Goal: Information Seeking & Learning: Find specific fact

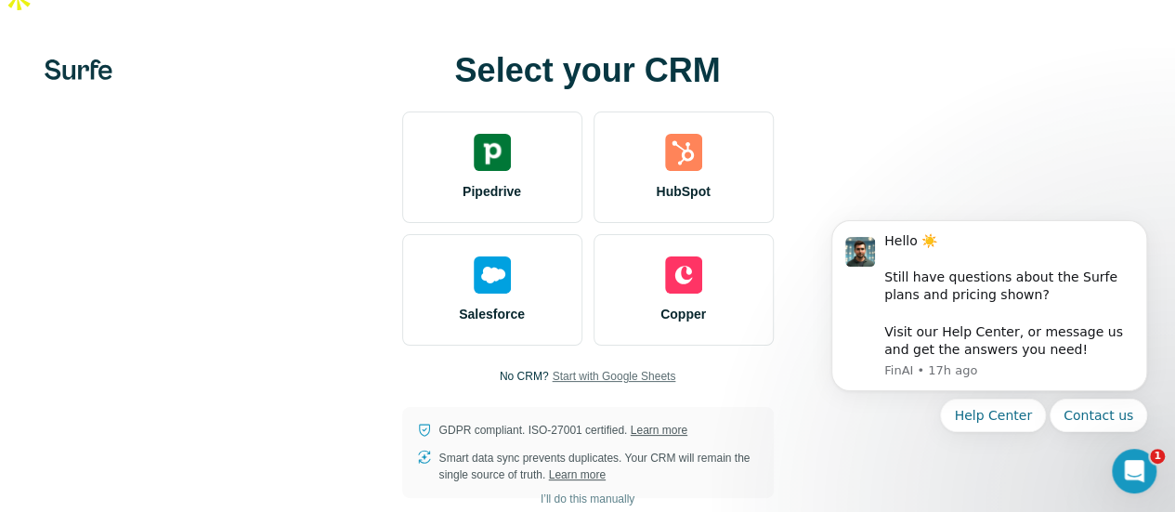
click at [552, 368] on span "Start with Google Sheets" at bounding box center [614, 376] width 124 height 17
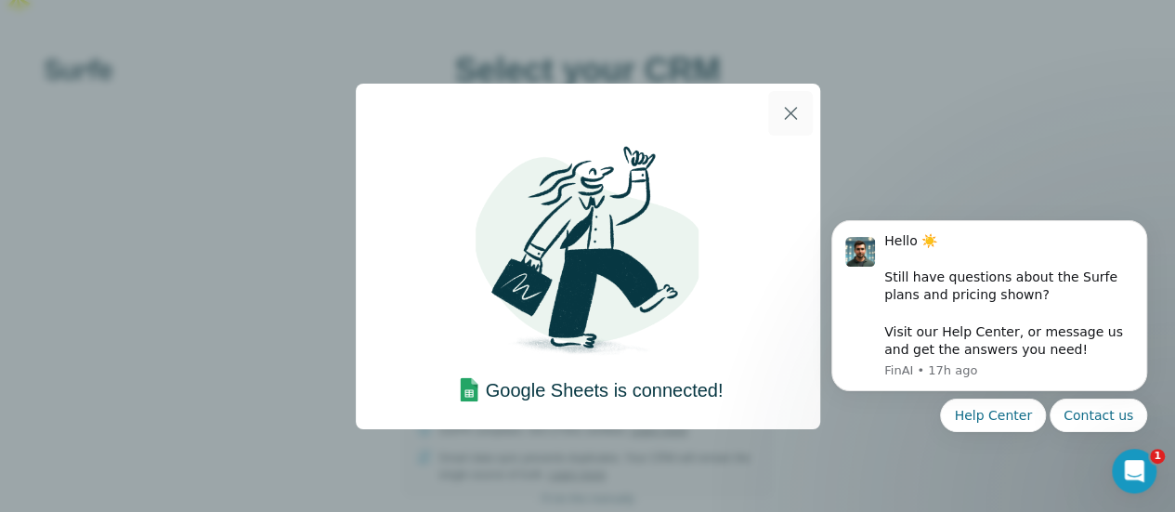
click at [790, 112] on icon "button" at bounding box center [790, 113] width 13 height 13
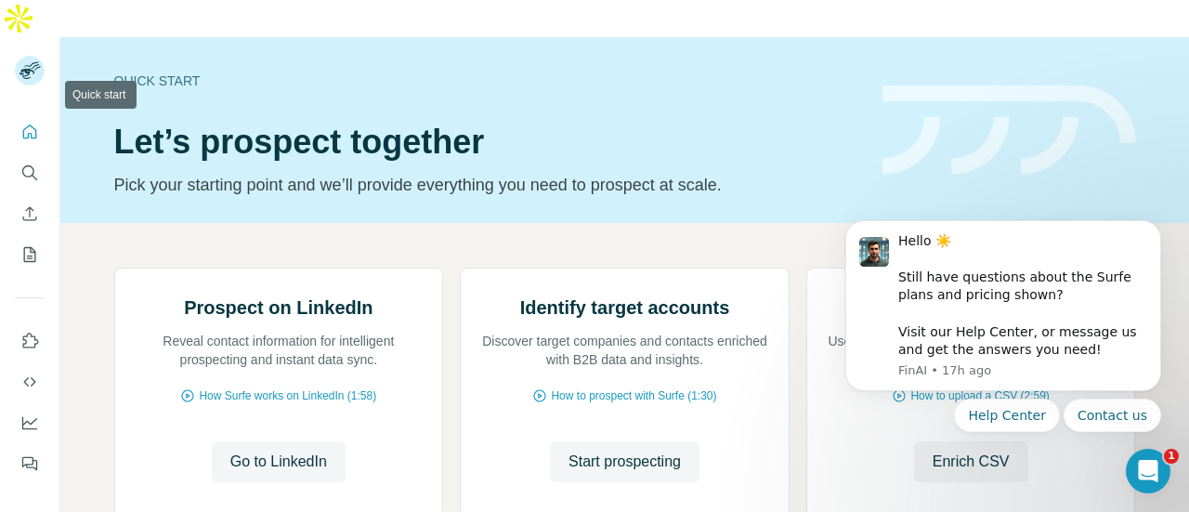
click at [33, 123] on icon "Quick start" at bounding box center [29, 132] width 19 height 19
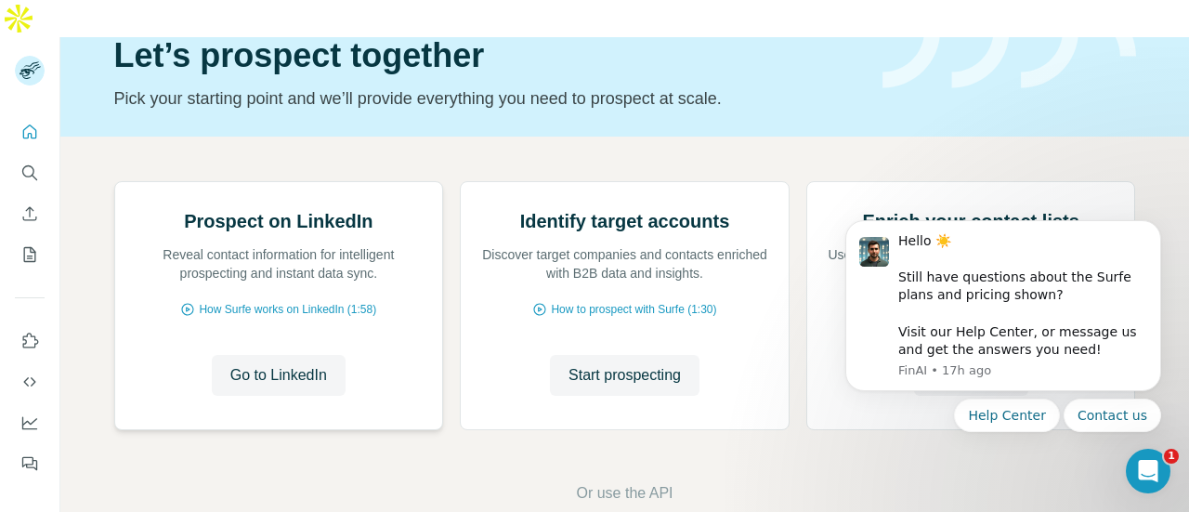
scroll to position [269, 0]
click html "Hello ☀️ ​ Still have questions about the Surfe plans and pricing shown? ​ Visi…"
click at [1120, 191] on body "Hello ☀️ ​ Still have questions about the Surfe plans and pricing shown? ​ Visi…" at bounding box center [1003, 311] width 357 height 286
click at [1152, 228] on icon "Dismiss notification" at bounding box center [1156, 225] width 10 height 10
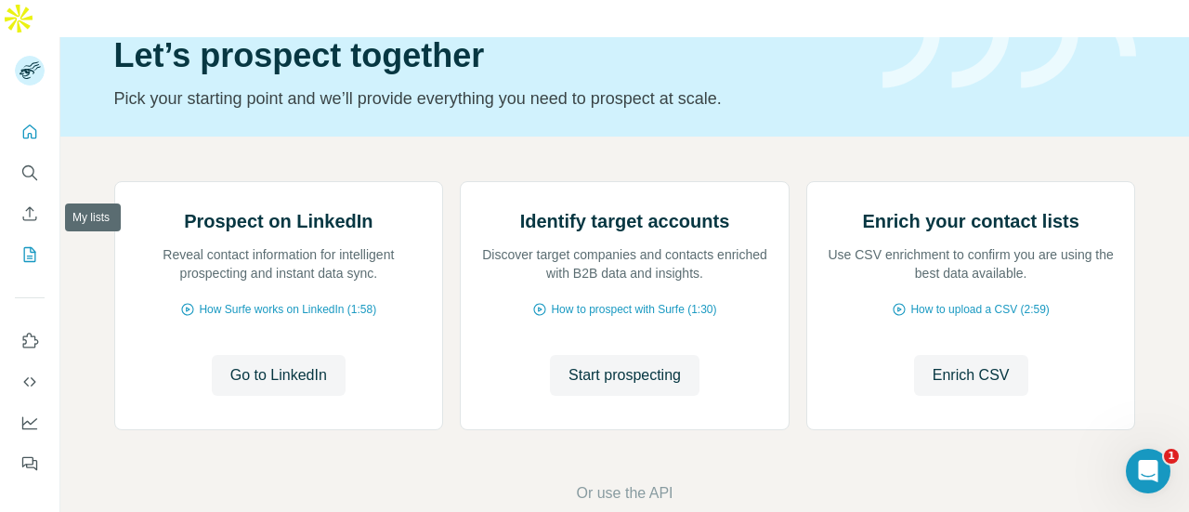
click at [37, 245] on icon "My lists" at bounding box center [29, 254] width 19 height 19
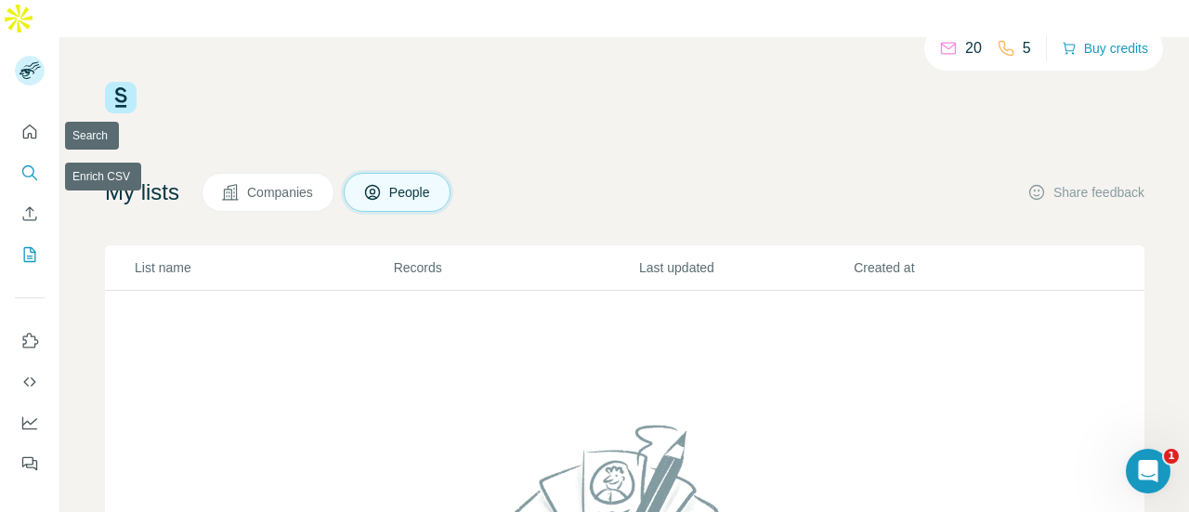
click at [26, 163] on icon "Search" at bounding box center [29, 172] width 19 height 19
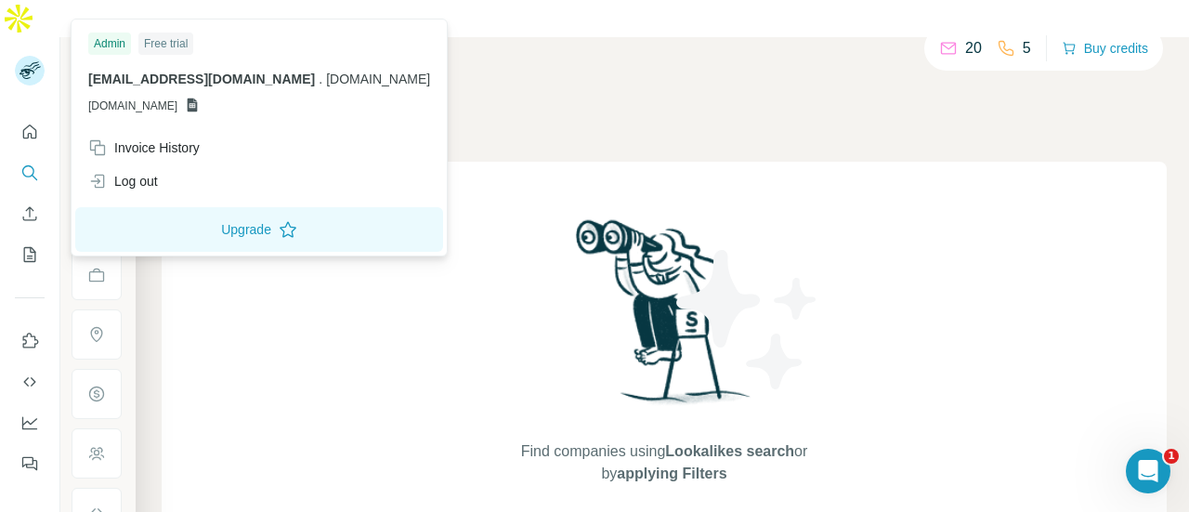
click at [27, 69] on icon at bounding box center [27, 74] width 15 height 10
click at [32, 56] on rect at bounding box center [30, 71] width 30 height 30
click at [30, 115] on button "Quick start" at bounding box center [30, 131] width 30 height 33
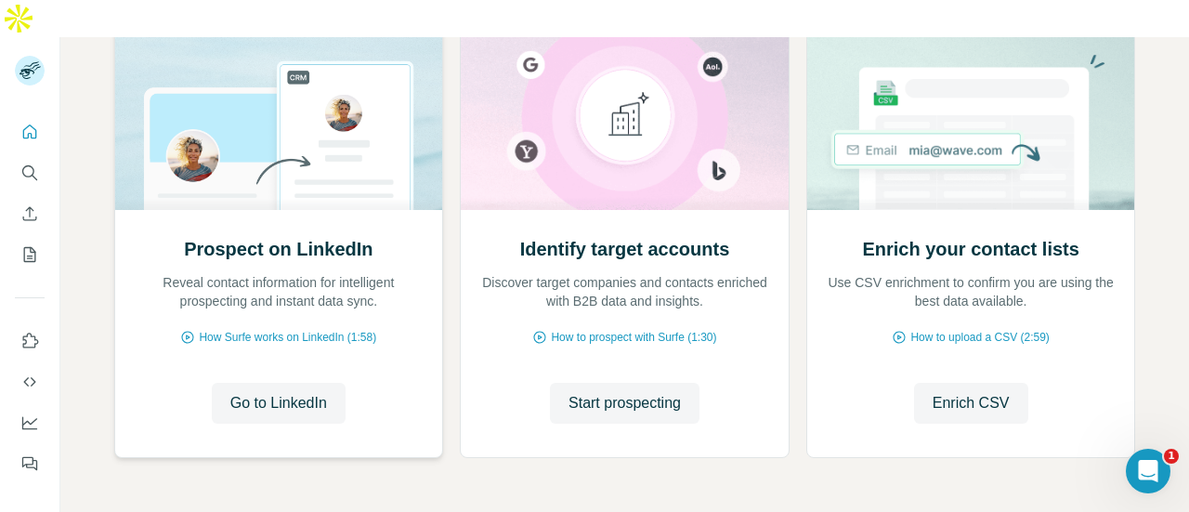
scroll to position [269, 0]
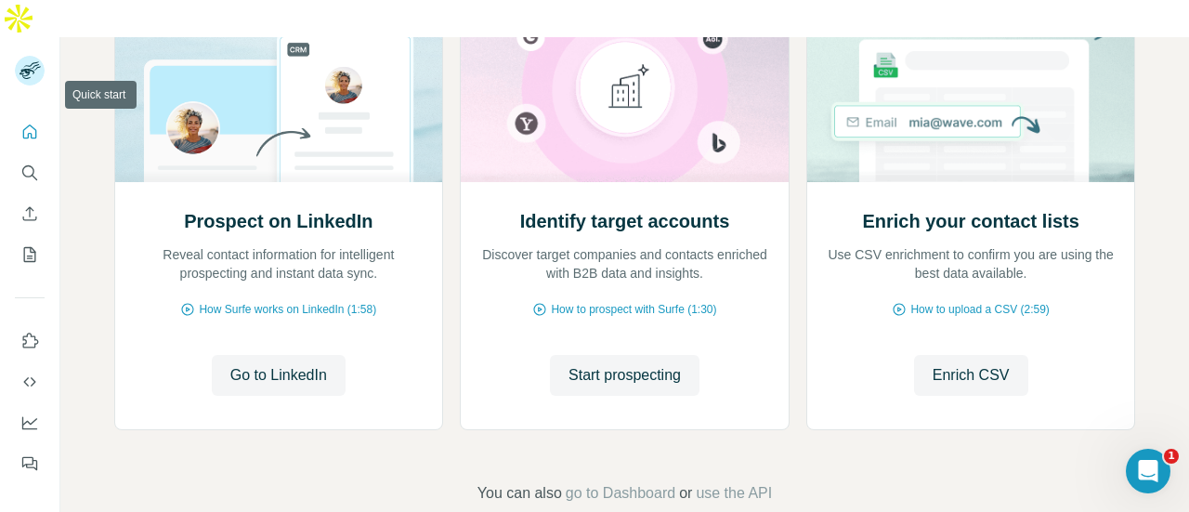
click at [21, 123] on icon "Quick start" at bounding box center [29, 132] width 19 height 19
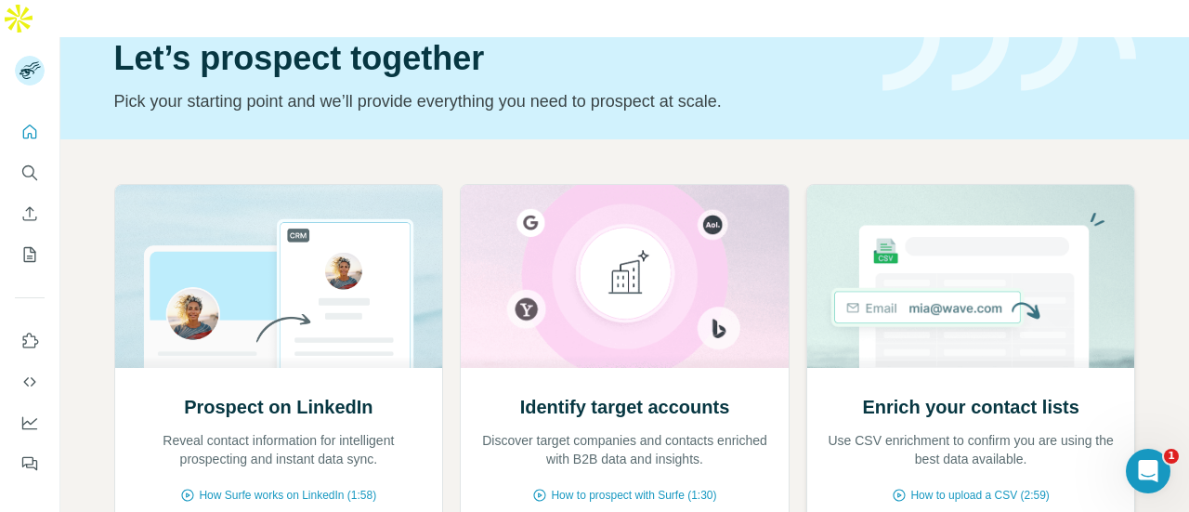
scroll to position [176, 0]
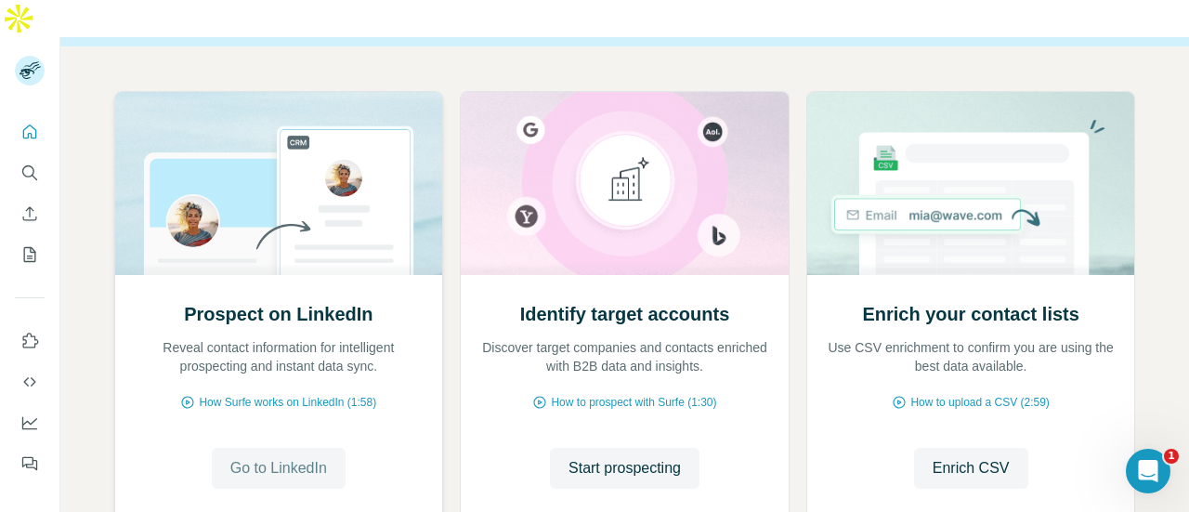
click at [316, 448] on button "Go to LinkedIn" at bounding box center [279, 468] width 134 height 41
click at [33, 332] on icon "Use Surfe on LinkedIn" at bounding box center [29, 341] width 19 height 19
click at [30, 204] on icon "Enrich CSV" at bounding box center [29, 213] width 19 height 19
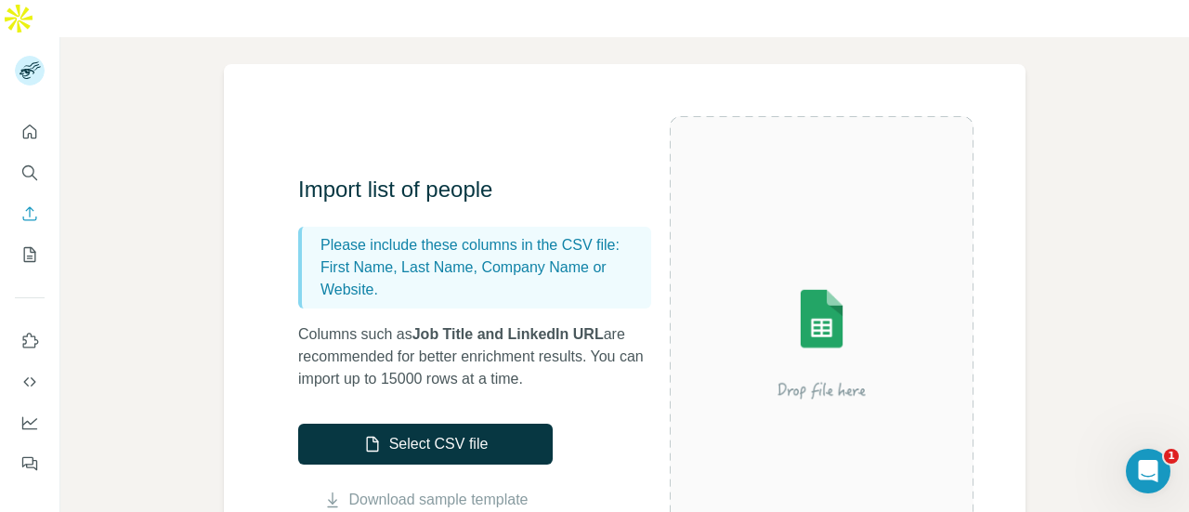
scroll to position [186, 0]
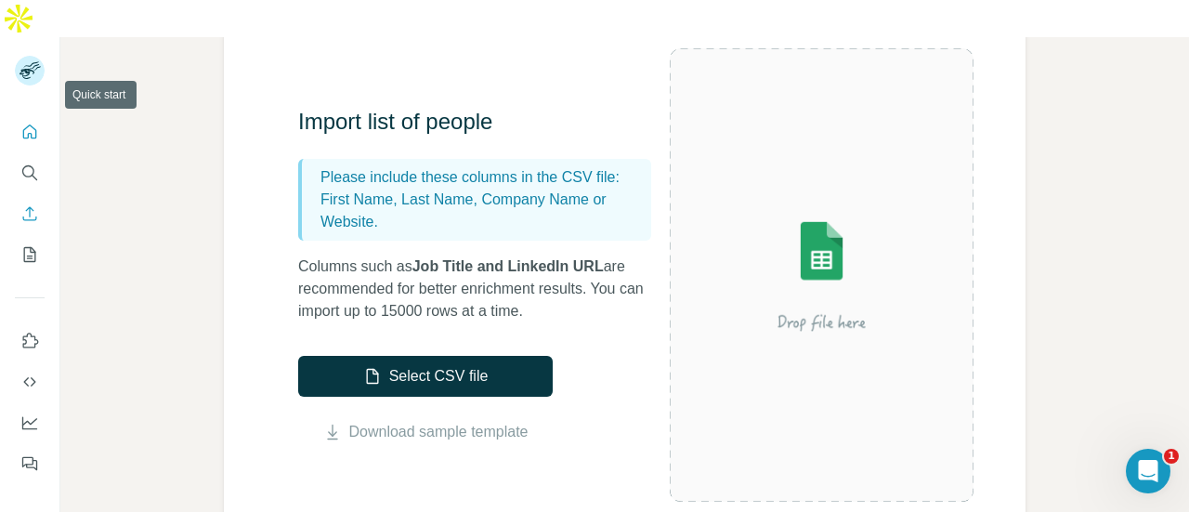
click at [28, 123] on icon "Quick start" at bounding box center [29, 132] width 19 height 19
click at [33, 175] on icon "Search" at bounding box center [35, 178] width 6 height 6
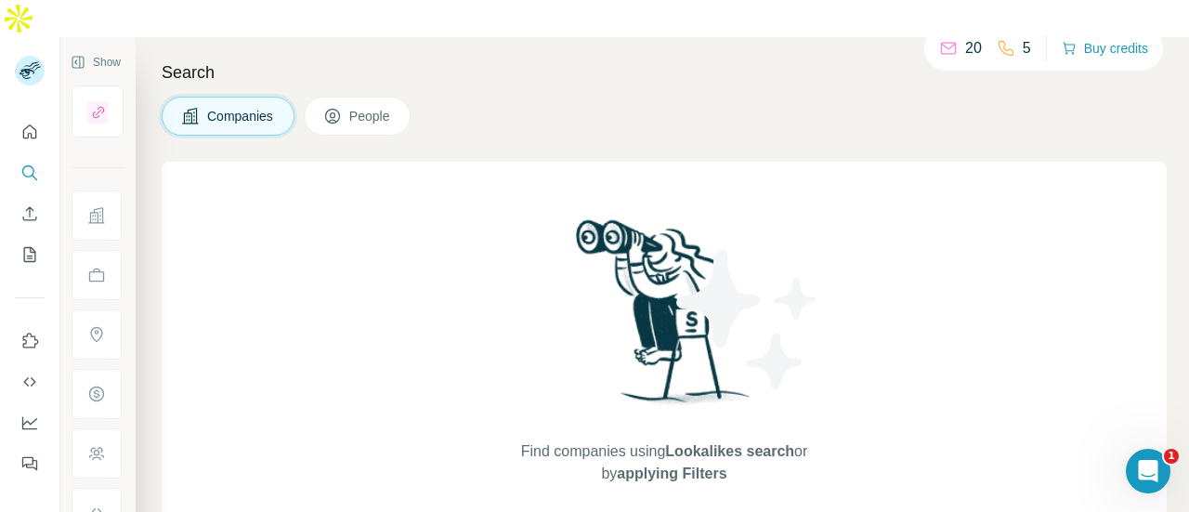
click at [366, 107] on span "People" at bounding box center [370, 116] width 43 height 19
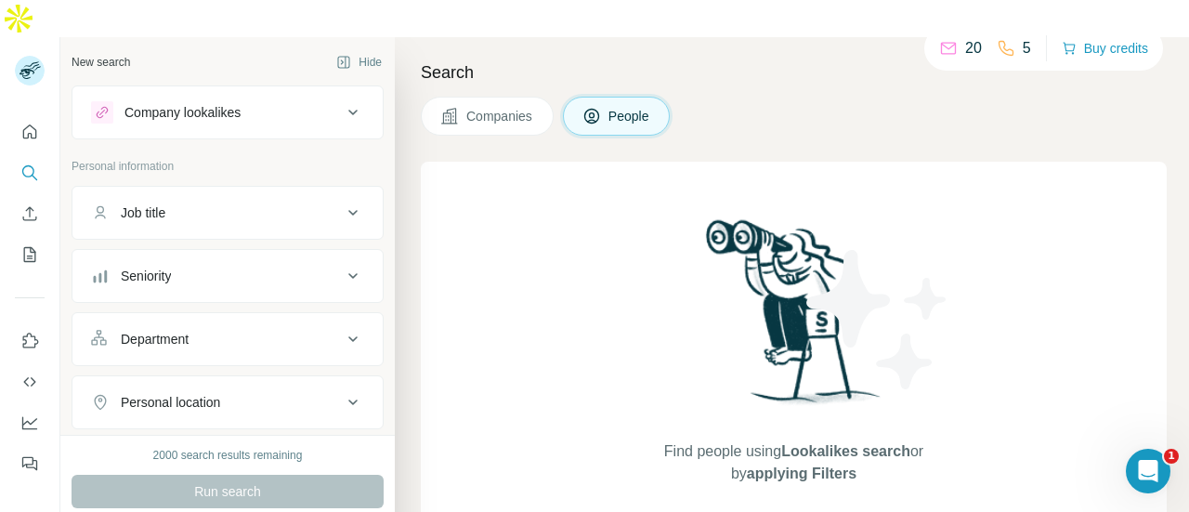
click at [473, 107] on span "Companies" at bounding box center [500, 116] width 68 height 19
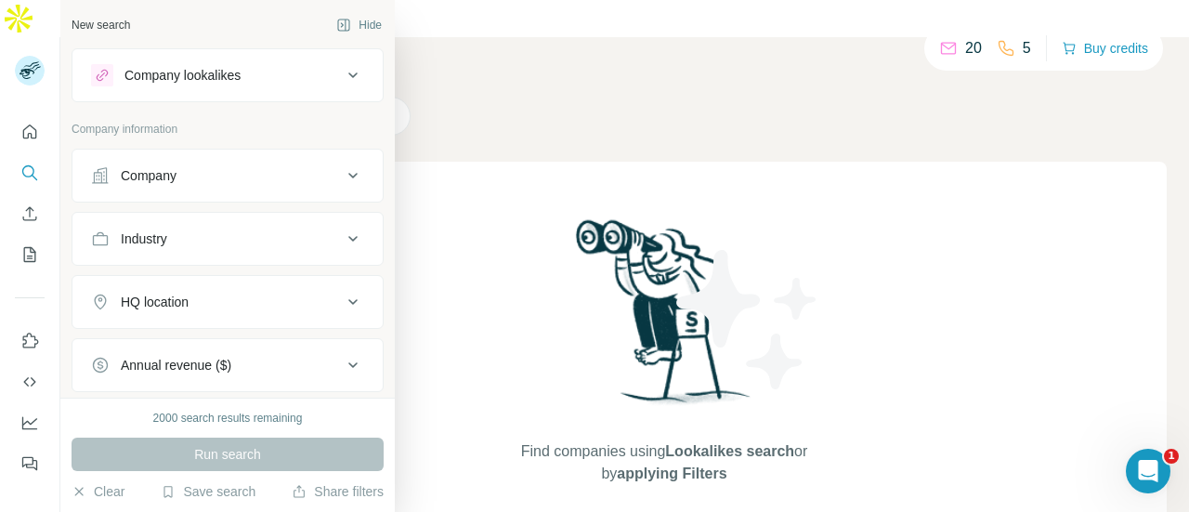
click at [139, 177] on div "Company" at bounding box center [149, 175] width 56 height 19
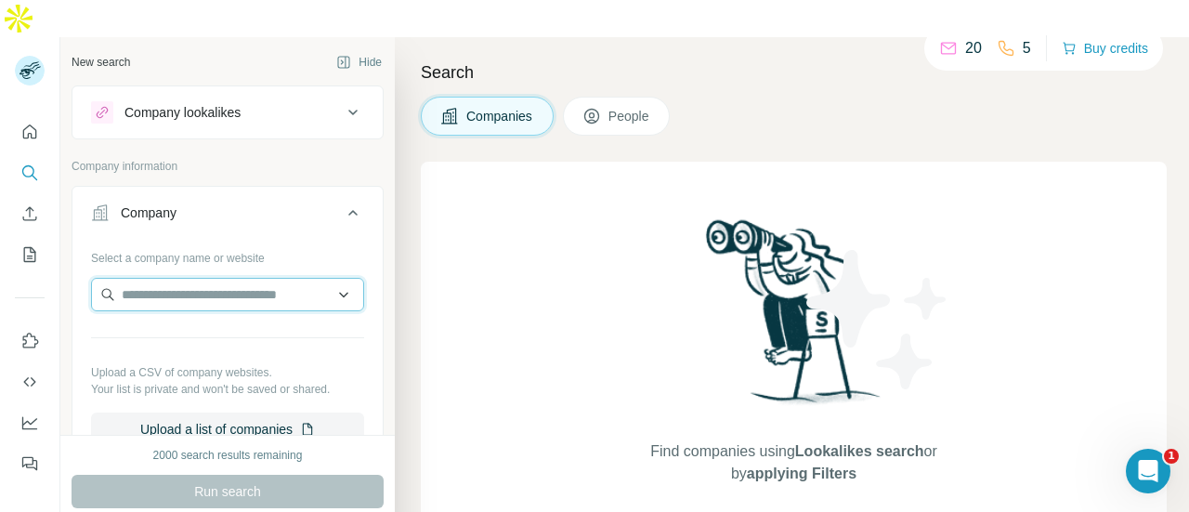
click at [139, 278] on input "text" at bounding box center [227, 294] width 273 height 33
paste input "**********"
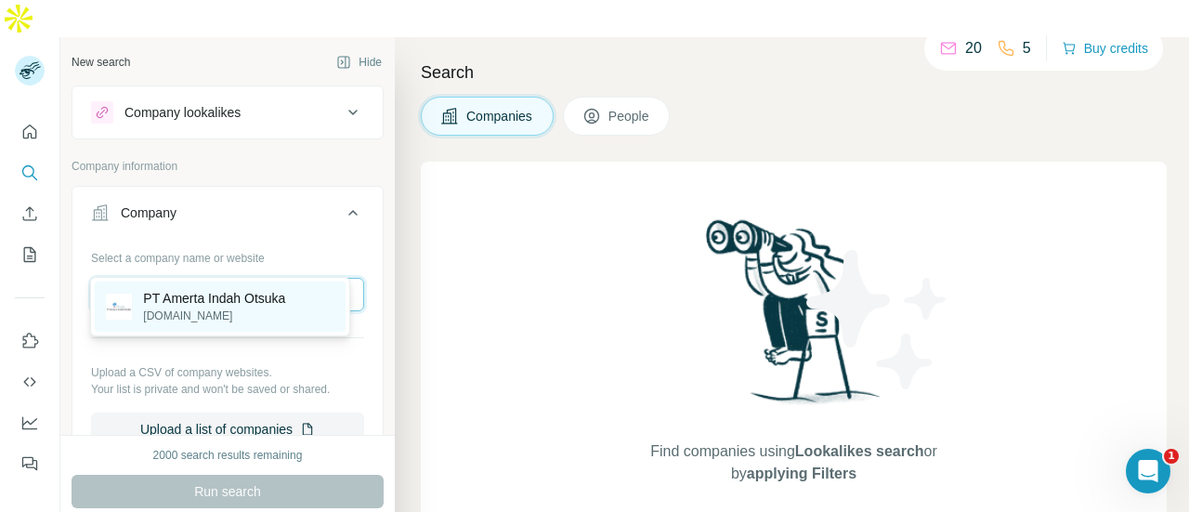
type input "**********"
click at [225, 314] on p "[DOMAIN_NAME]" at bounding box center [214, 315] width 142 height 17
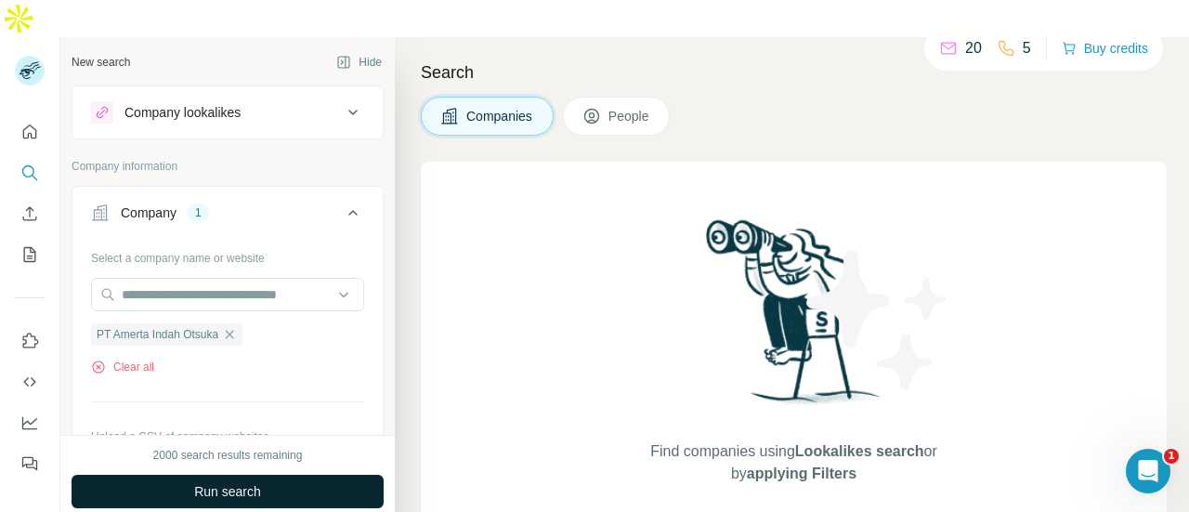
click at [285, 475] on button "Run search" at bounding box center [228, 491] width 312 height 33
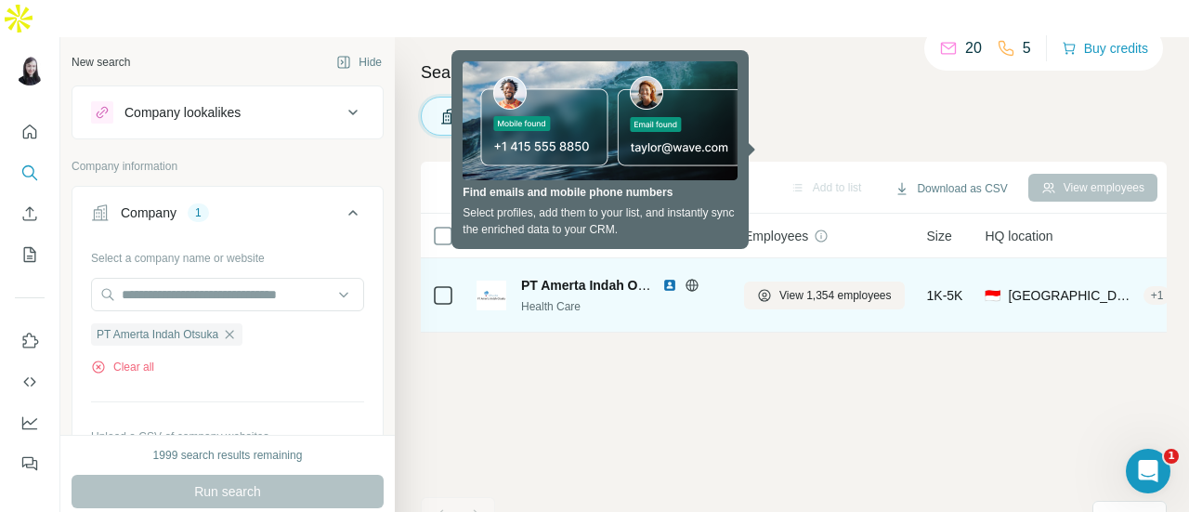
click at [594, 298] on div "Health Care" at bounding box center [621, 306] width 201 height 17
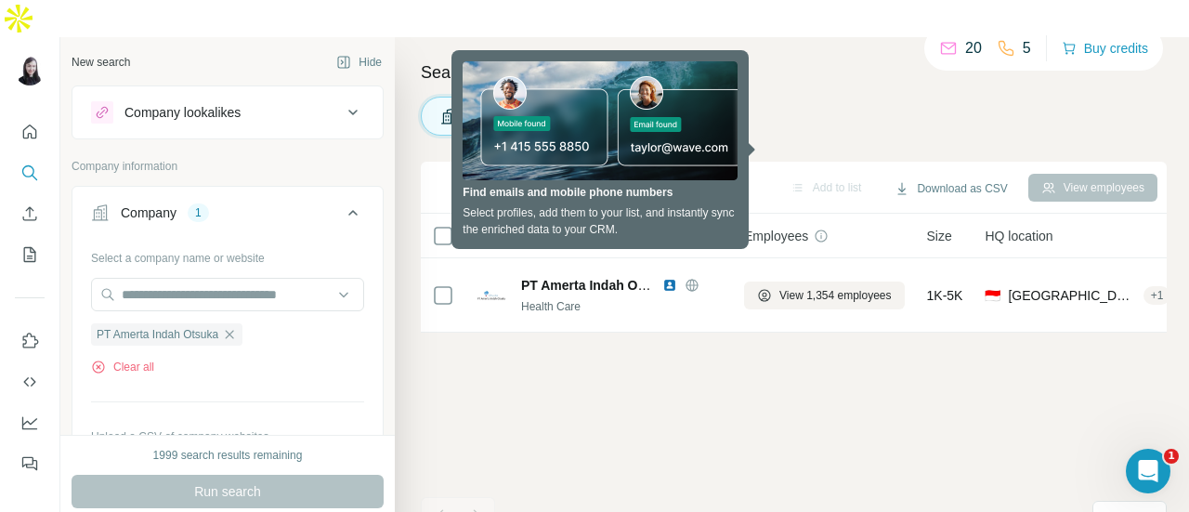
click at [726, 214] on th "Companies" at bounding box center [598, 236] width 267 height 45
click at [790, 97] on div "Companies People" at bounding box center [794, 116] width 746 height 39
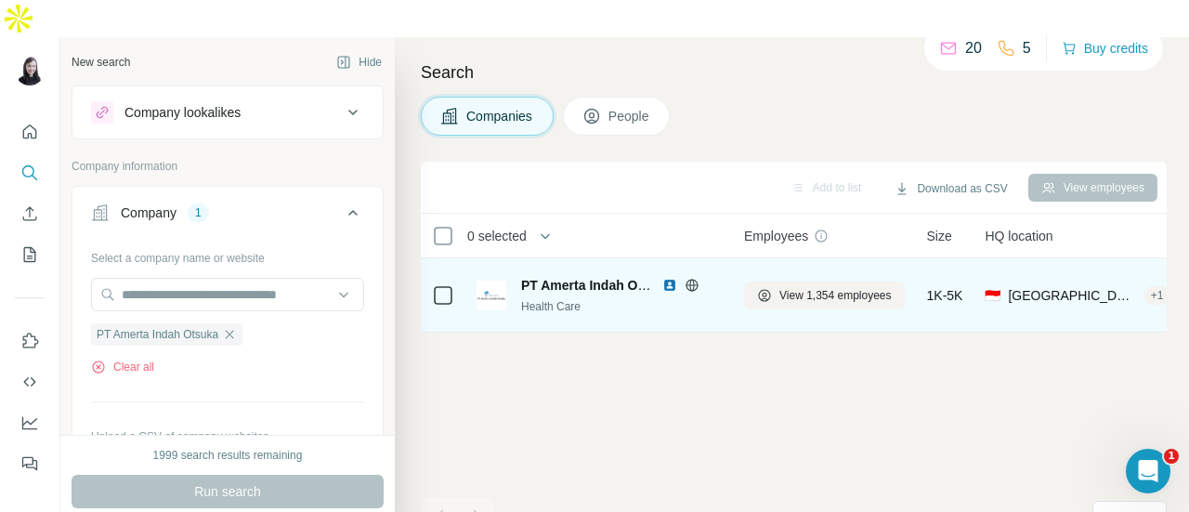
click at [576, 278] on span "PT Amerta Indah Otsuka" at bounding box center [596, 285] width 150 height 15
click at [530, 278] on span "PT Amerta Indah Otsuka" at bounding box center [596, 285] width 150 height 15
click at [546, 278] on span "PT Amerta Indah Otsuka" at bounding box center [596, 285] width 150 height 15
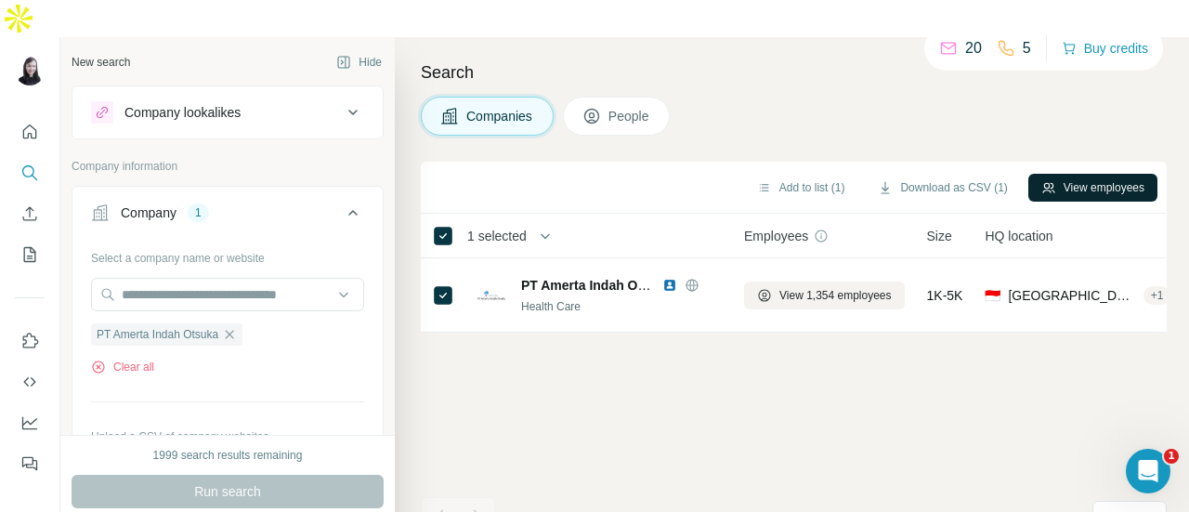
click at [1045, 174] on button "View employees" at bounding box center [1092, 188] width 129 height 28
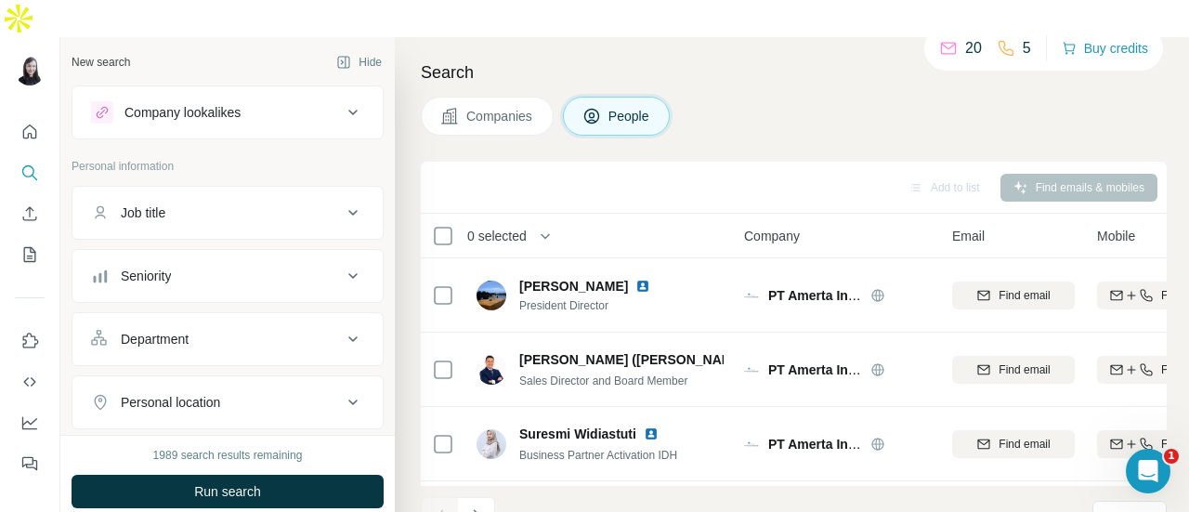
click at [669, 214] on th "0 selected" at bounding box center [569, 236] width 297 height 45
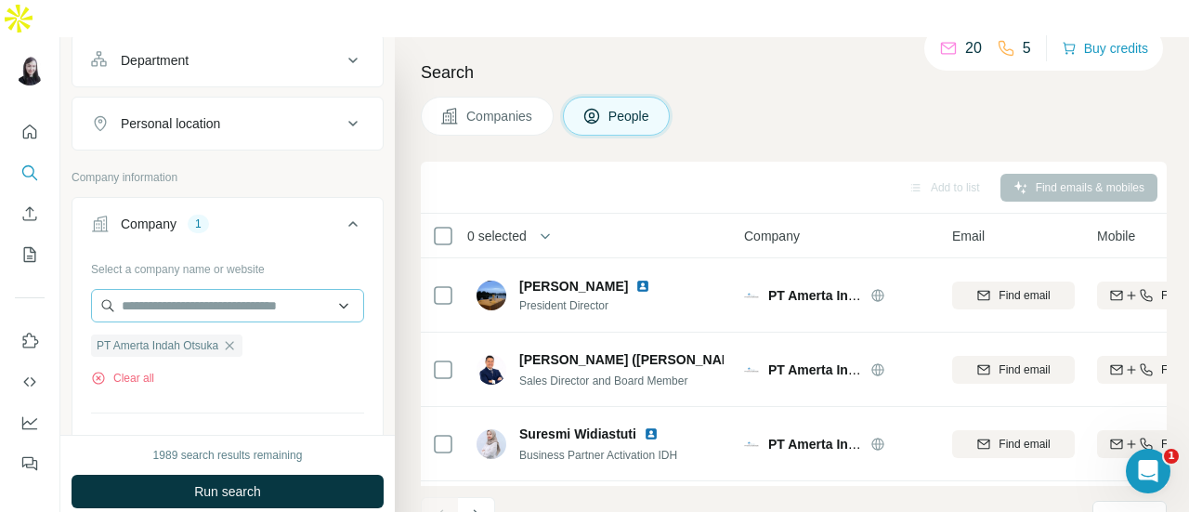
scroll to position [93, 0]
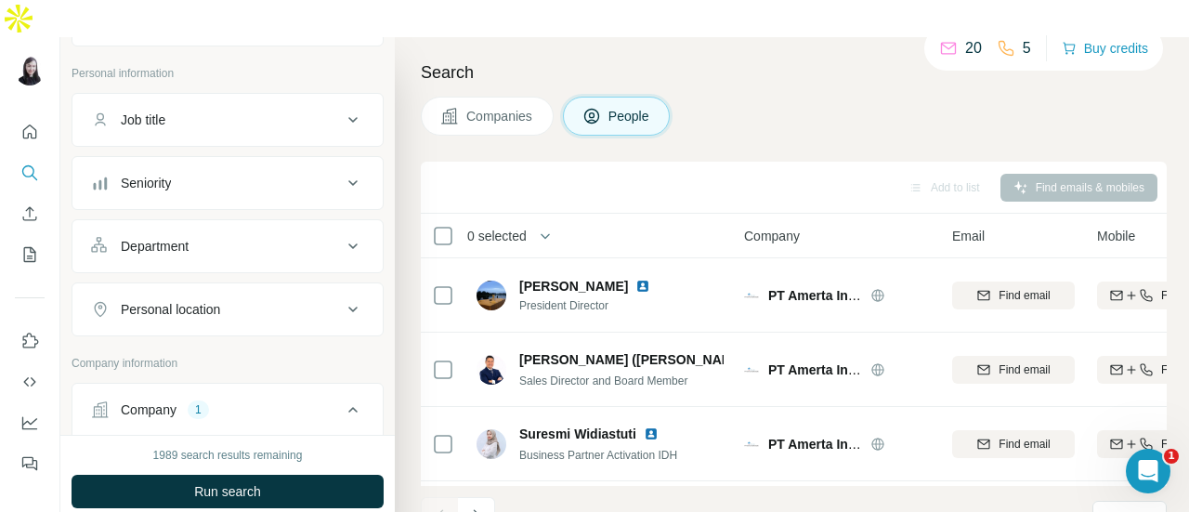
click at [342, 235] on icon at bounding box center [353, 246] width 22 height 22
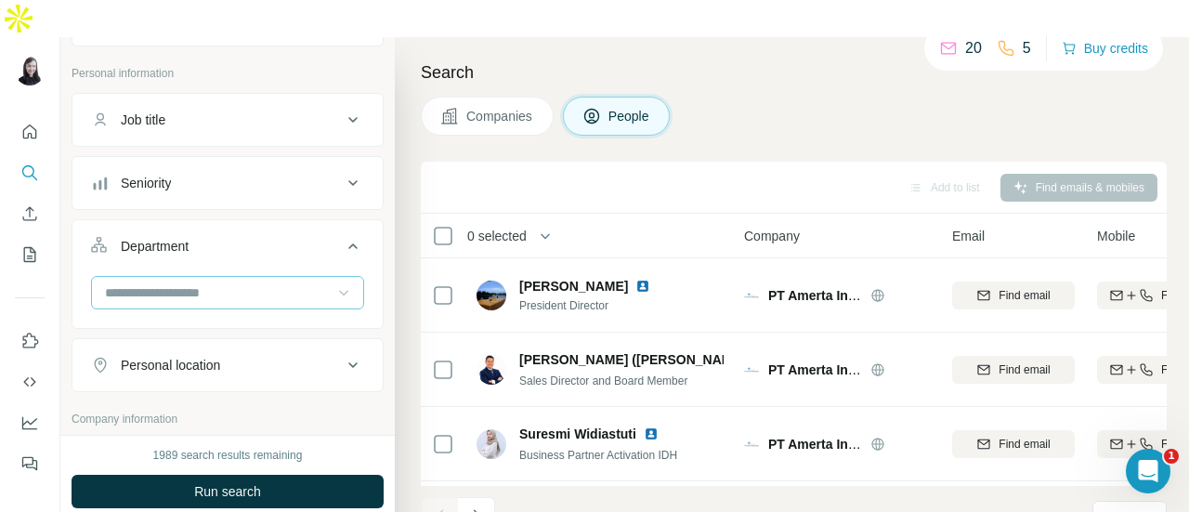
click at [334, 283] on icon at bounding box center [343, 292] width 19 height 19
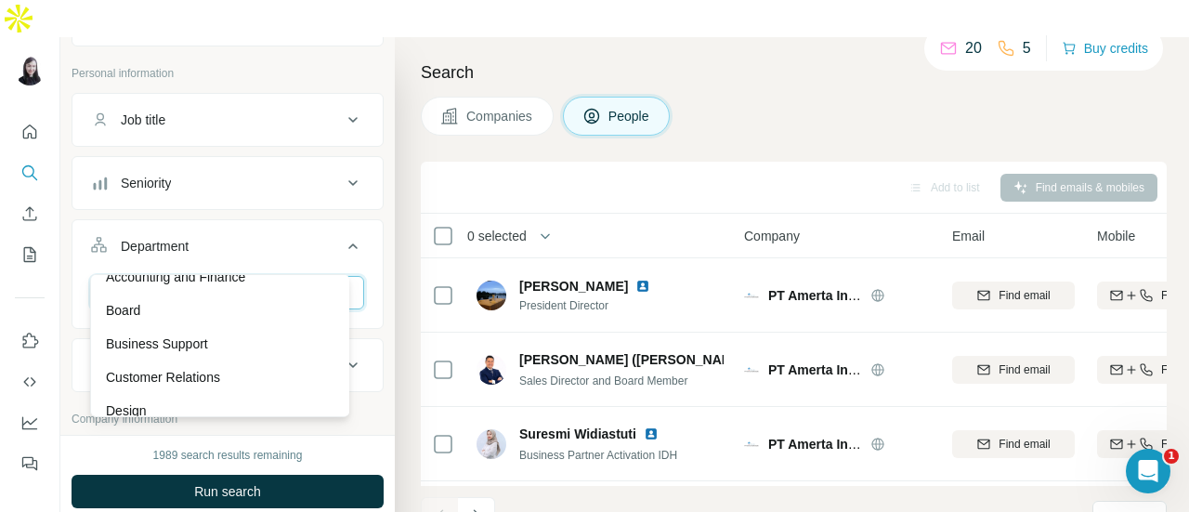
scroll to position [0, 0]
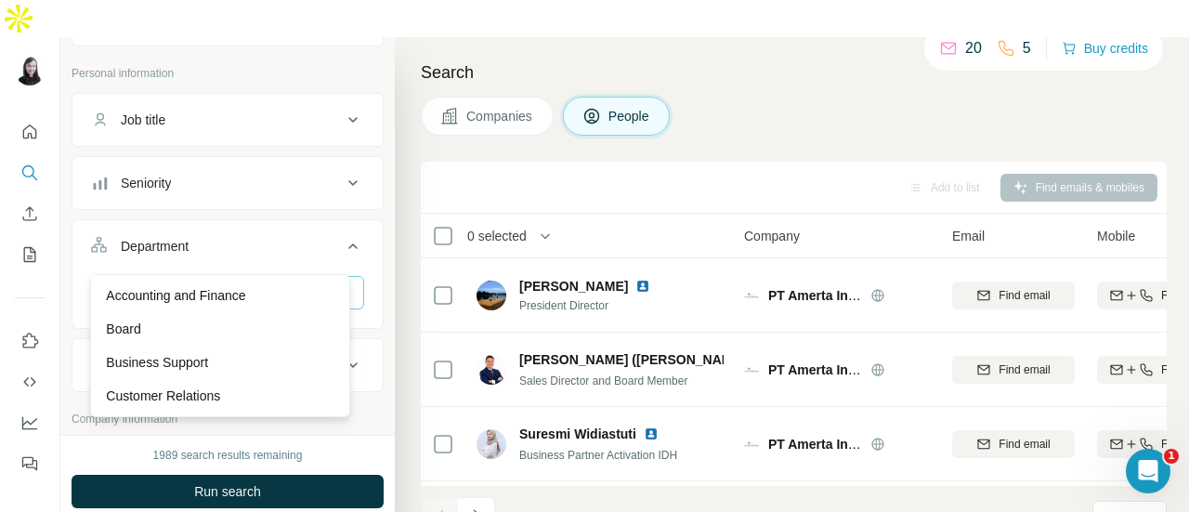
click at [372, 254] on div "New search Hide Company lookalikes Personal information Job title Seniority Dep…" at bounding box center [227, 236] width 334 height 398
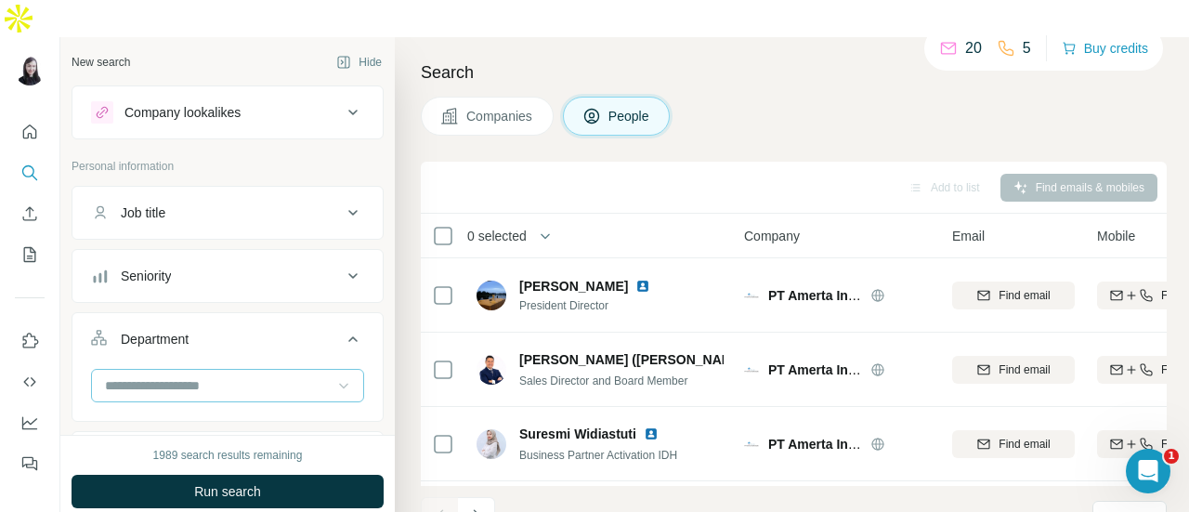
click at [321, 203] on div "Job title" at bounding box center [216, 212] width 251 height 19
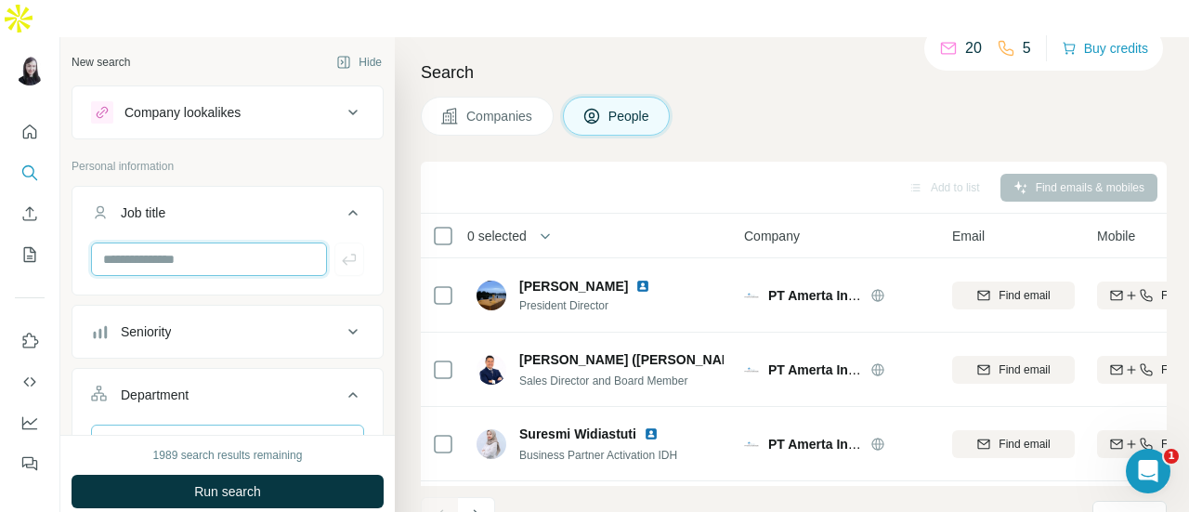
click at [272, 242] on input "text" at bounding box center [209, 258] width 236 height 33
type input "**"
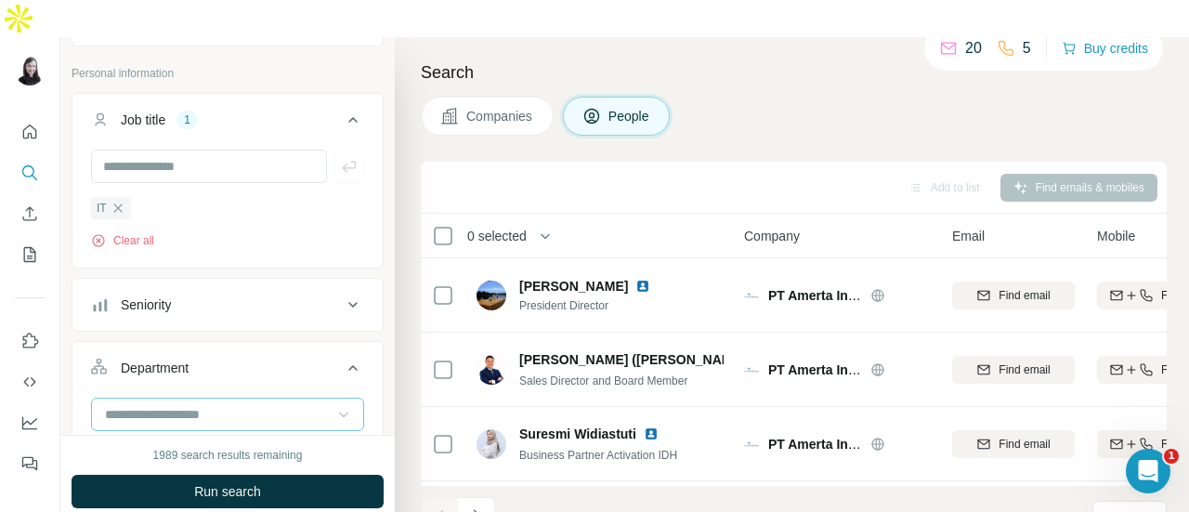
click at [236, 295] on div "Seniority" at bounding box center [216, 304] width 251 height 19
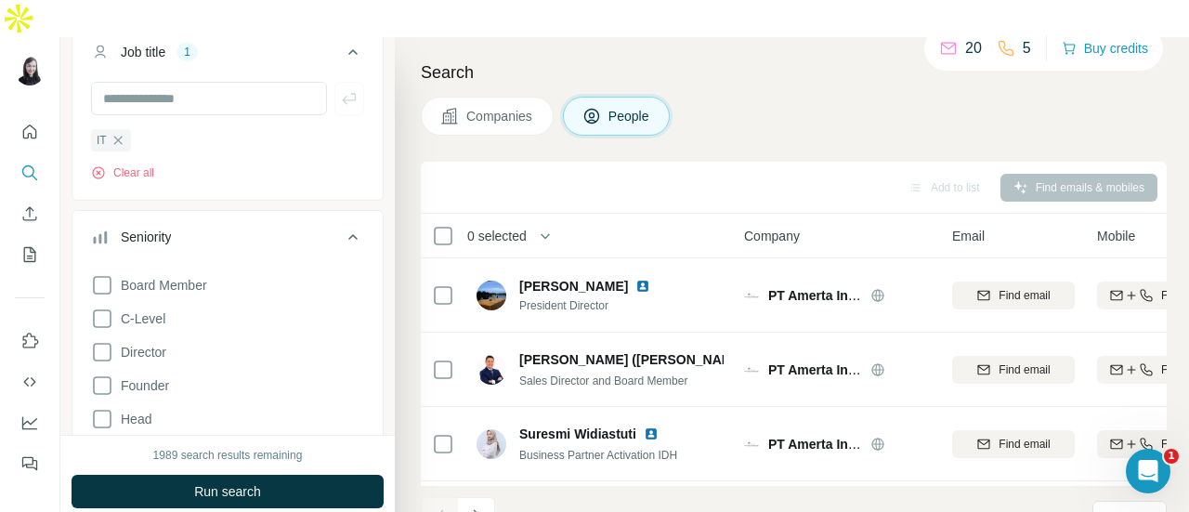
scroll to position [186, 0]
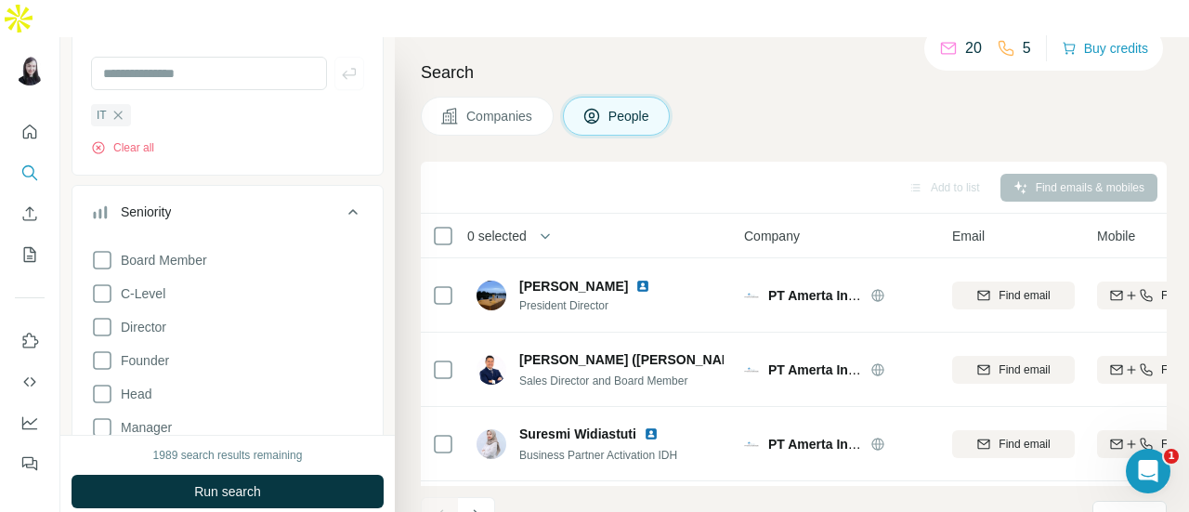
click at [245, 202] on div "Seniority" at bounding box center [216, 211] width 251 height 19
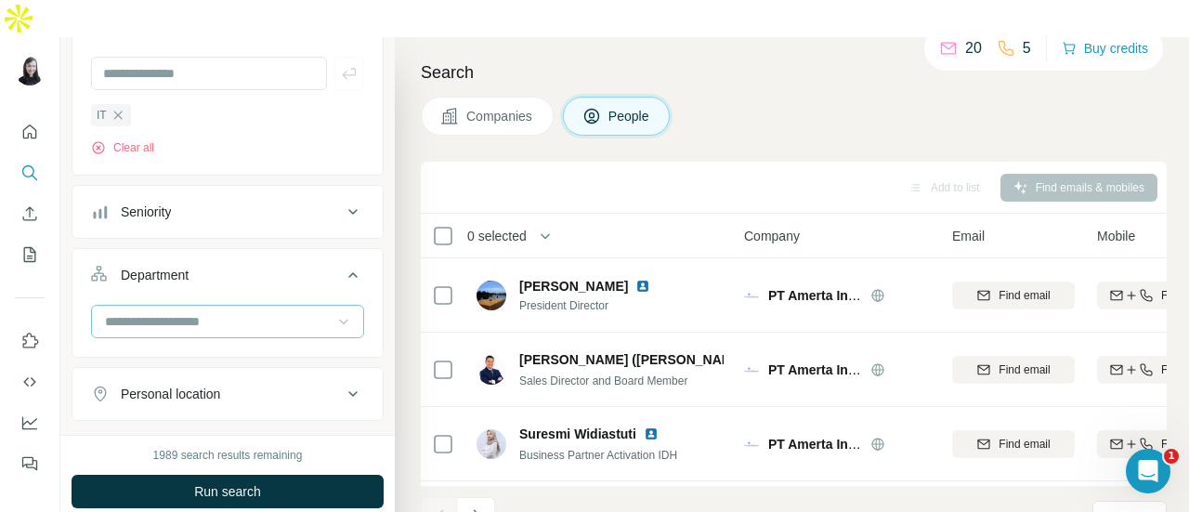
scroll to position [0, 0]
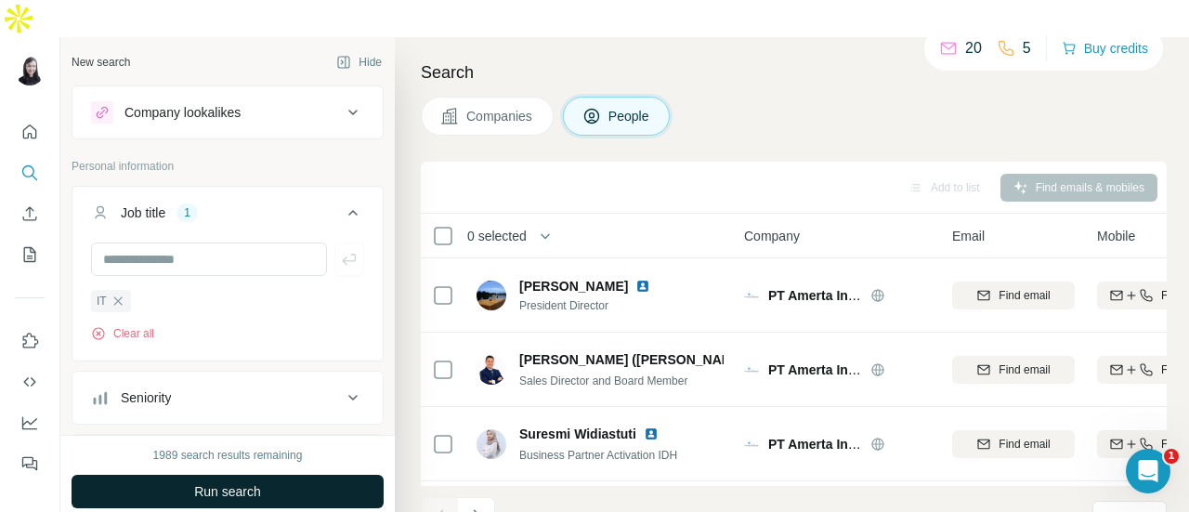
click at [318, 475] on button "Run search" at bounding box center [228, 491] width 312 height 33
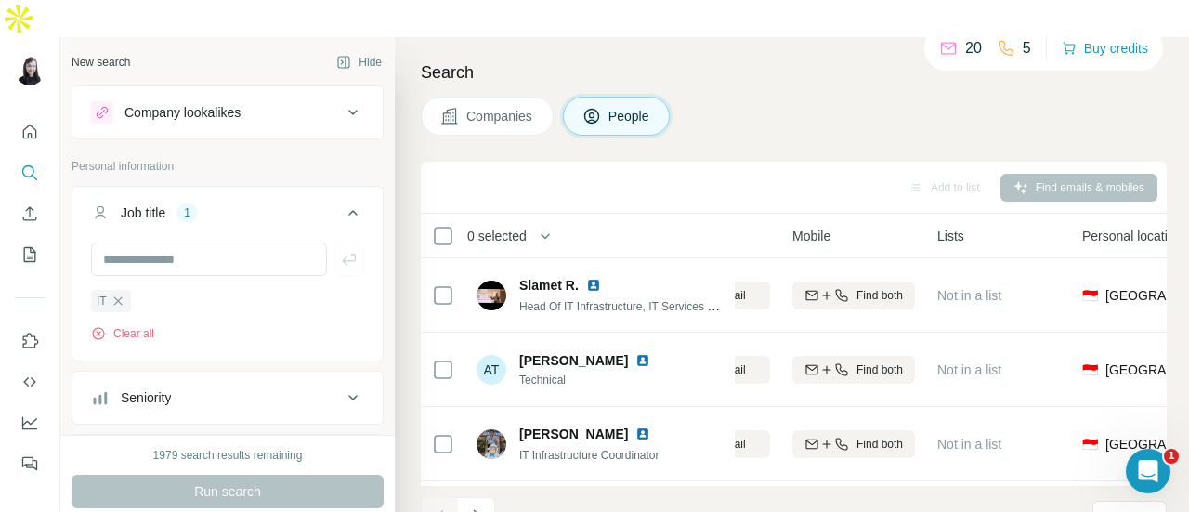
scroll to position [0, 307]
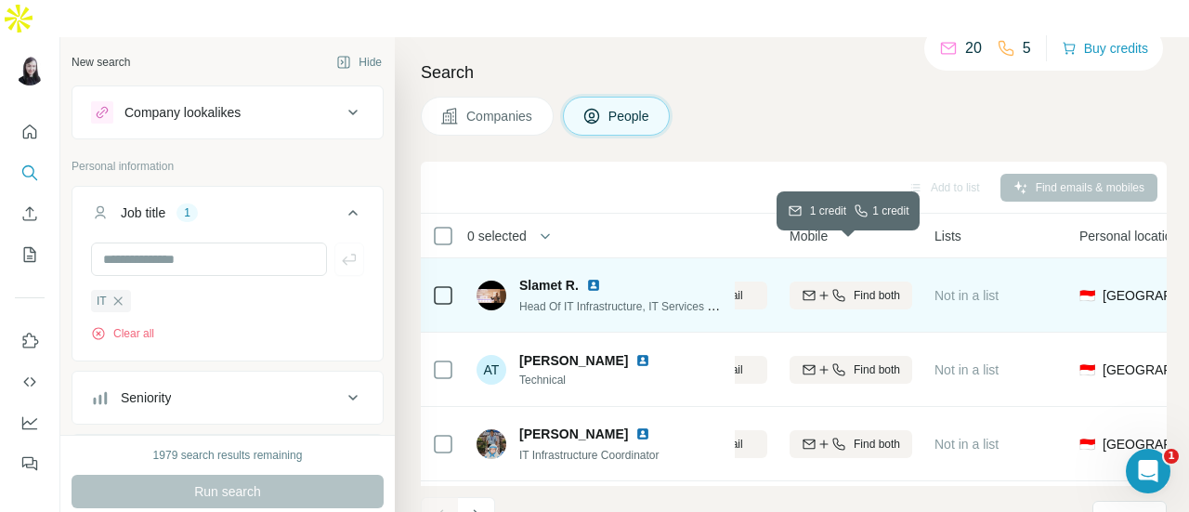
click at [819, 294] on icon "button" at bounding box center [823, 294] width 8 height 1
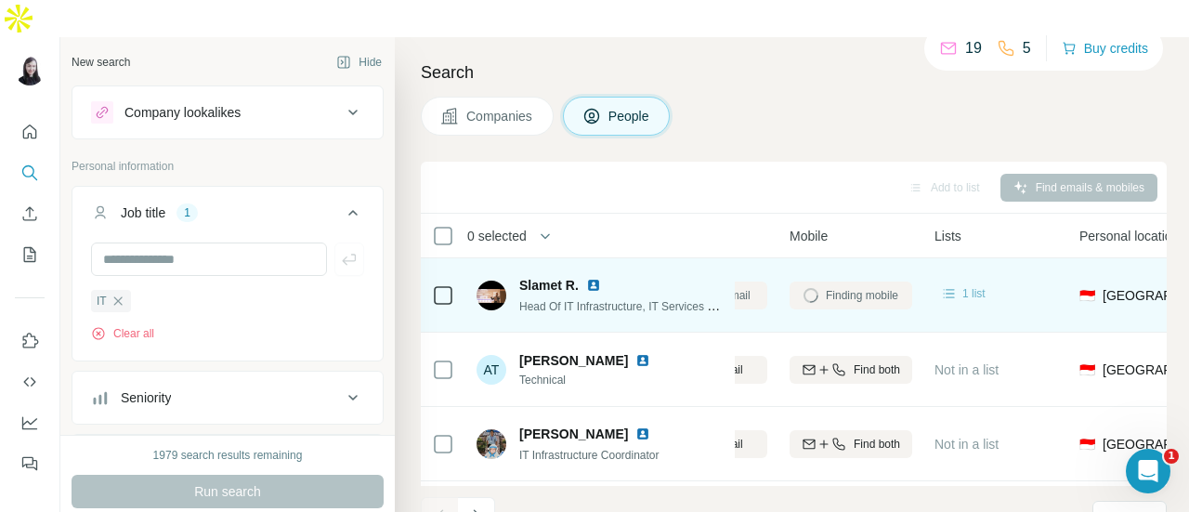
click at [962, 285] on span "1 list" at bounding box center [973, 293] width 23 height 17
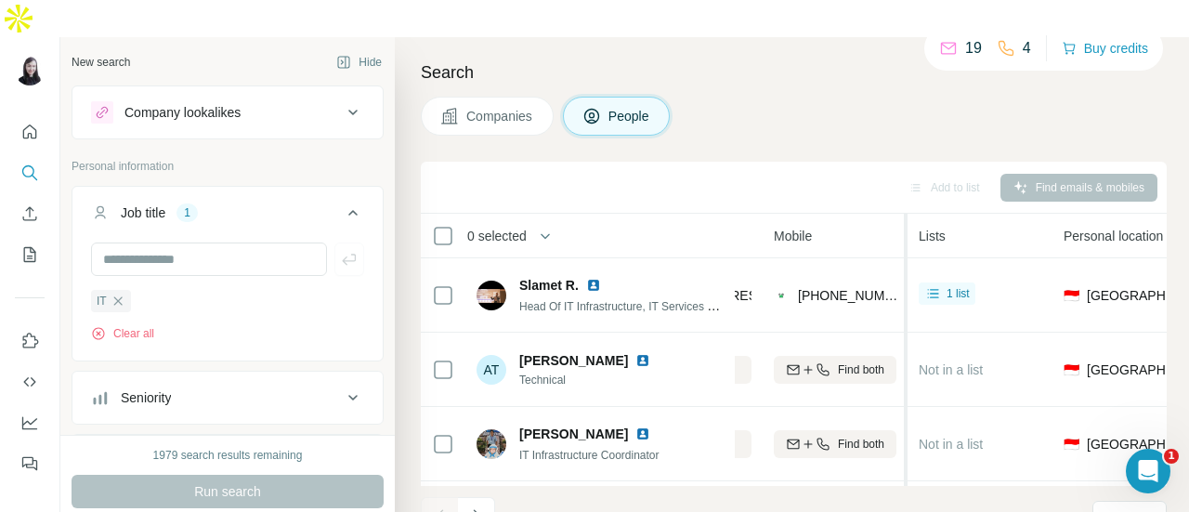
scroll to position [0, 327]
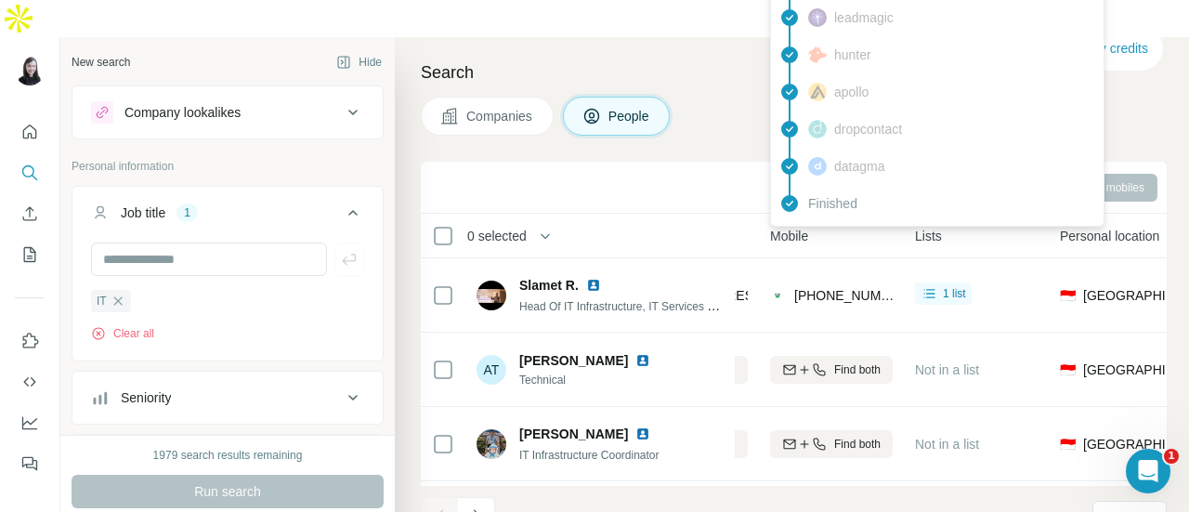
click at [846, 288] on span "[PHONE_NUMBER]" at bounding box center [852, 295] width 117 height 15
drag, startPoint x: 836, startPoint y: 257, endPoint x: 745, endPoint y: 203, distance: 105.8
click at [746, 225] on div "Email" at bounding box center [686, 235] width 123 height 21
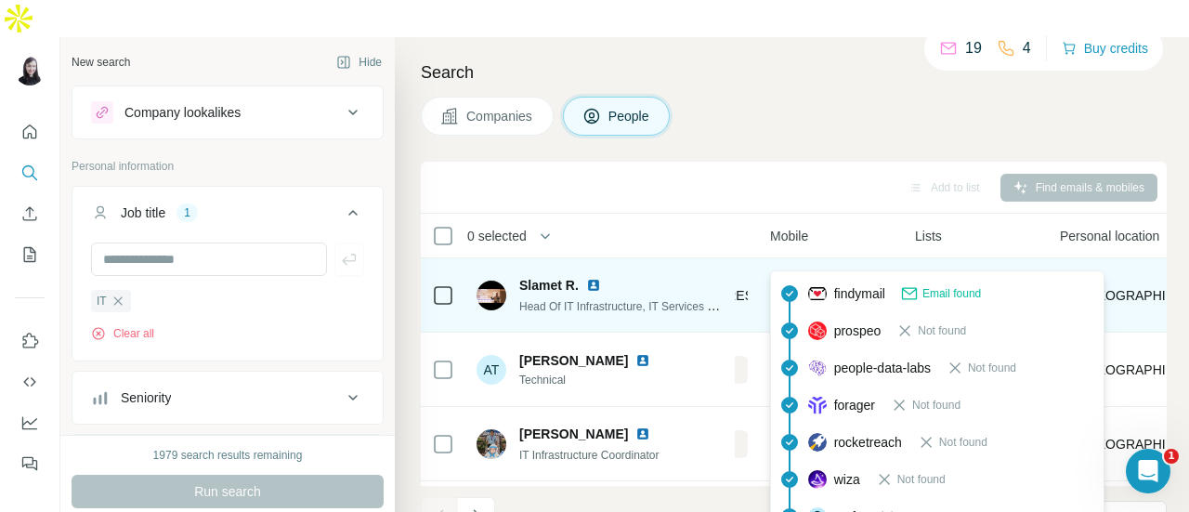
drag, startPoint x: 798, startPoint y: 255, endPoint x: 815, endPoint y: 256, distance: 17.7
click at [815, 288] on span "[PHONE_NUMBER]" at bounding box center [852, 295] width 117 height 15
drag, startPoint x: 795, startPoint y: 256, endPoint x: 895, endPoint y: 262, distance: 100.5
click at [895, 262] on td "[PHONE_NUMBER]" at bounding box center [831, 295] width 145 height 74
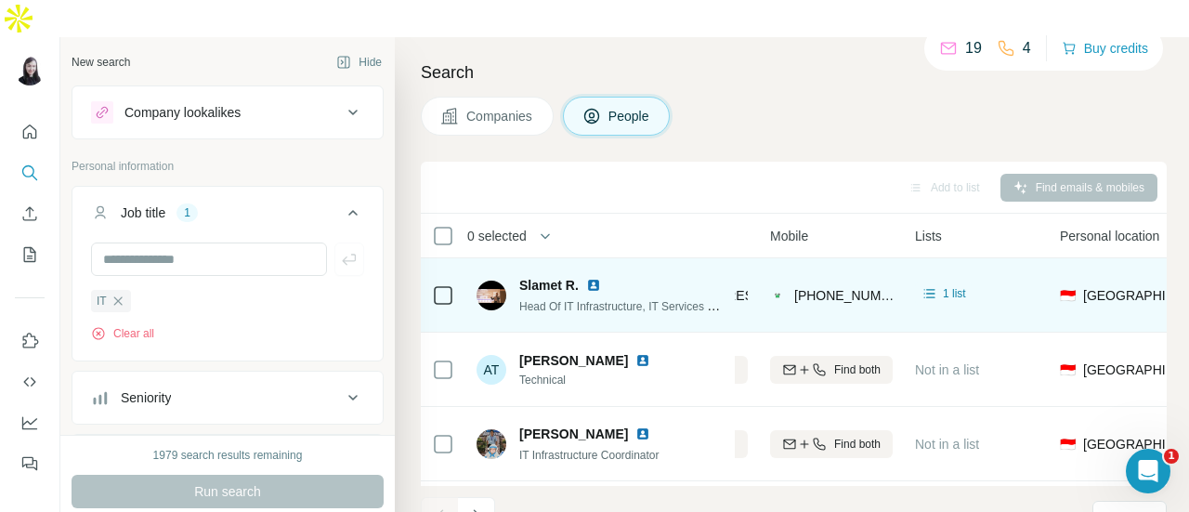
click at [466, 258] on td "Slamet R. Head Of IT Infrastructure, IT Services and SAP" at bounding box center [599, 295] width 269 height 74
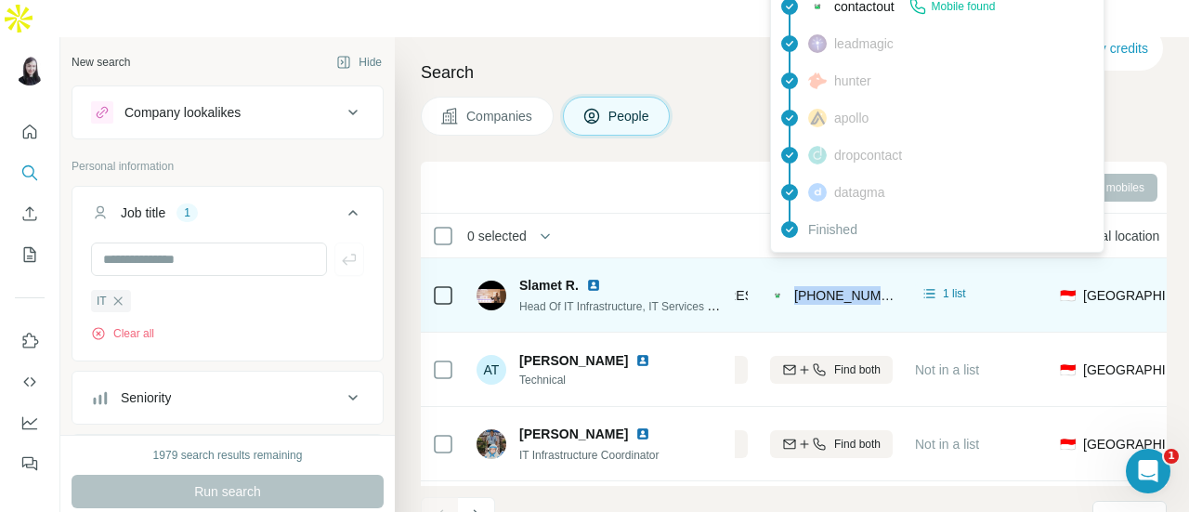
drag, startPoint x: 822, startPoint y: 261, endPoint x: 894, endPoint y: 265, distance: 71.6
click at [894, 265] on td "[PHONE_NUMBER]" at bounding box center [831, 295] width 145 height 74
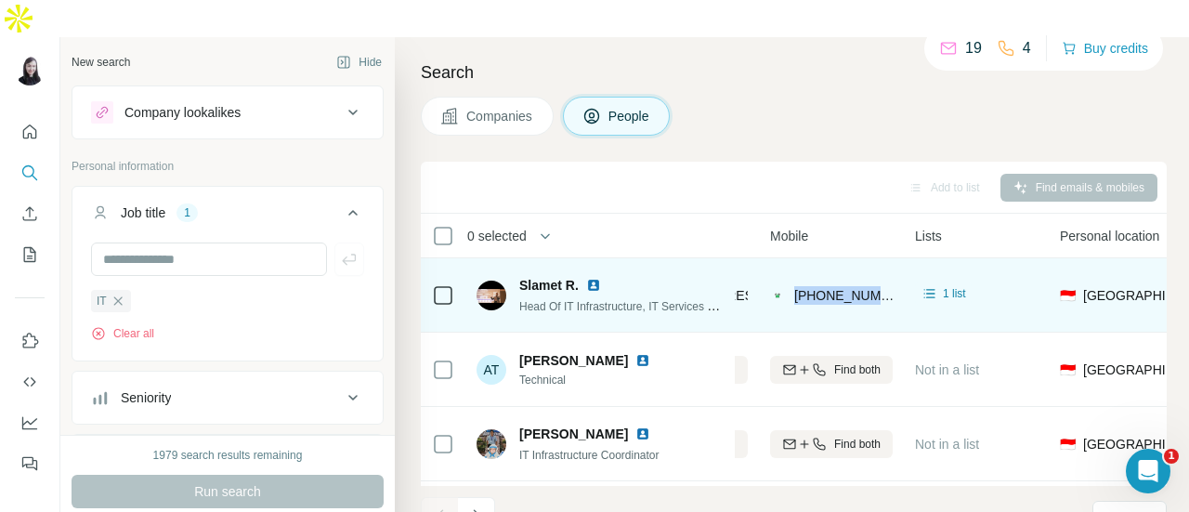
copy span "[PHONE_NUMBER]"
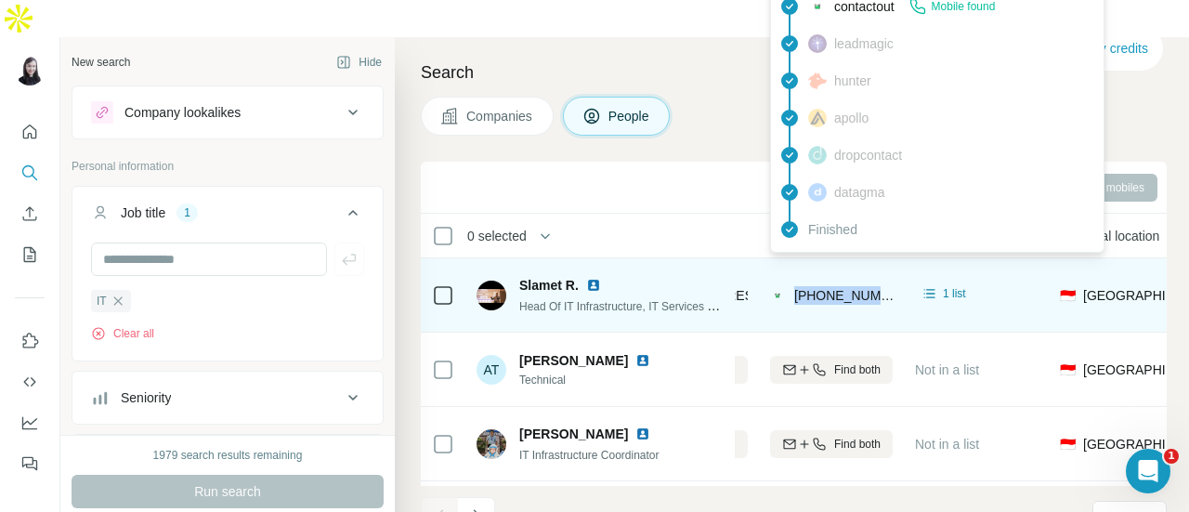
click at [878, 288] on span "[PHONE_NUMBER]" at bounding box center [852, 295] width 117 height 15
click at [885, 288] on span "[PHONE_NUMBER]" at bounding box center [852, 295] width 117 height 15
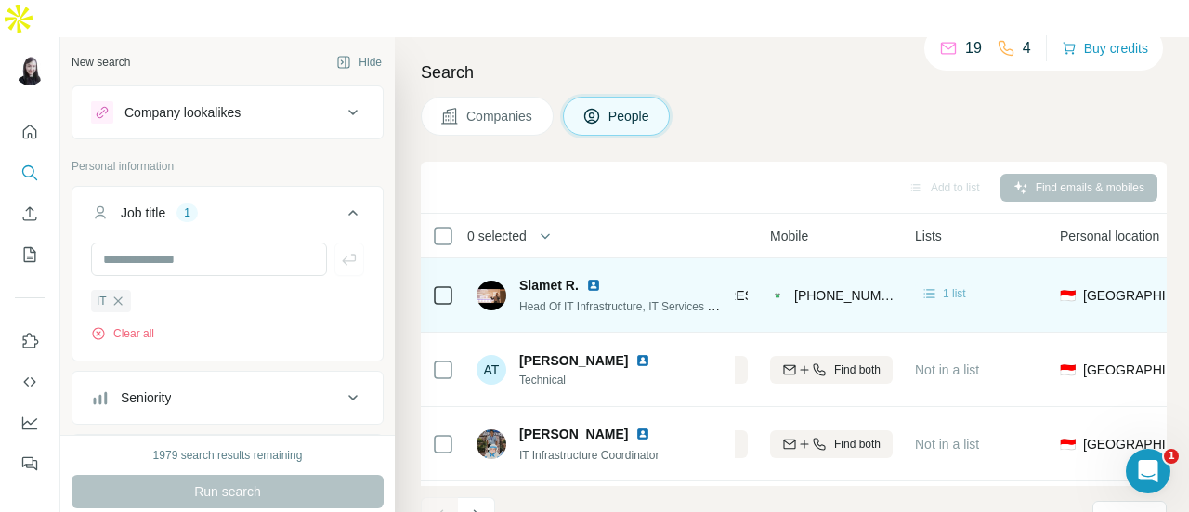
click at [928, 284] on icon at bounding box center [929, 293] width 19 height 19
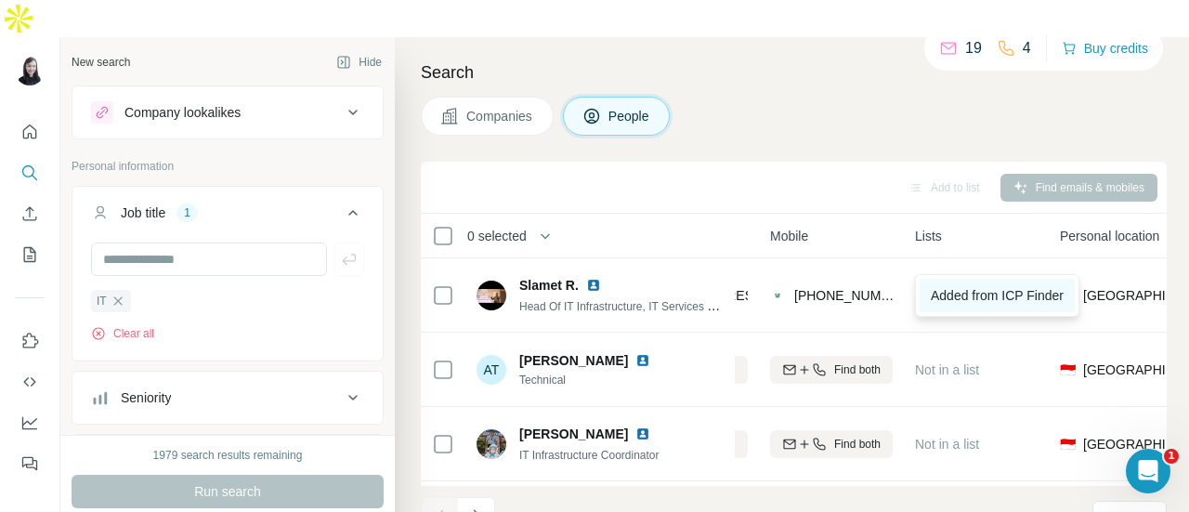
click at [979, 296] on span "Added from ICP Finder" at bounding box center [997, 295] width 133 height 15
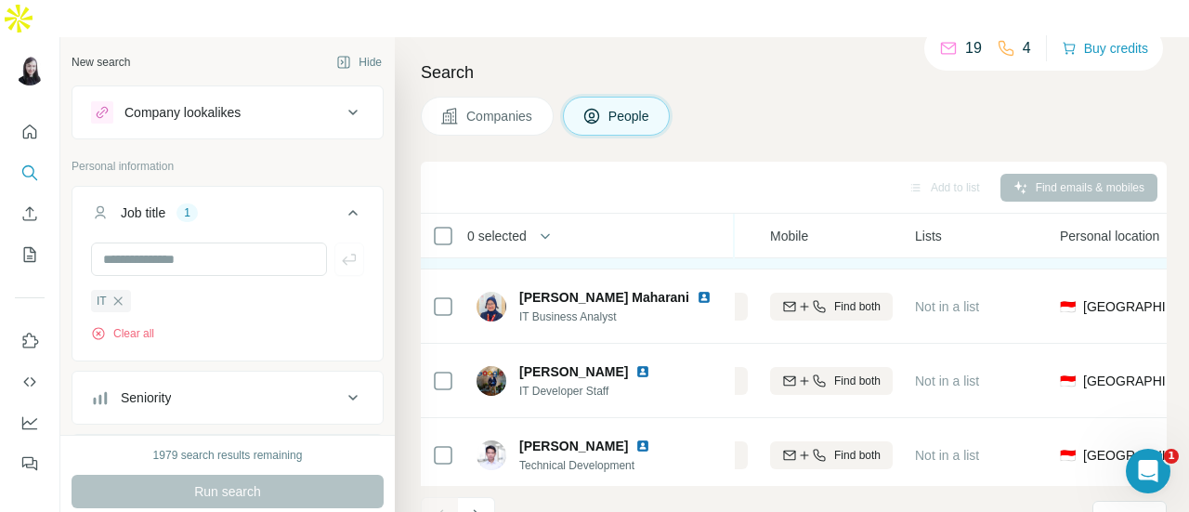
scroll to position [464, 327]
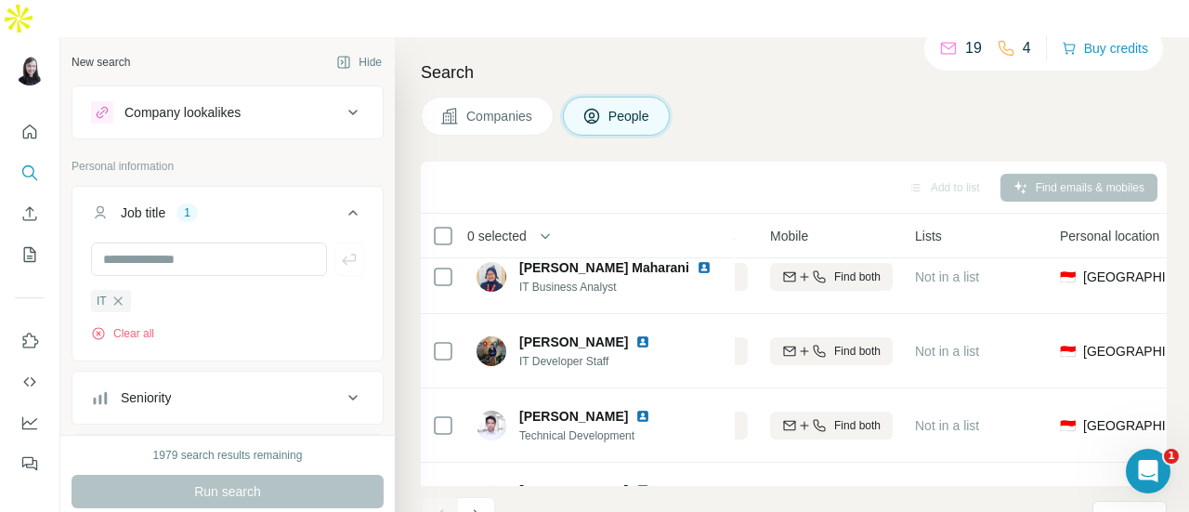
click at [606, 97] on button "People" at bounding box center [617, 116] width 108 height 39
click at [355, 48] on button "Hide" at bounding box center [359, 62] width 72 height 28
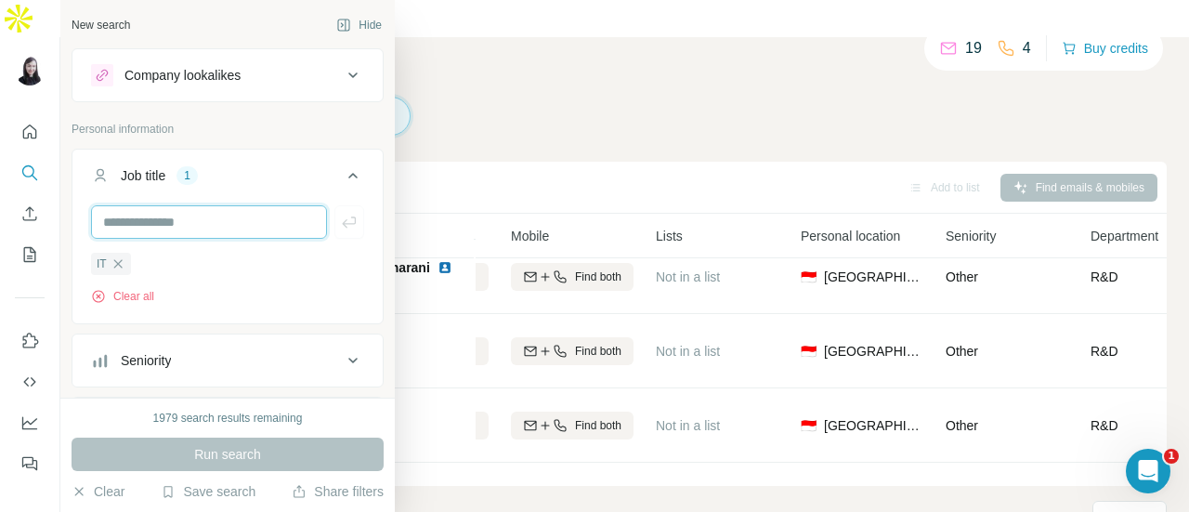
click at [136, 227] on input "text" at bounding box center [209, 221] width 236 height 33
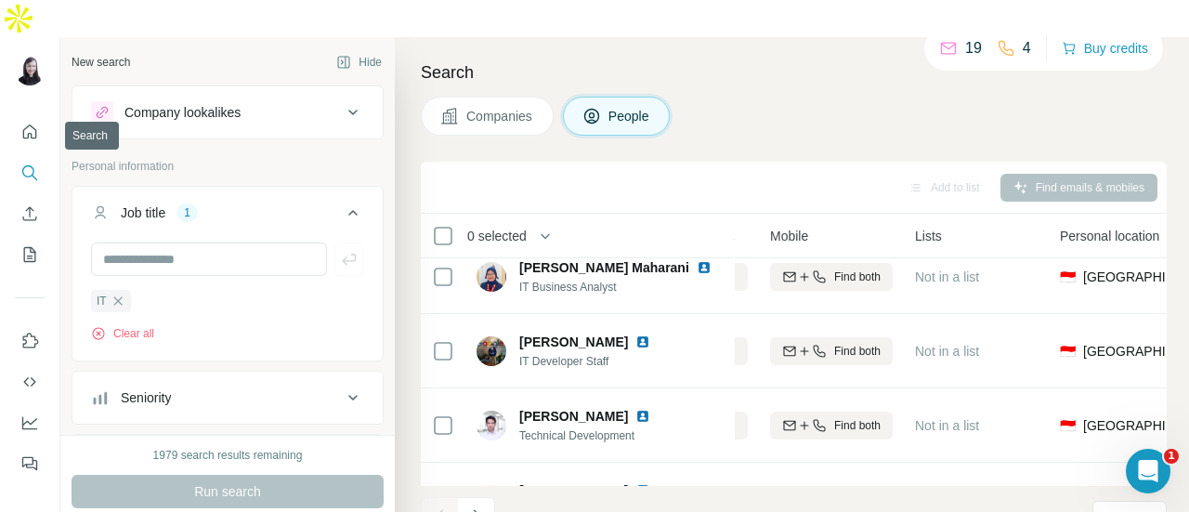
click at [24, 163] on icon "Search" at bounding box center [29, 172] width 19 height 19
click at [492, 97] on button "Companies" at bounding box center [487, 116] width 133 height 39
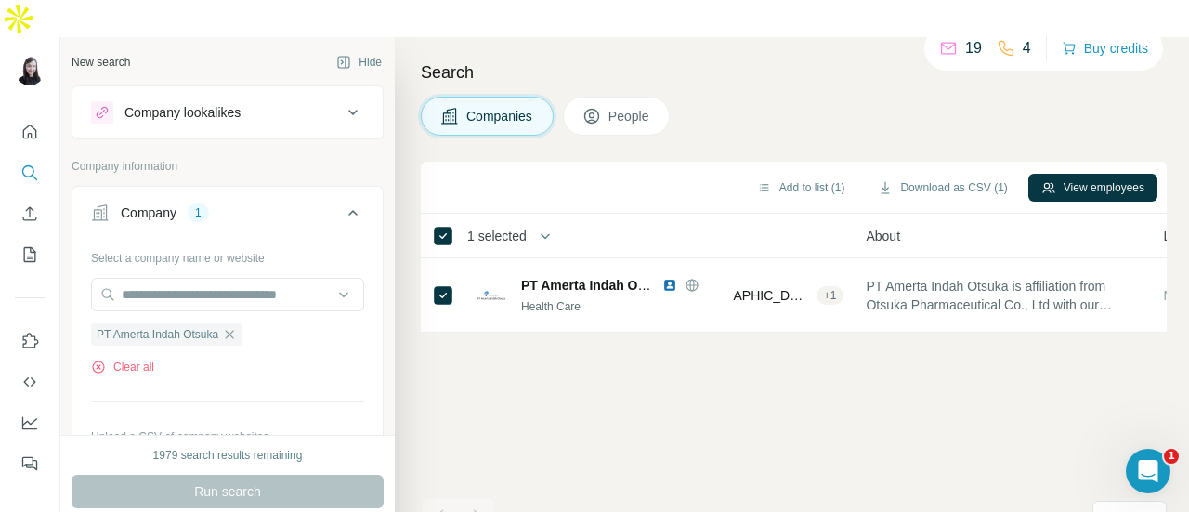
scroll to position [0, 327]
click at [214, 278] on input "text" at bounding box center [227, 294] width 273 height 33
click at [199, 278] on input "text" at bounding box center [227, 294] width 273 height 33
paste input "**********"
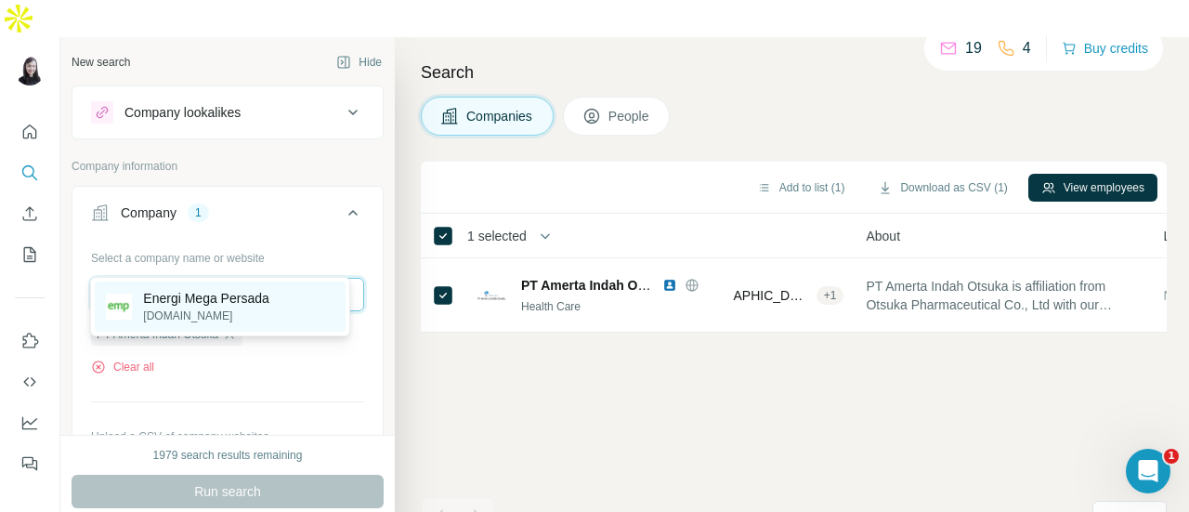
type input "**********"
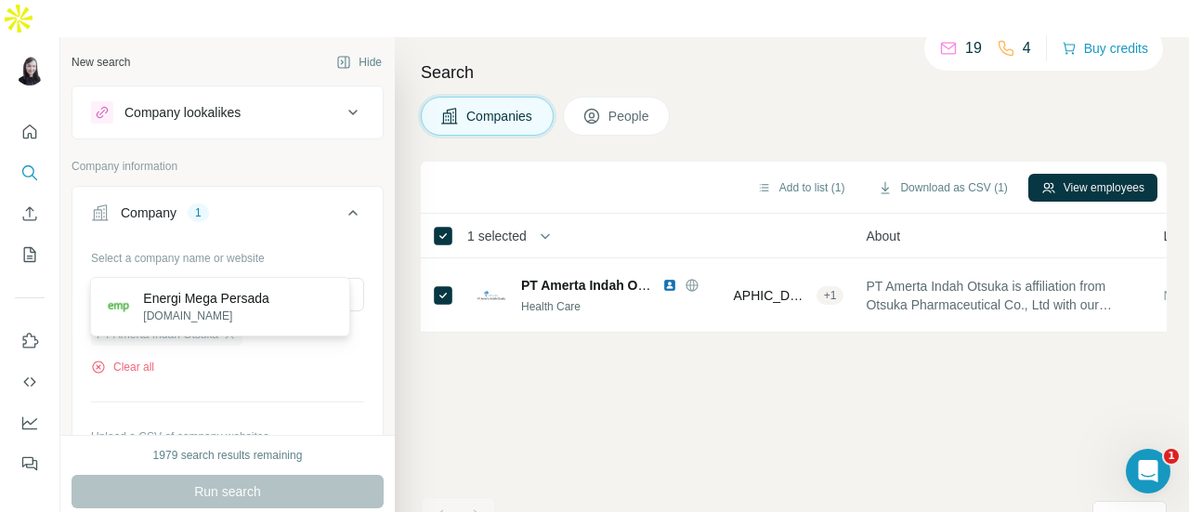
click at [207, 305] on p "Energi Mega Persada" at bounding box center [205, 298] width 125 height 19
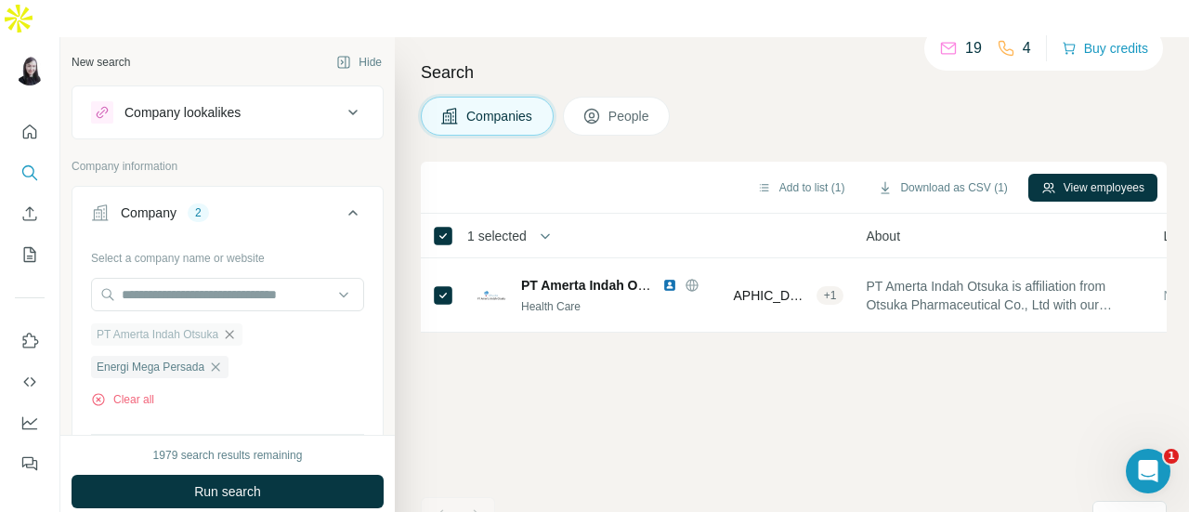
click at [237, 327] on icon "button" at bounding box center [229, 334] width 15 height 15
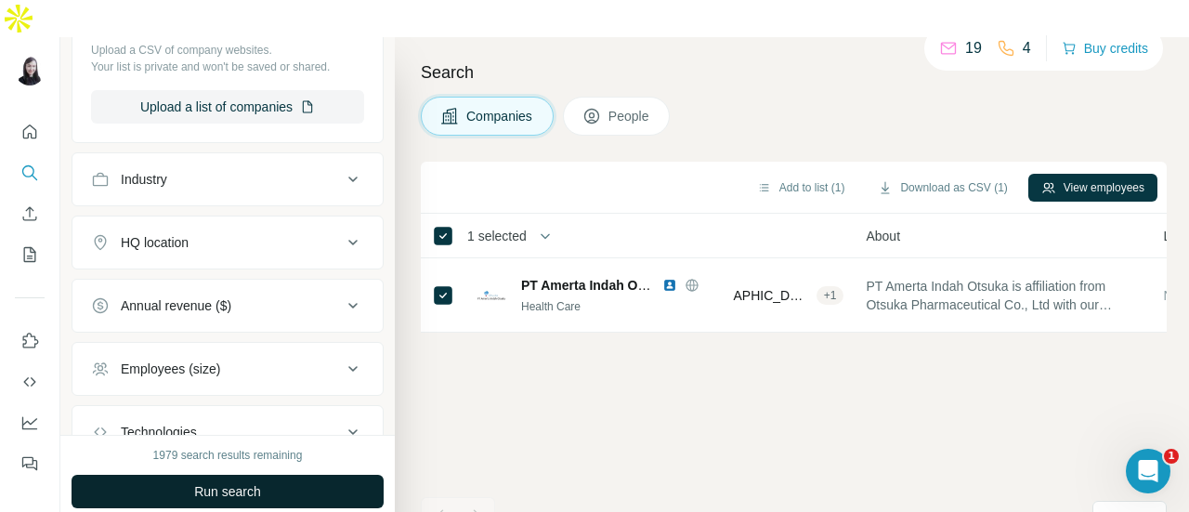
scroll to position [520, 0]
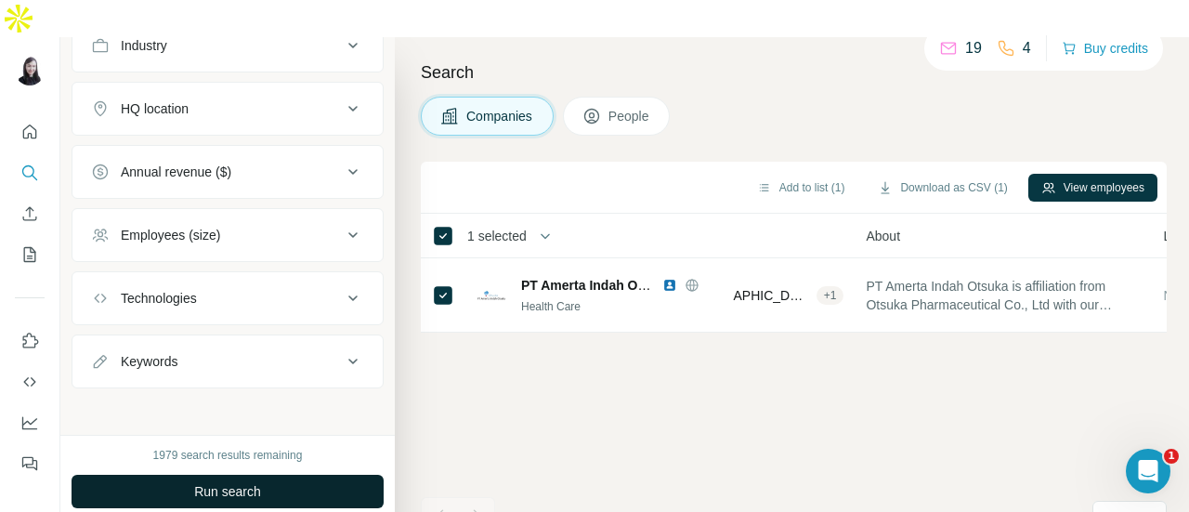
click at [284, 475] on button "Run search" at bounding box center [228, 491] width 312 height 33
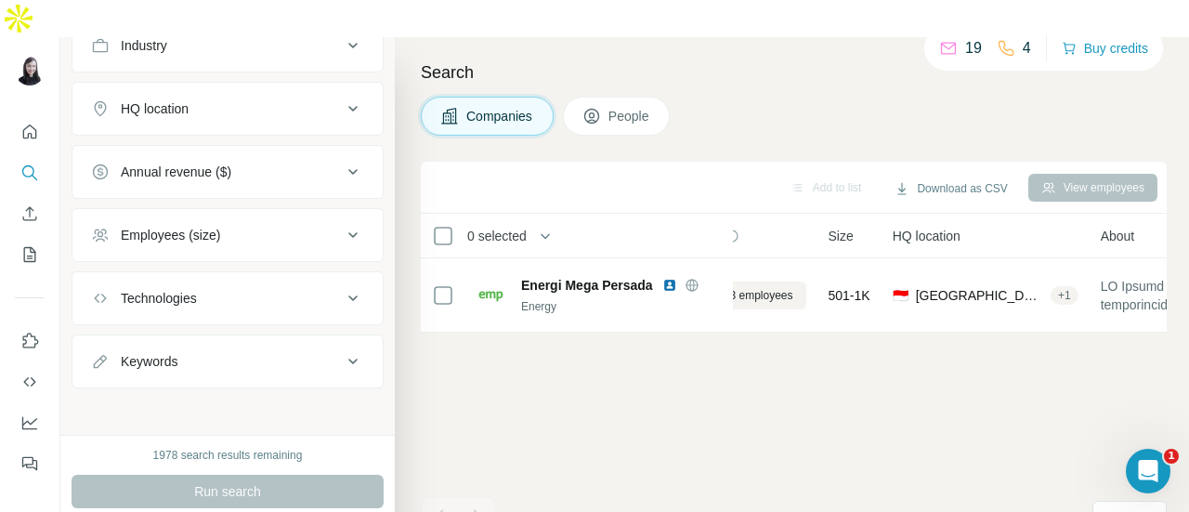
scroll to position [0, 0]
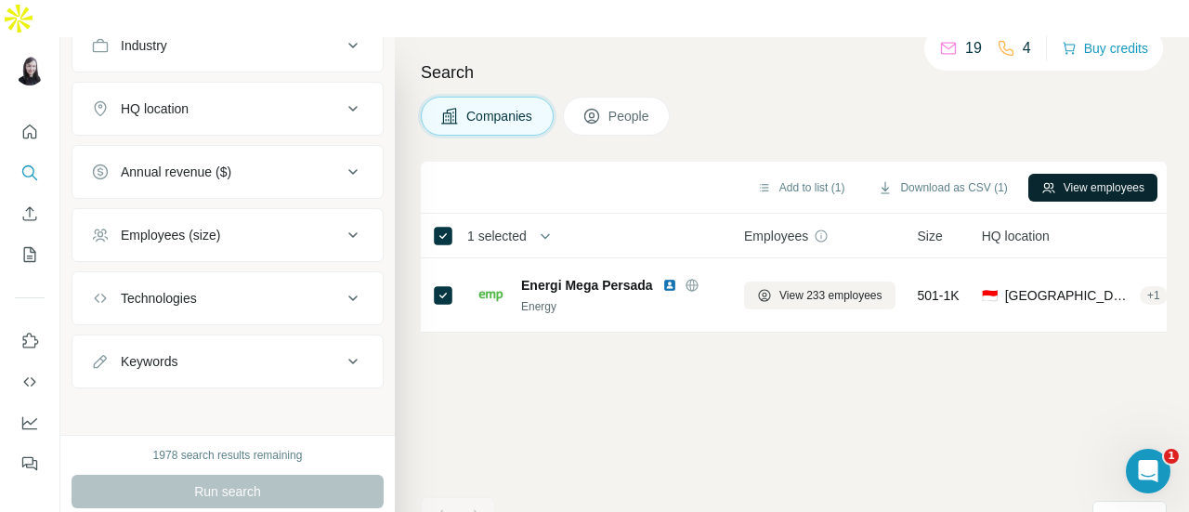
click at [1050, 174] on button "View employees" at bounding box center [1092, 188] width 129 height 28
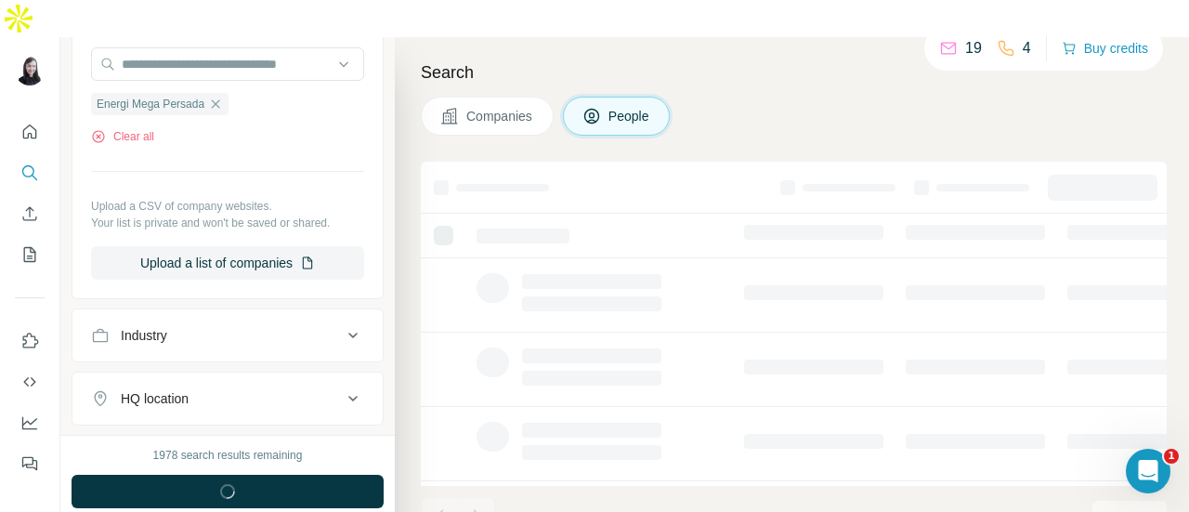
scroll to position [807, 0]
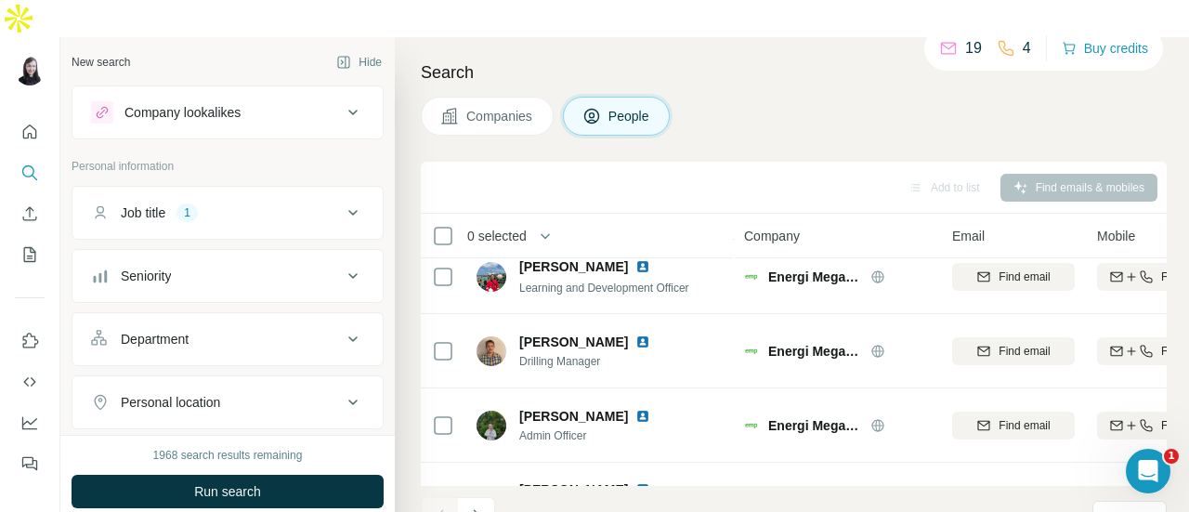
scroll to position [524, 0]
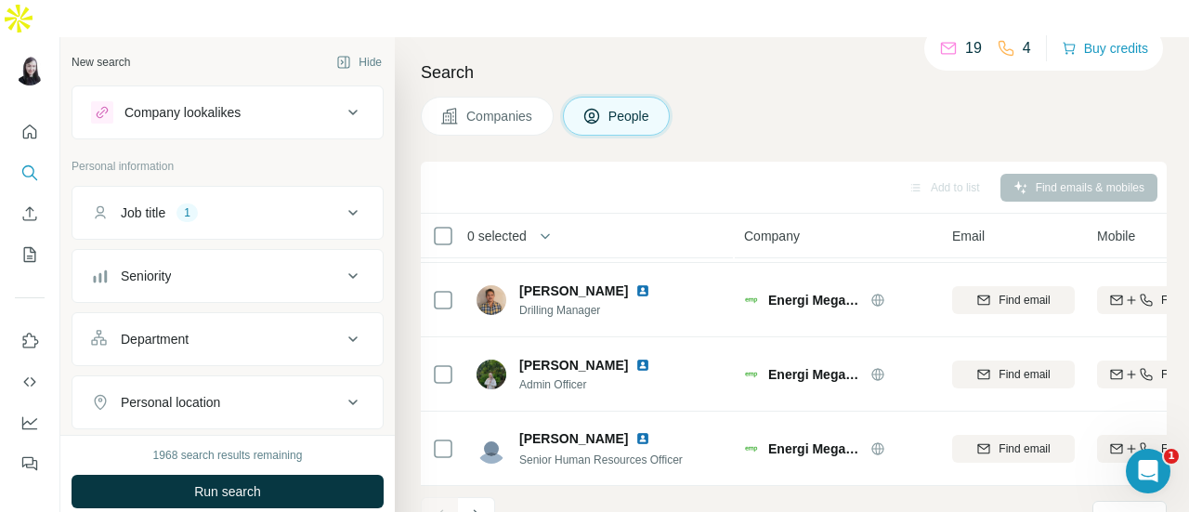
click at [316, 203] on div "Job title 1" at bounding box center [216, 212] width 251 height 19
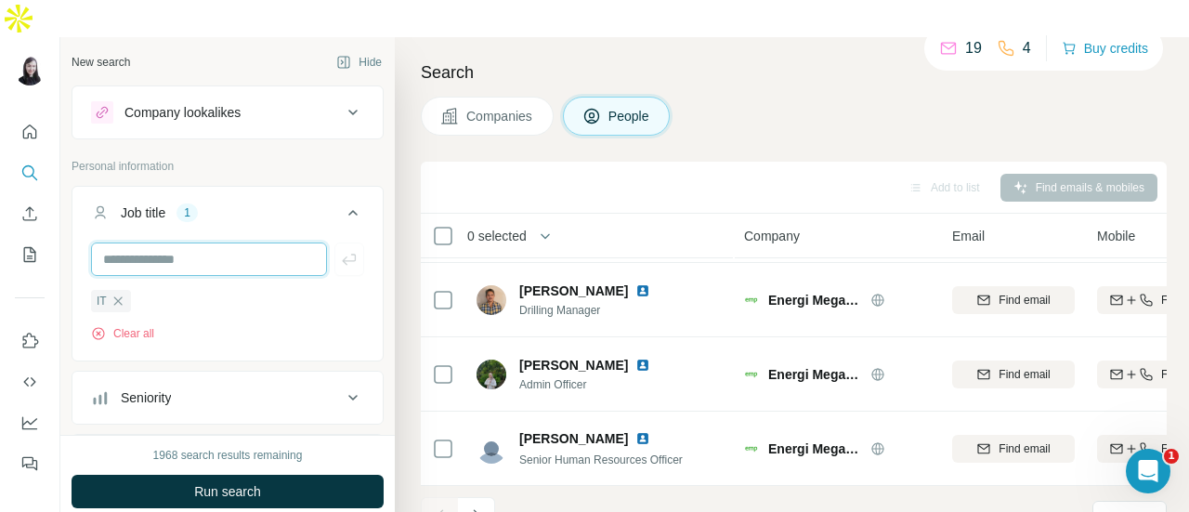
click at [223, 242] on input "text" at bounding box center [209, 258] width 236 height 33
type input "****"
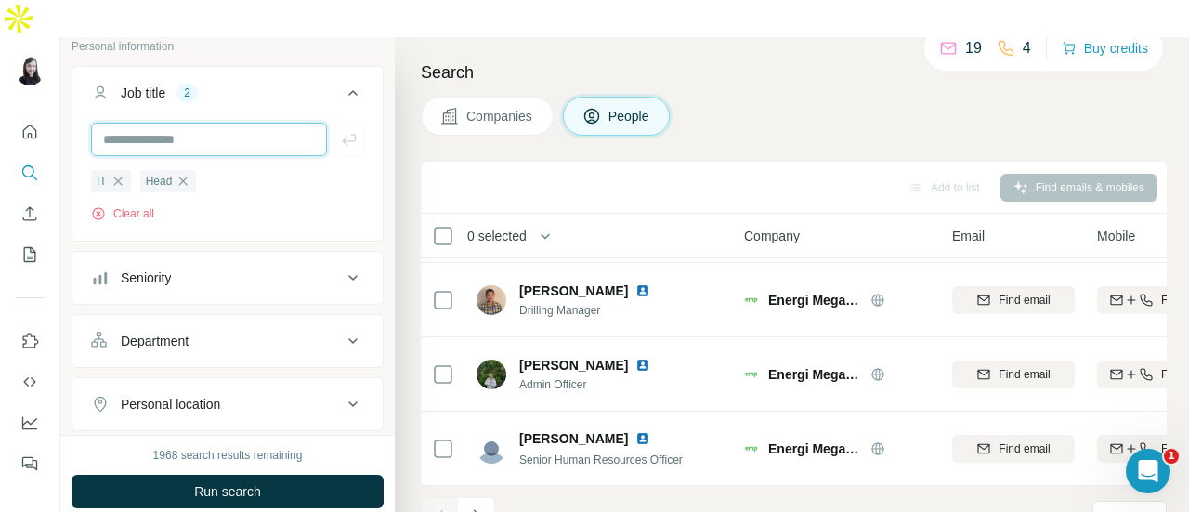
scroll to position [186, 0]
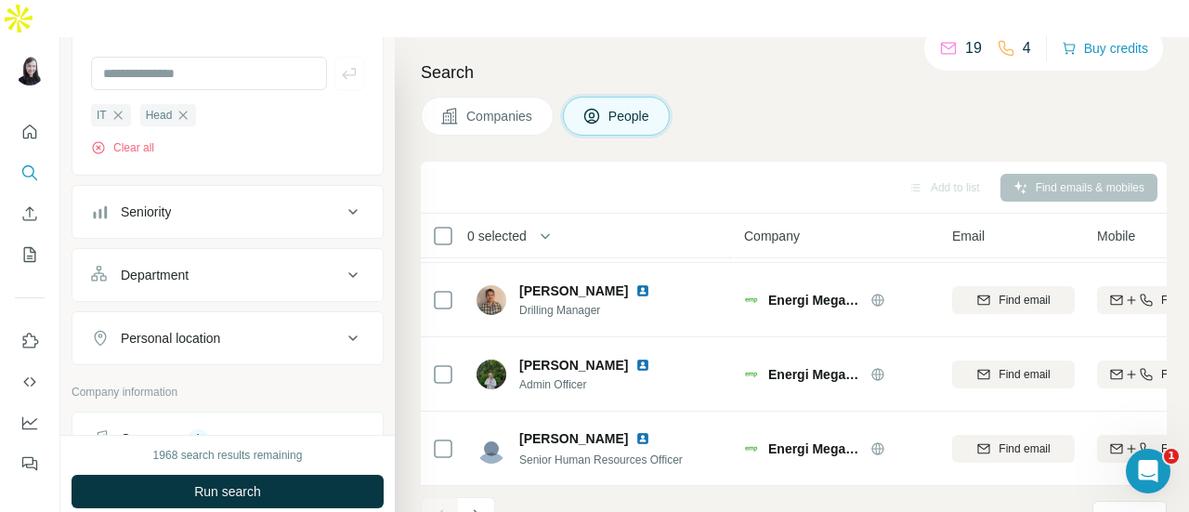
click at [327, 253] on button "Department" at bounding box center [227, 275] width 310 height 45
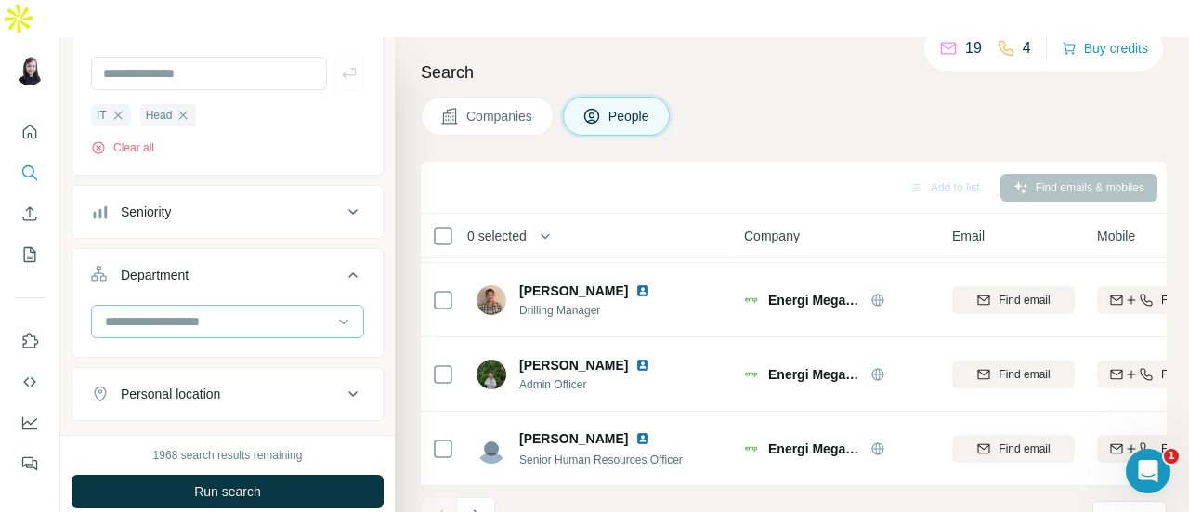
click at [318, 311] on input at bounding box center [217, 321] width 229 height 20
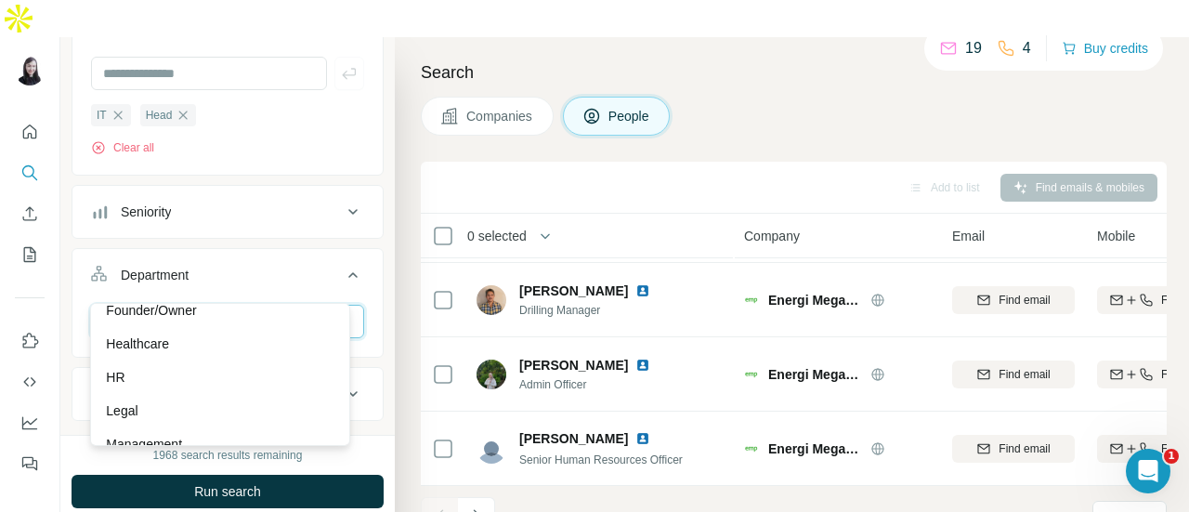
scroll to position [192, 0]
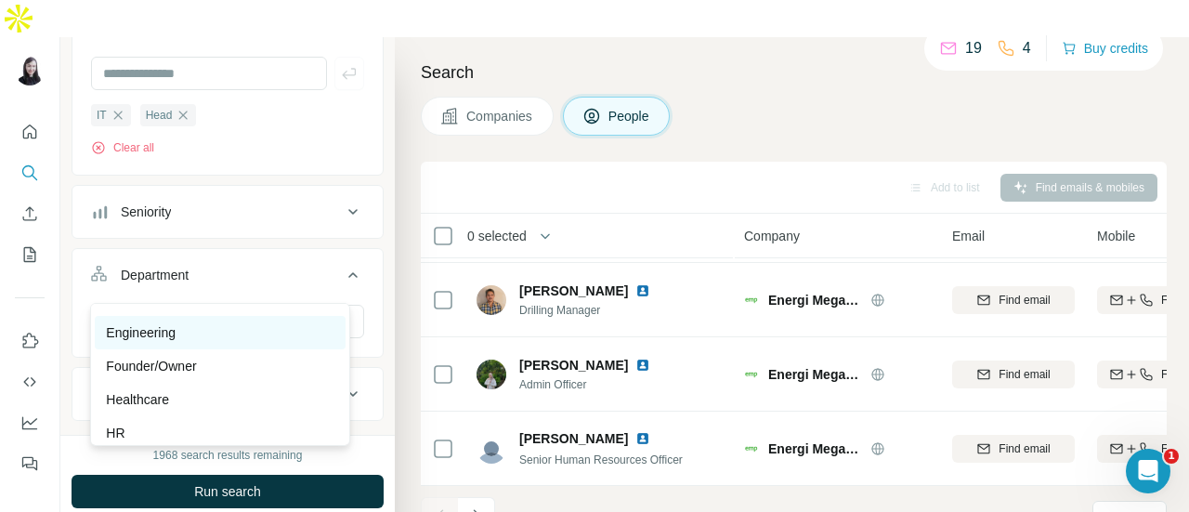
click at [297, 328] on div "Engineering" at bounding box center [220, 332] width 228 height 19
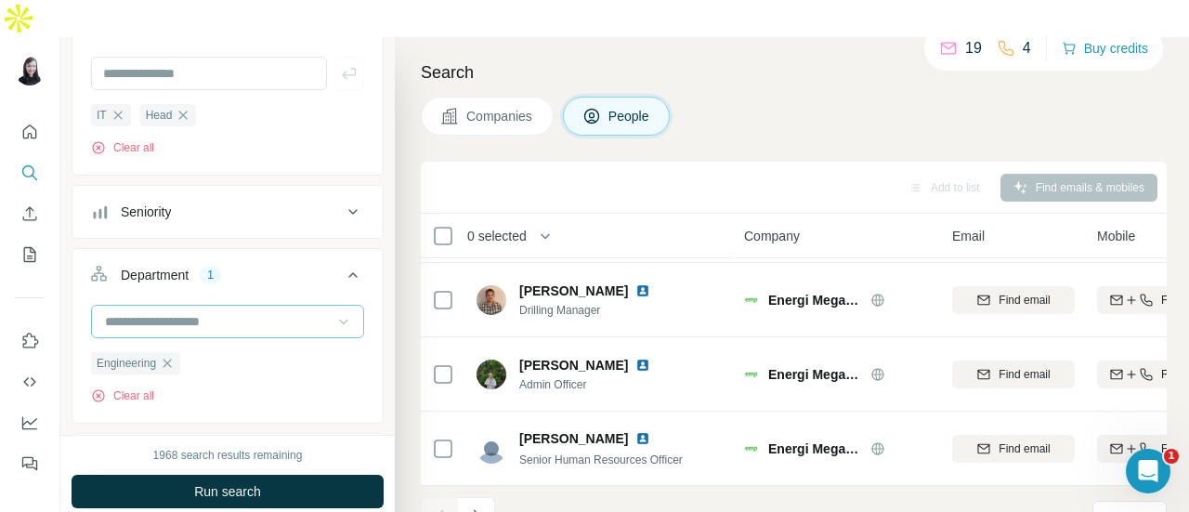
click at [334, 312] on icon at bounding box center [343, 321] width 19 height 19
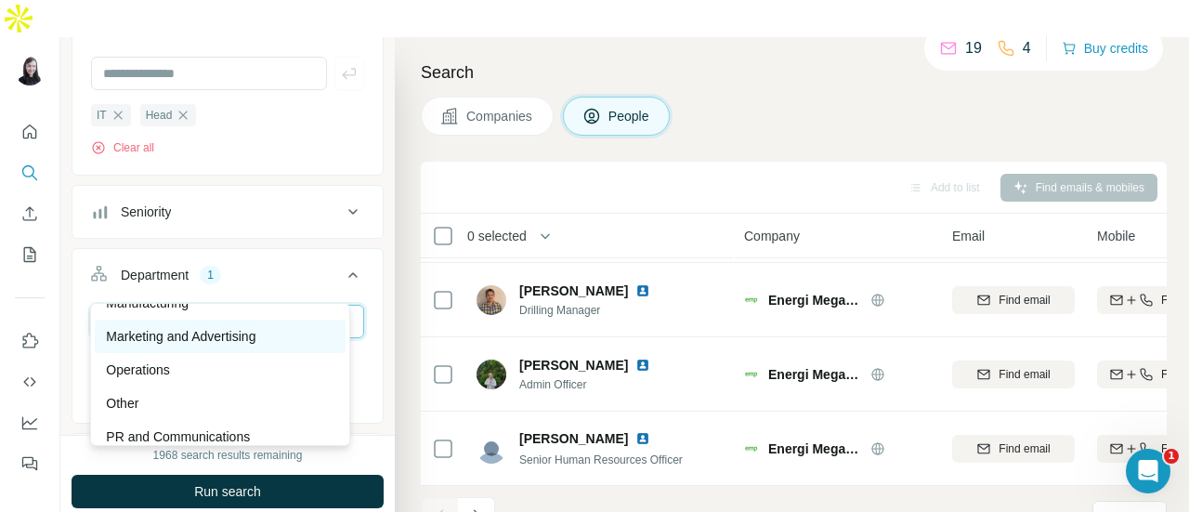
scroll to position [418, 0]
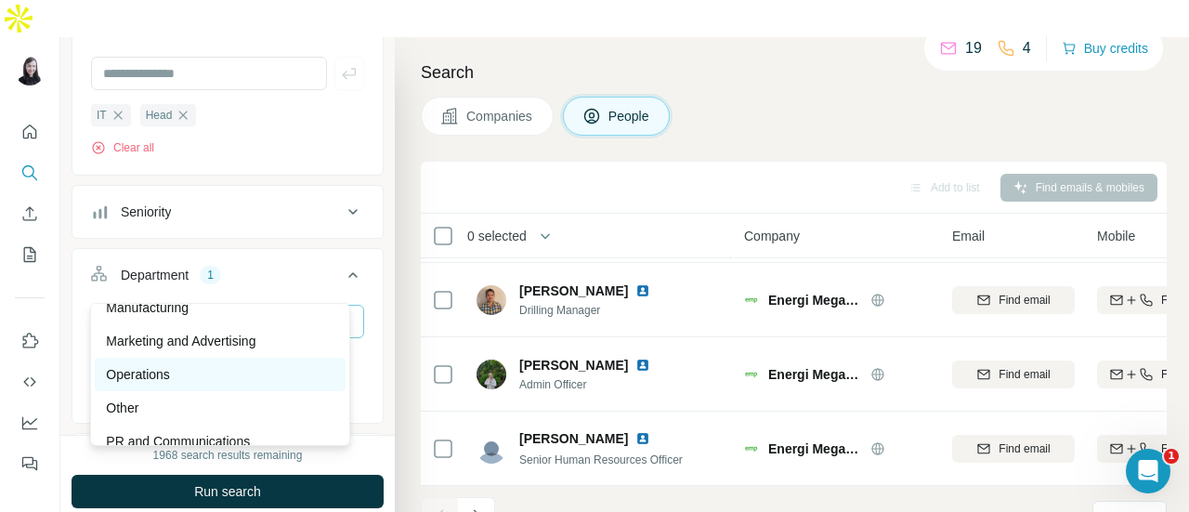
click at [248, 367] on div "Operations" at bounding box center [220, 374] width 228 height 19
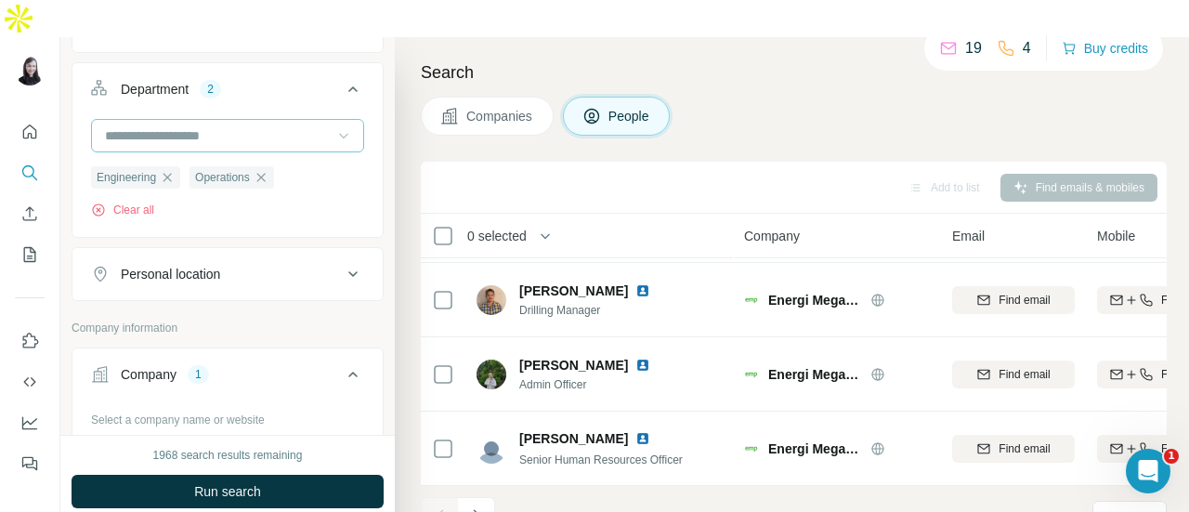
scroll to position [279, 0]
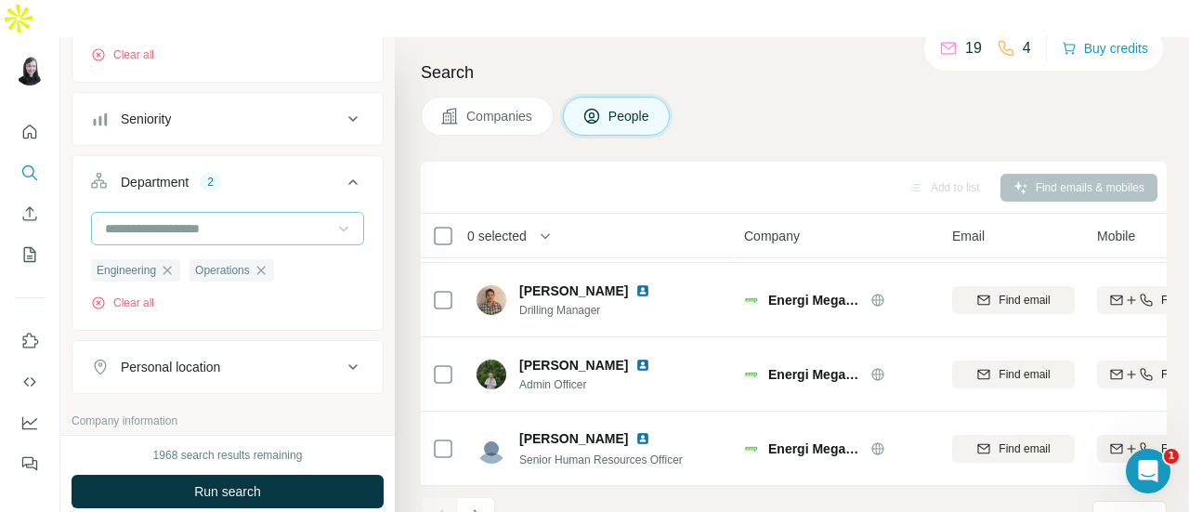
click at [335, 219] on icon at bounding box center [343, 228] width 19 height 19
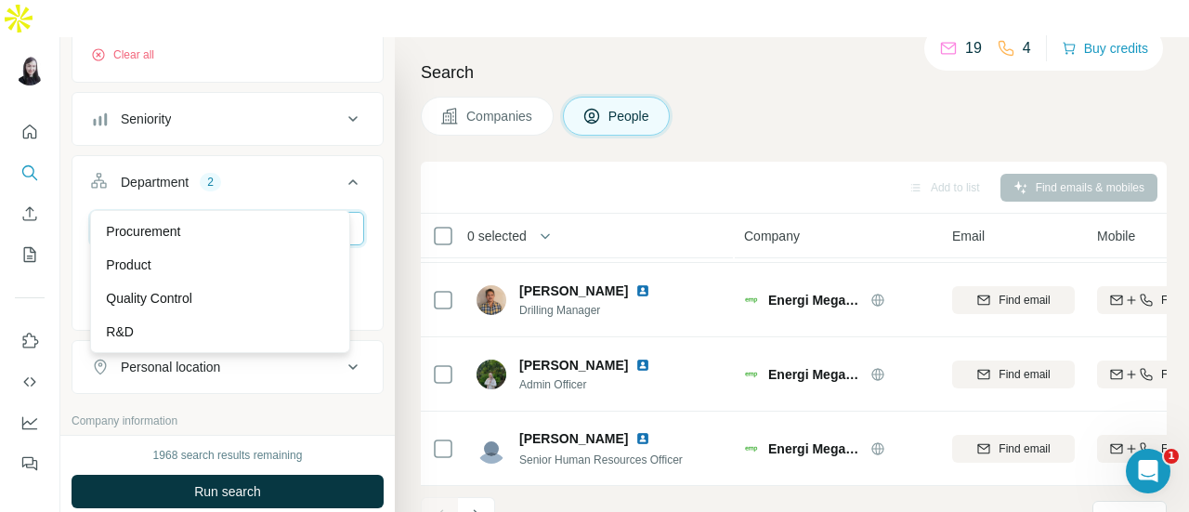
scroll to position [669, 0]
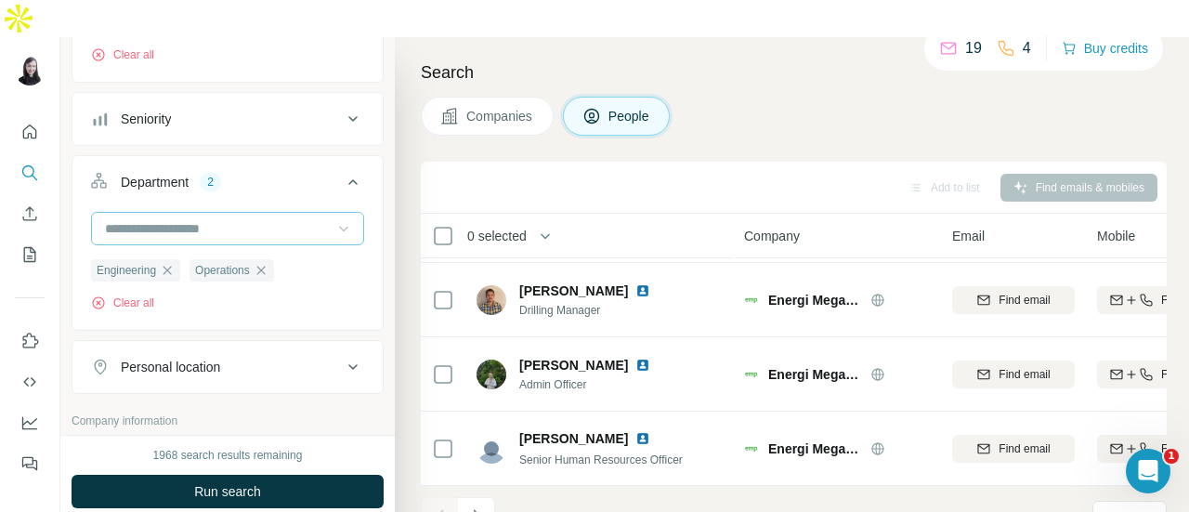
click at [367, 254] on div "Engineering Operations Clear all" at bounding box center [227, 269] width 310 height 114
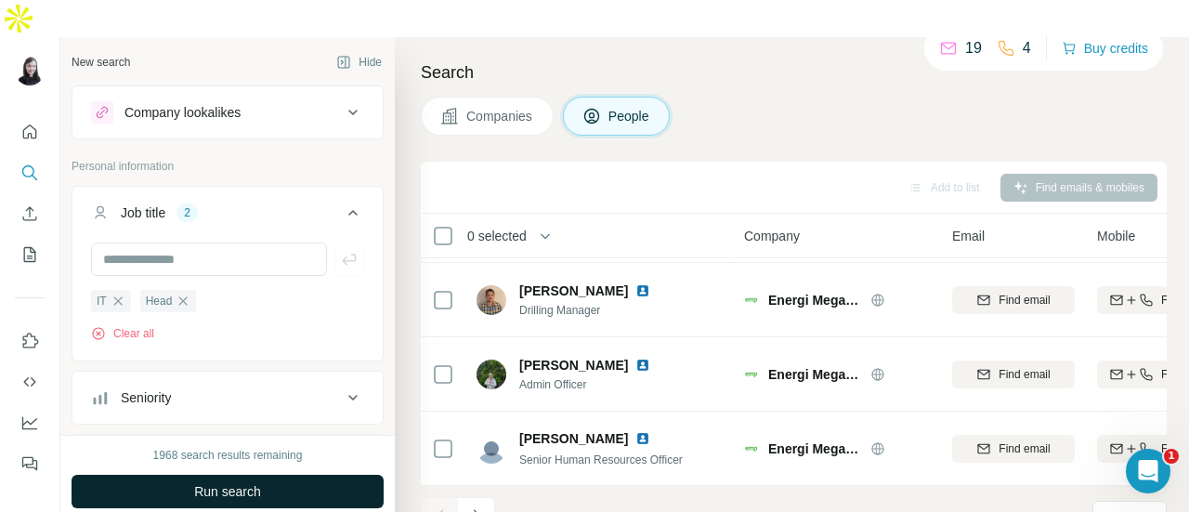
scroll to position [0, 0]
click at [294, 475] on button "Run search" at bounding box center [228, 491] width 312 height 33
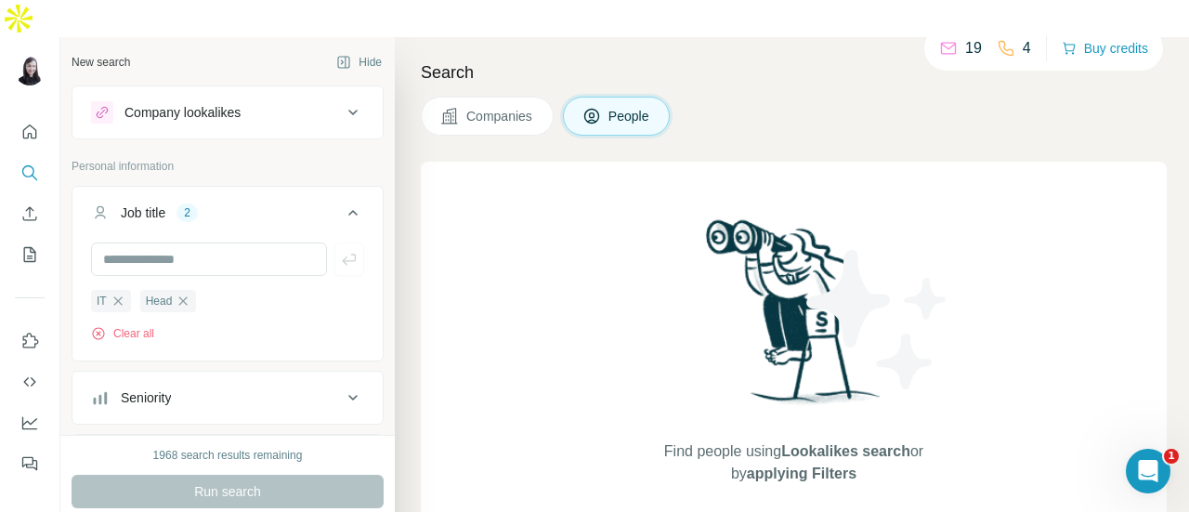
click at [182, 294] on icon "button" at bounding box center [183, 301] width 15 height 15
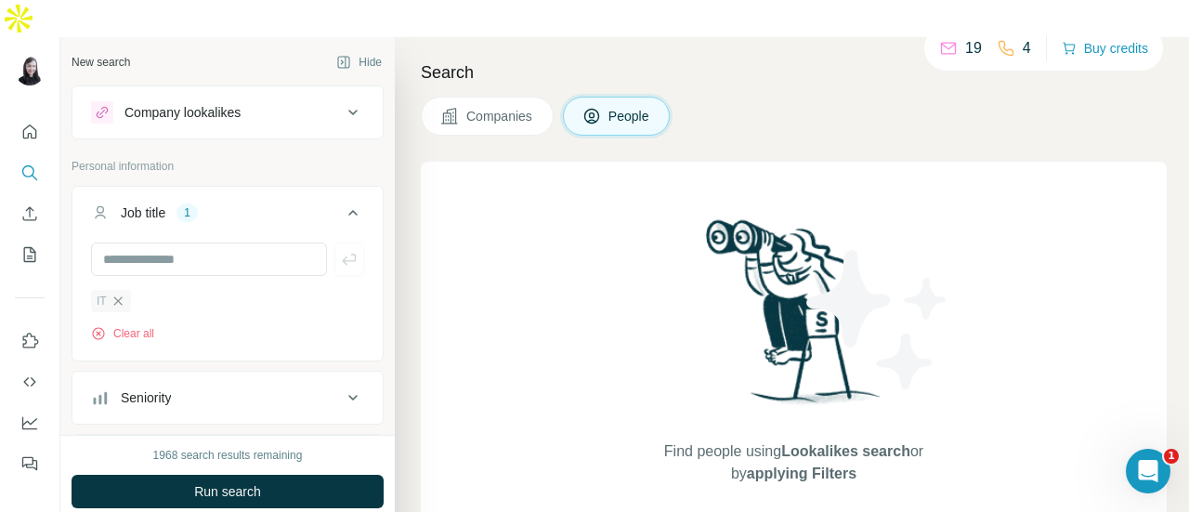
click at [118, 294] on icon "button" at bounding box center [118, 301] width 15 height 15
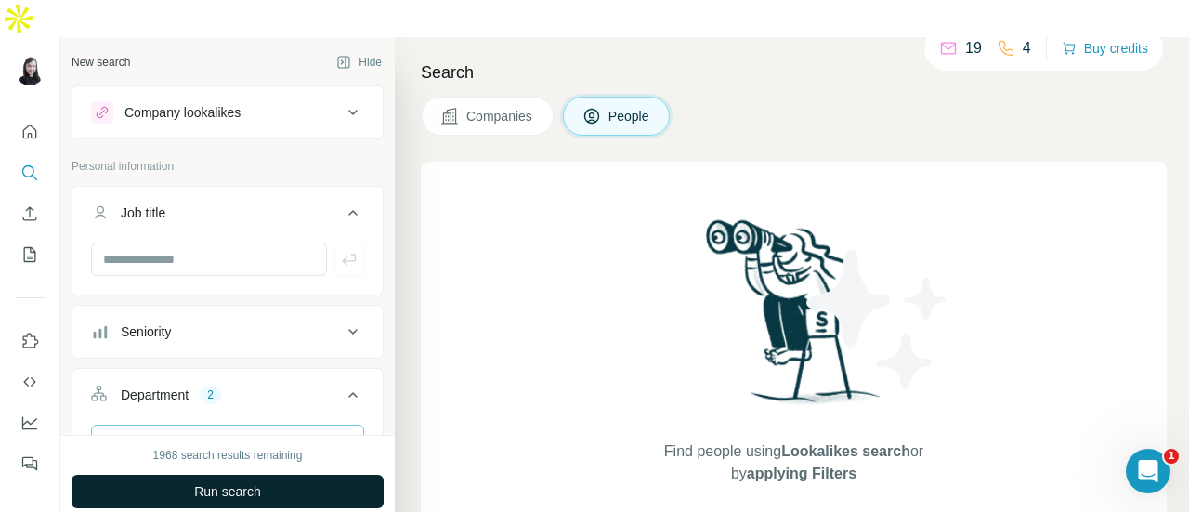
click at [263, 475] on button "Run search" at bounding box center [228, 491] width 312 height 33
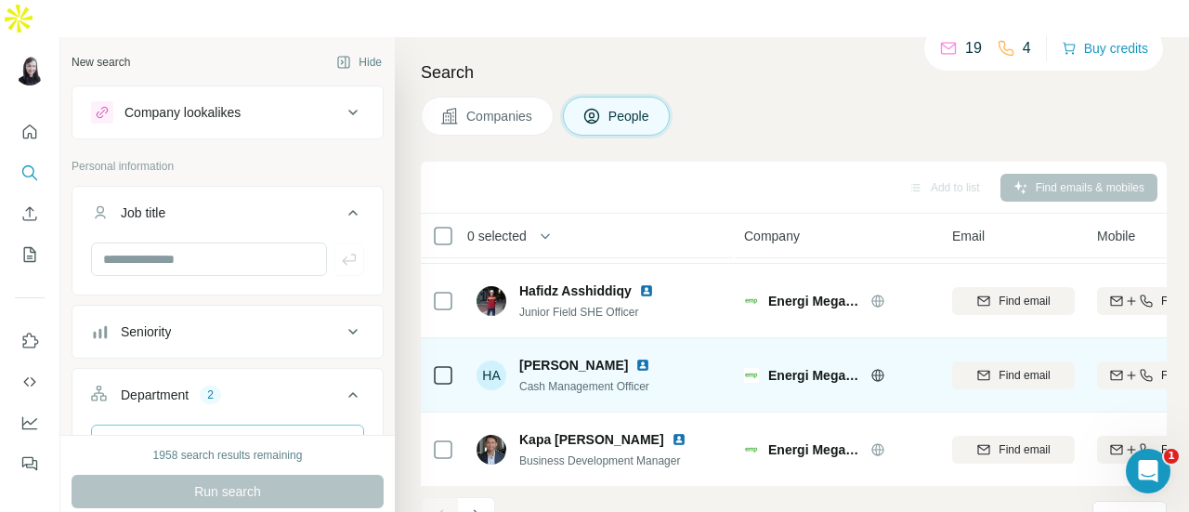
scroll to position [524, 0]
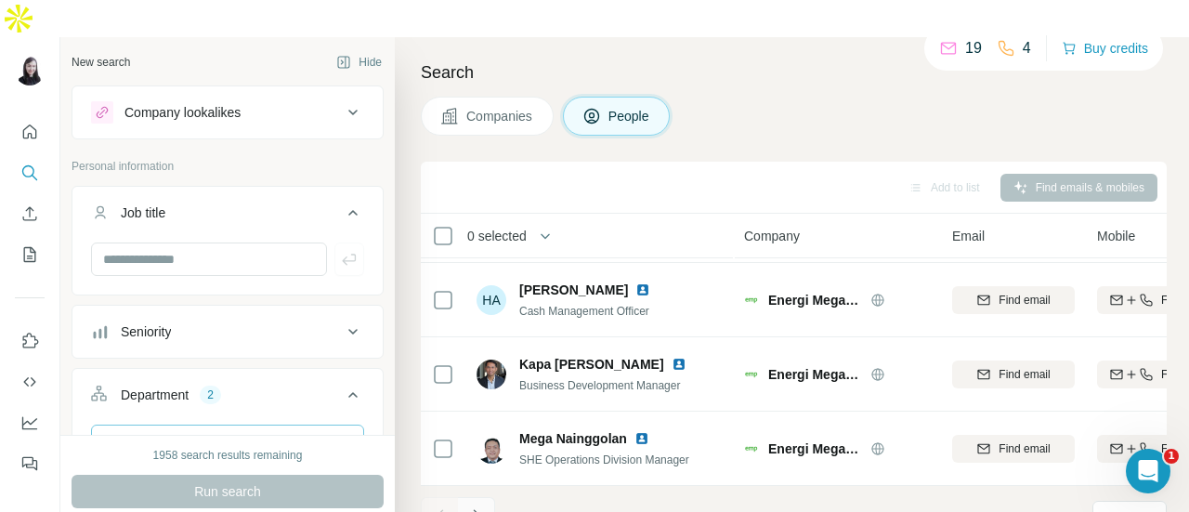
click at [478, 509] on icon "Navigate to next page" at bounding box center [476, 515] width 7 height 12
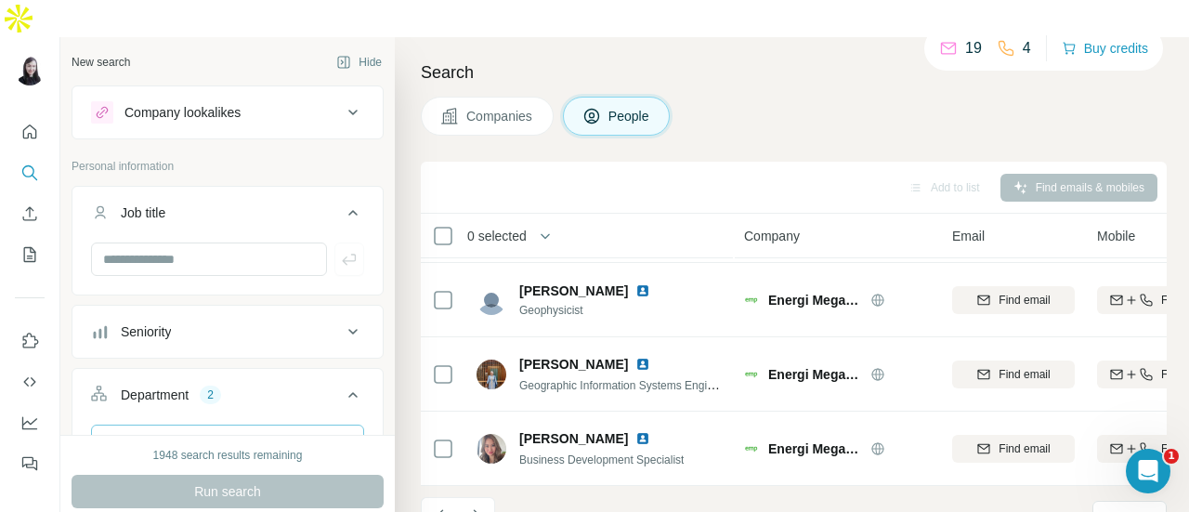
drag, startPoint x: 439, startPoint y: 482, endPoint x: 444, endPoint y: 474, distance: 9.6
click at [439, 509] on icon "Navigate to previous page" at bounding box center [439, 515] width 7 height 12
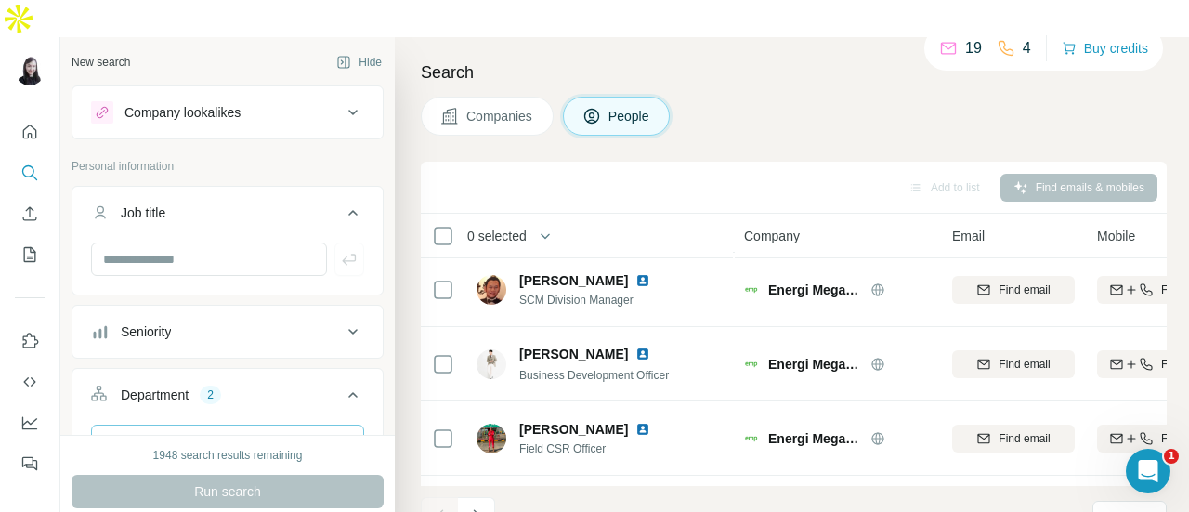
scroll to position [59, 0]
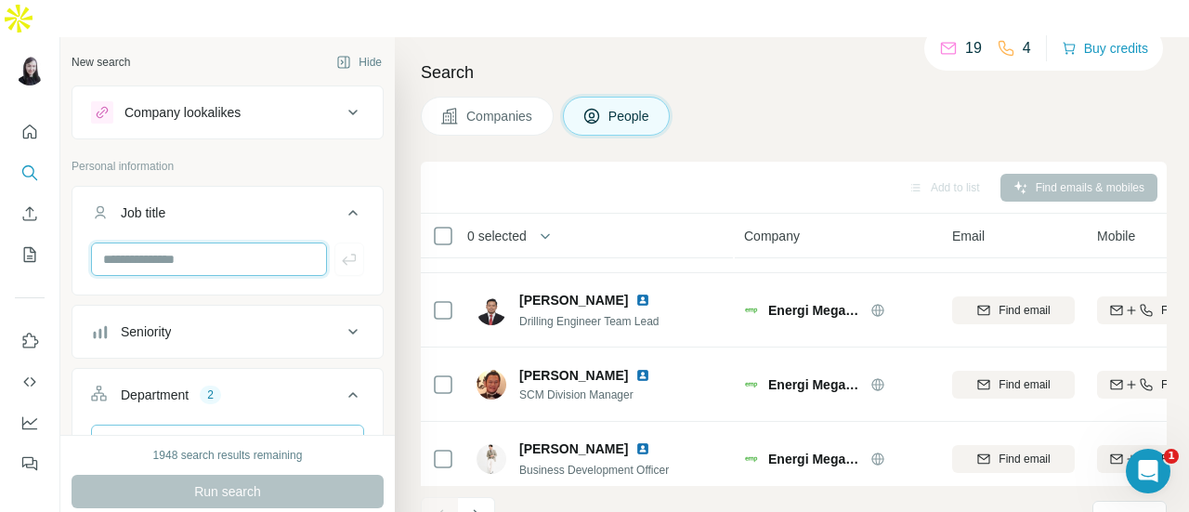
click at [206, 242] on input "text" at bounding box center [209, 258] width 236 height 33
type input "***"
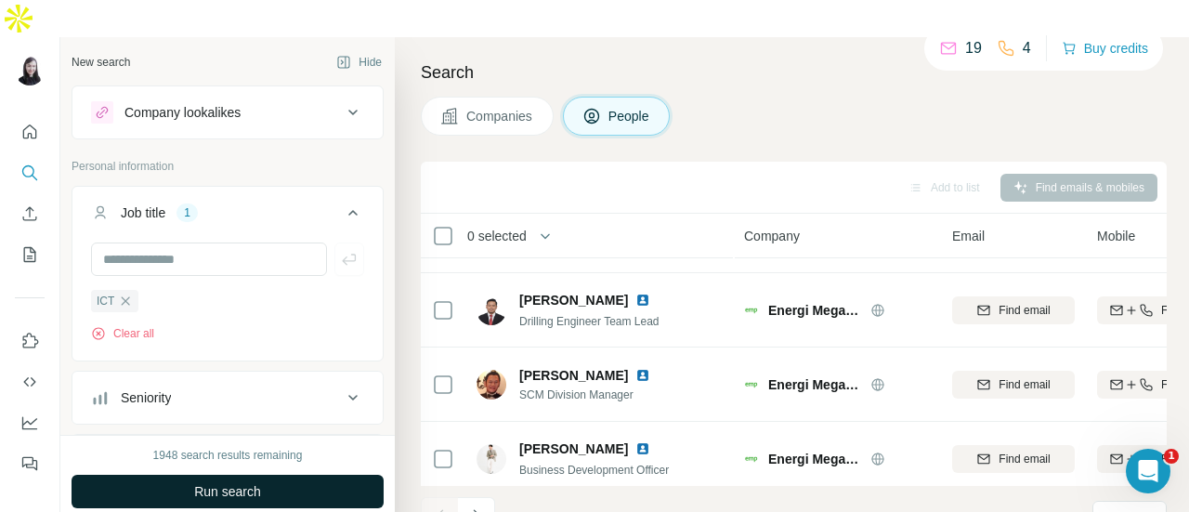
click at [239, 482] on span "Run search" at bounding box center [227, 491] width 67 height 19
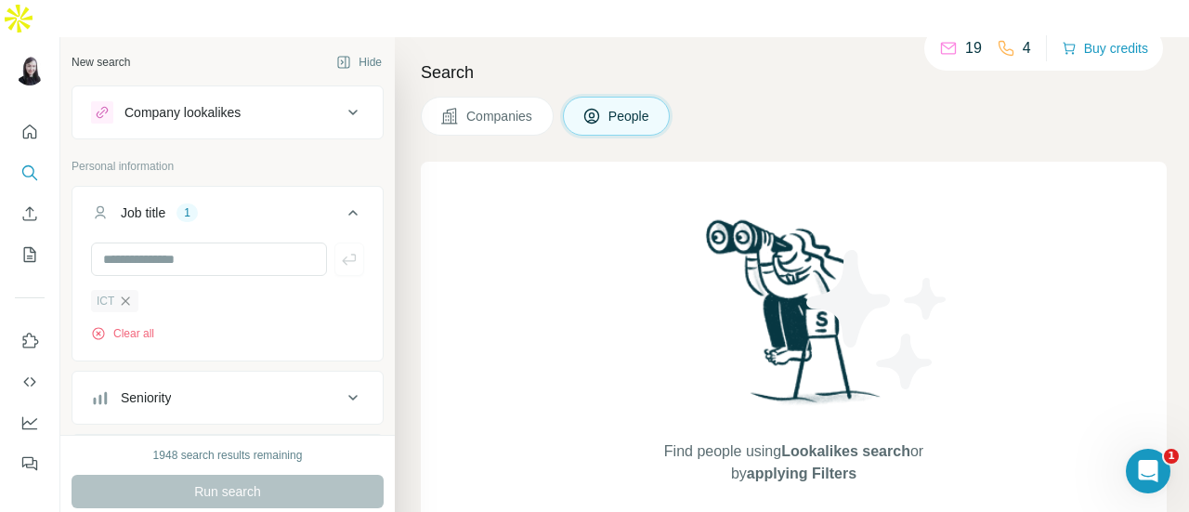
click at [119, 294] on icon "button" at bounding box center [125, 301] width 15 height 15
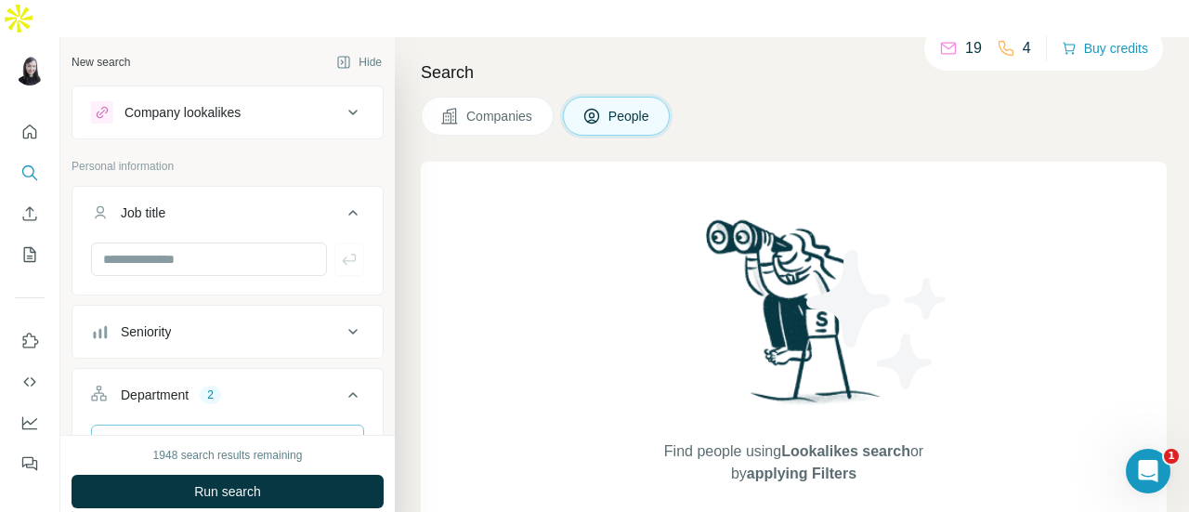
scroll to position [186, 0]
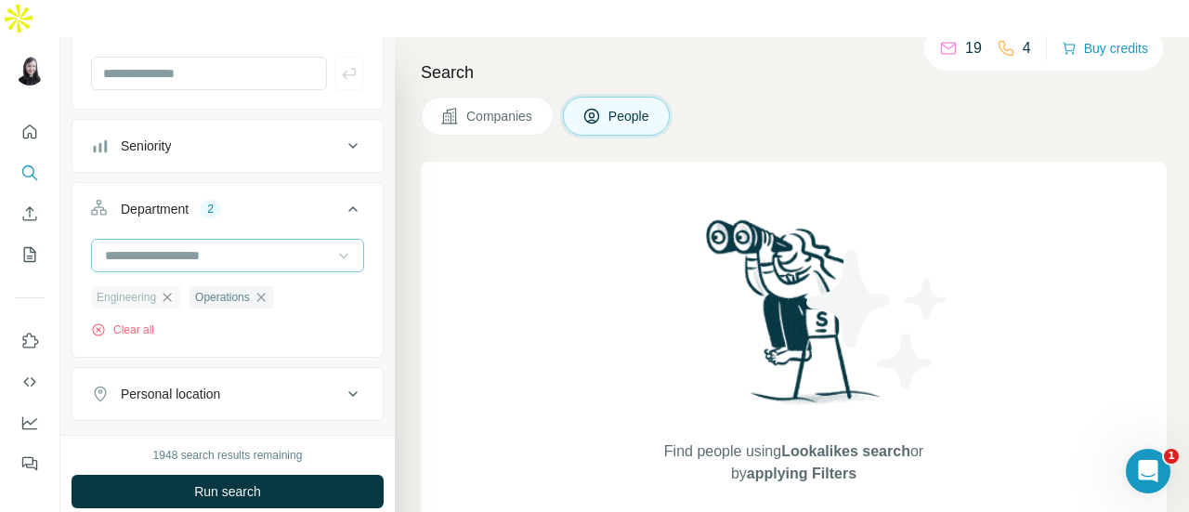
click at [166, 290] on icon "button" at bounding box center [167, 297] width 15 height 15
click at [166, 293] on icon "button" at bounding box center [162, 297] width 8 height 8
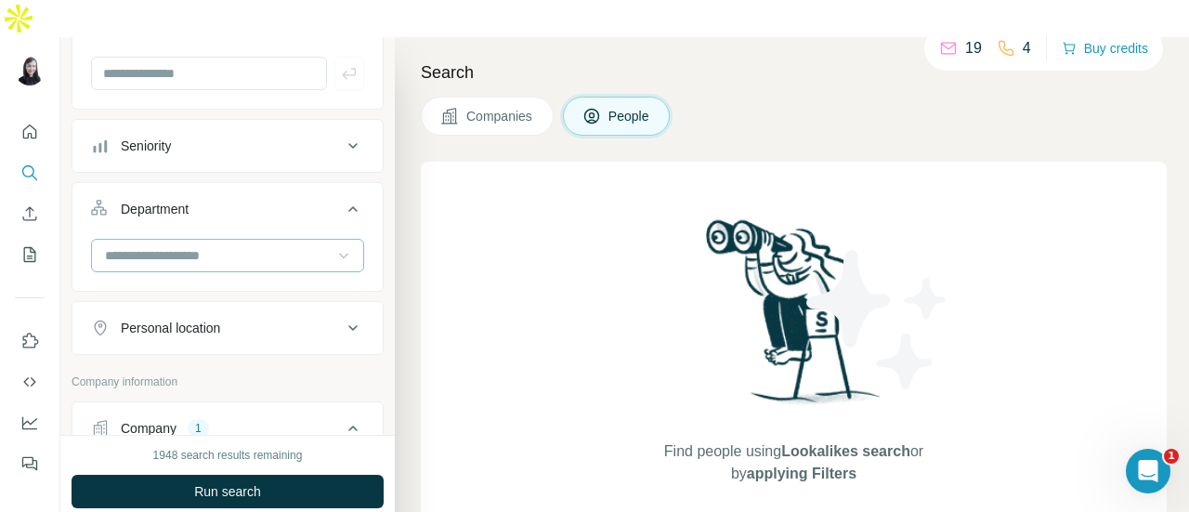
scroll to position [0, 0]
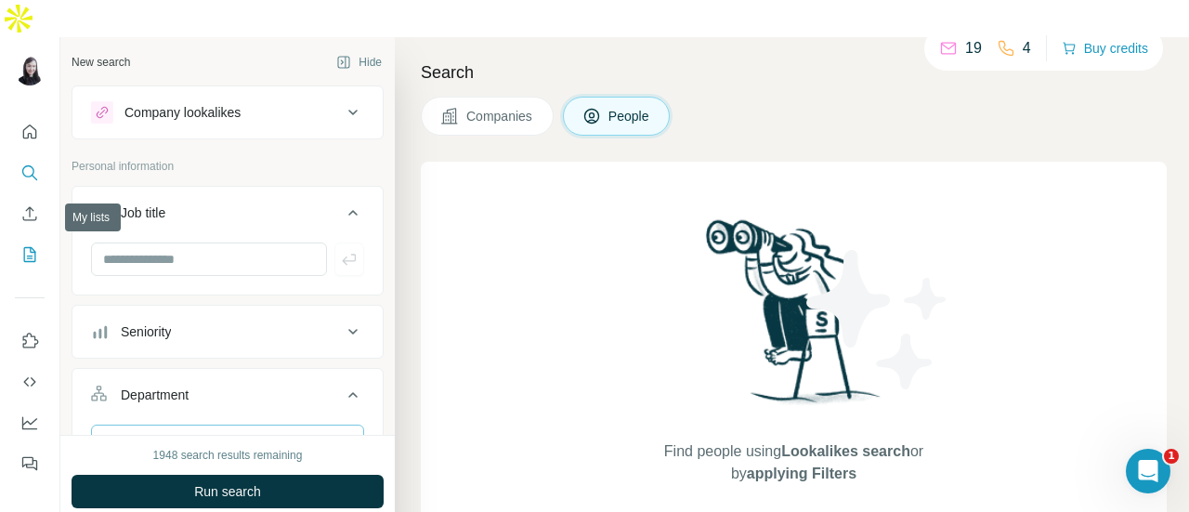
click at [30, 245] on icon "My lists" at bounding box center [29, 254] width 19 height 19
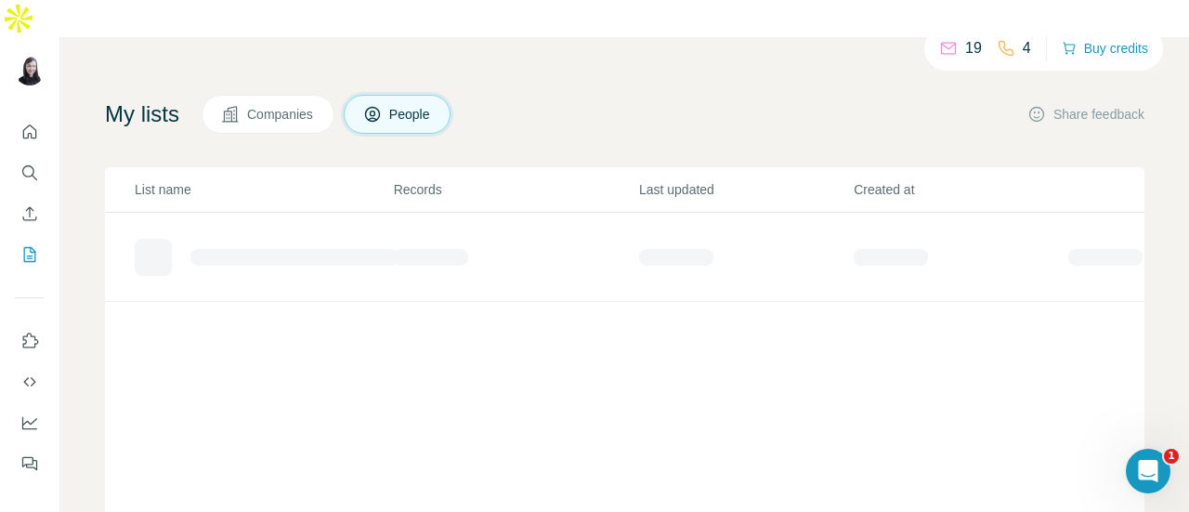
scroll to position [186, 0]
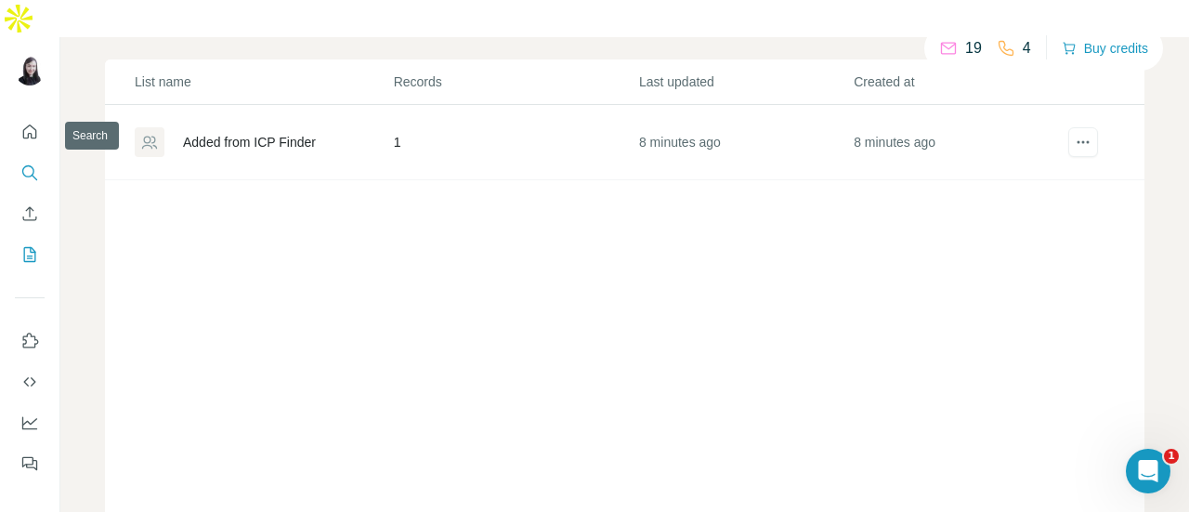
click at [33, 156] on button "Search" at bounding box center [30, 172] width 30 height 33
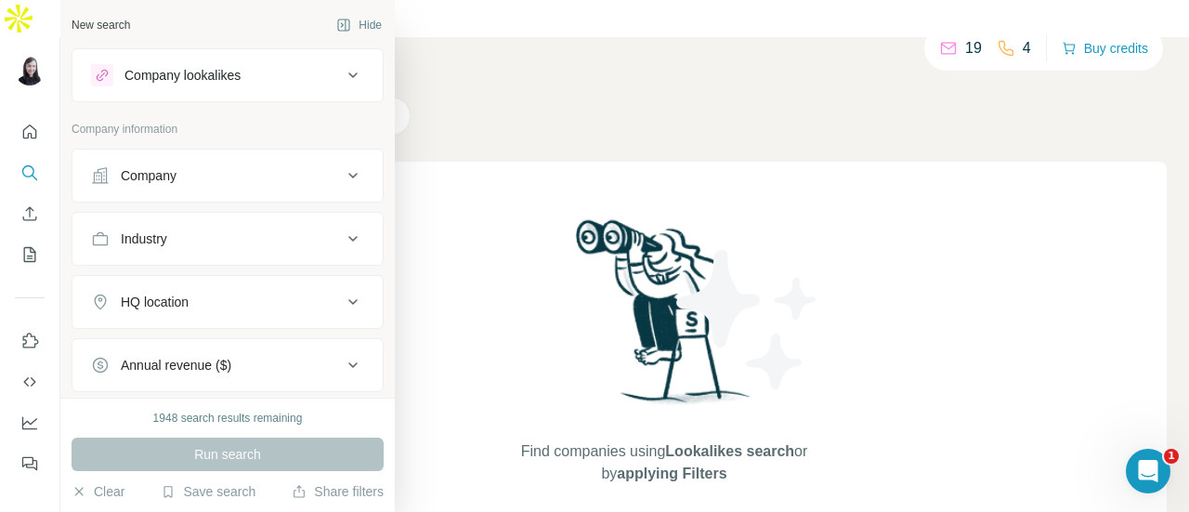
click at [233, 180] on div "Company" at bounding box center [216, 175] width 251 height 19
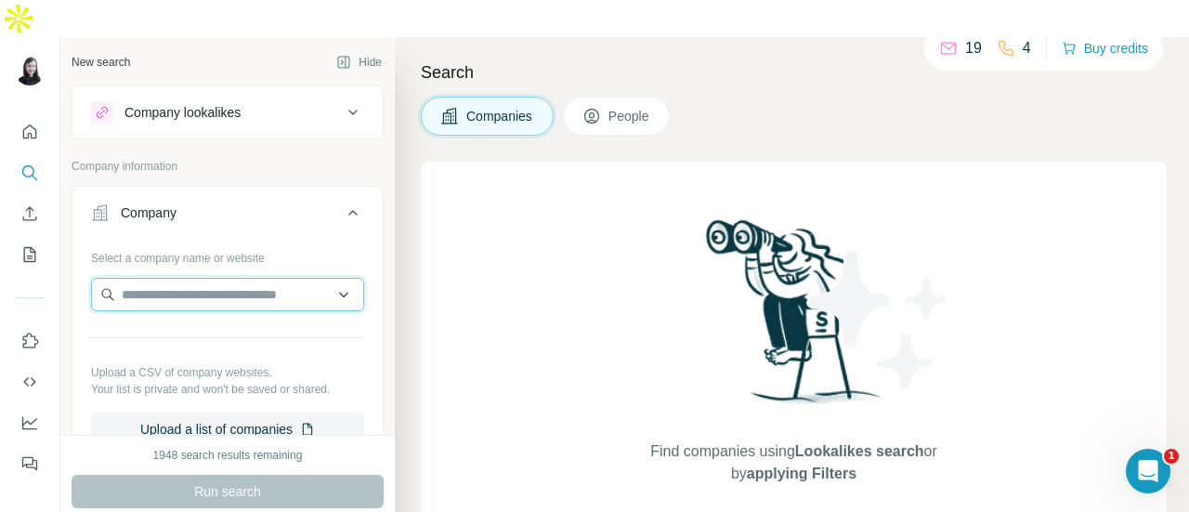
click at [183, 278] on input "text" at bounding box center [227, 294] width 273 height 33
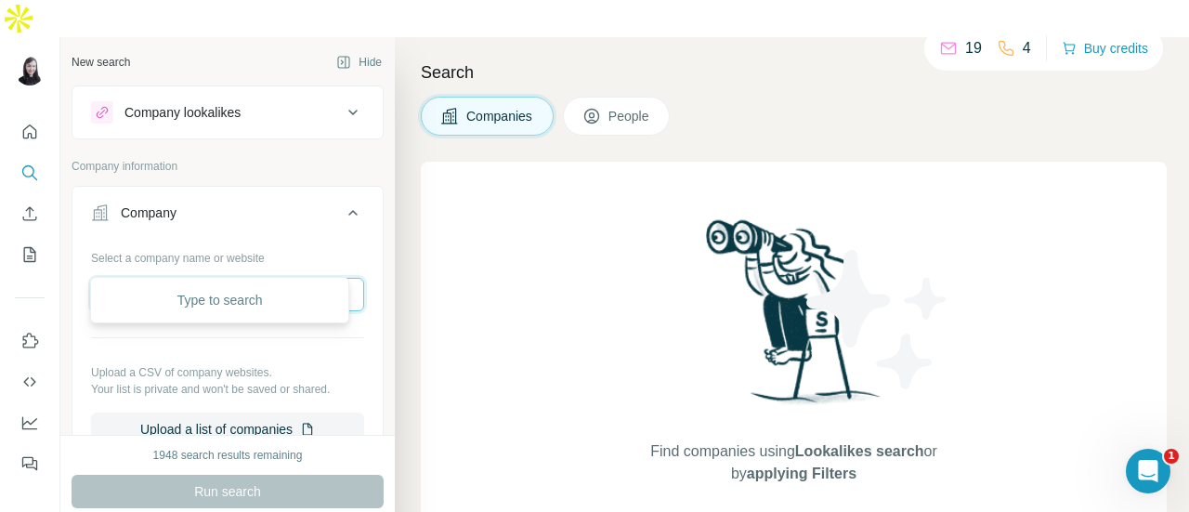
paste input "**********"
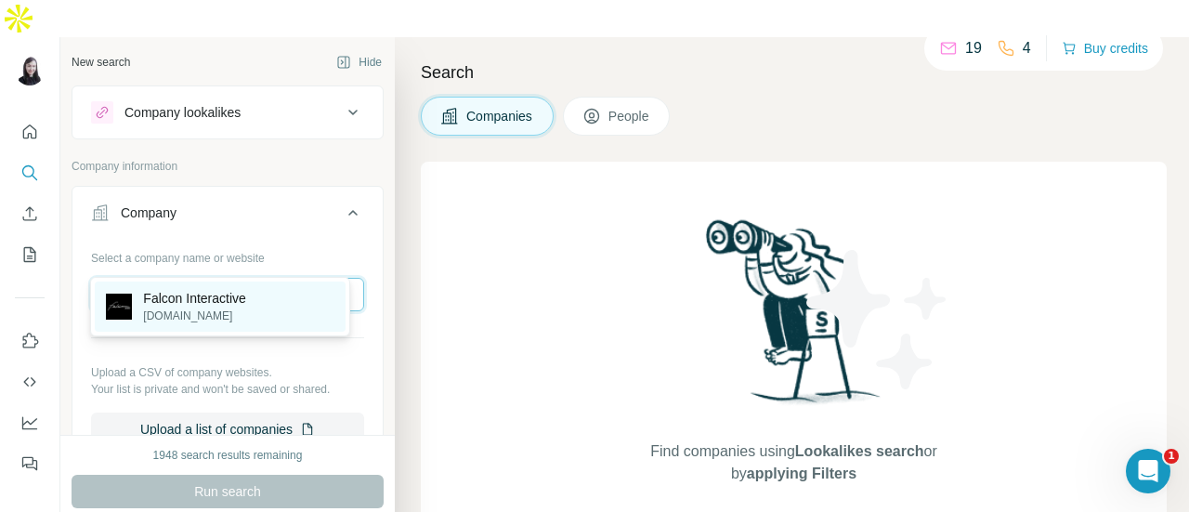
type input "**********"
click at [246, 306] on p "Falcon Interactive" at bounding box center [194, 298] width 103 height 19
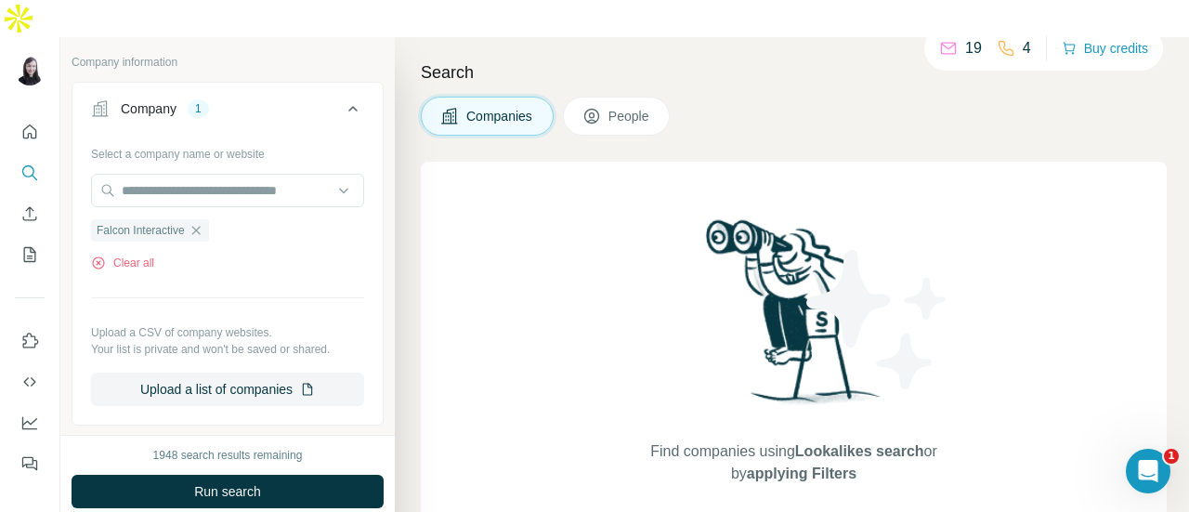
scroll to position [186, 0]
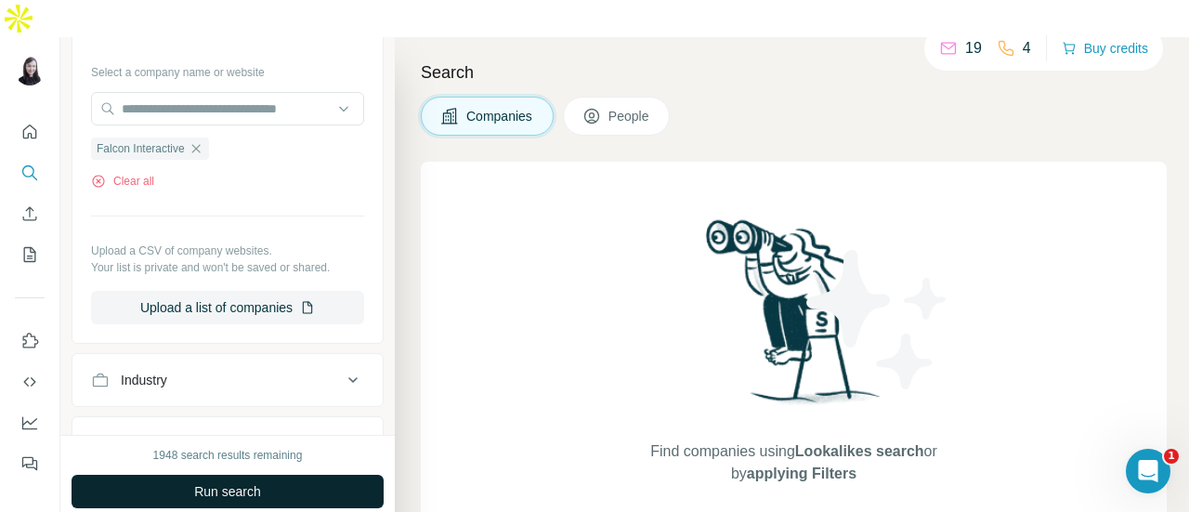
click at [297, 475] on button "Run search" at bounding box center [228, 491] width 312 height 33
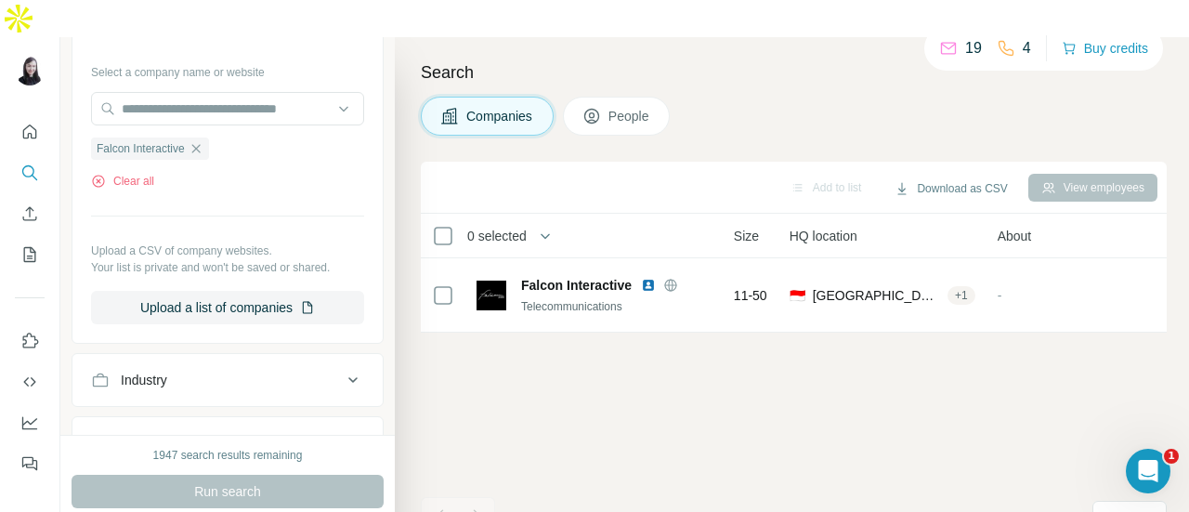
scroll to position [0, 0]
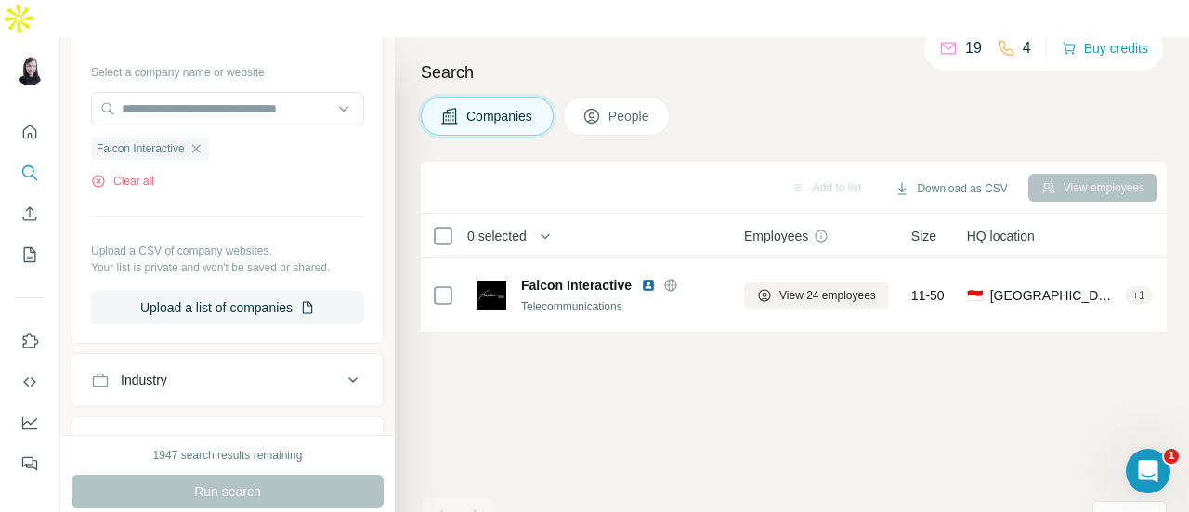
drag, startPoint x: 657, startPoint y: 304, endPoint x: 622, endPoint y: 296, distance: 35.2
click at [622, 296] on div "0 selected Companies Employees Size HQ location About Lists Annual revenue Tech…" at bounding box center [794, 273] width 746 height 119
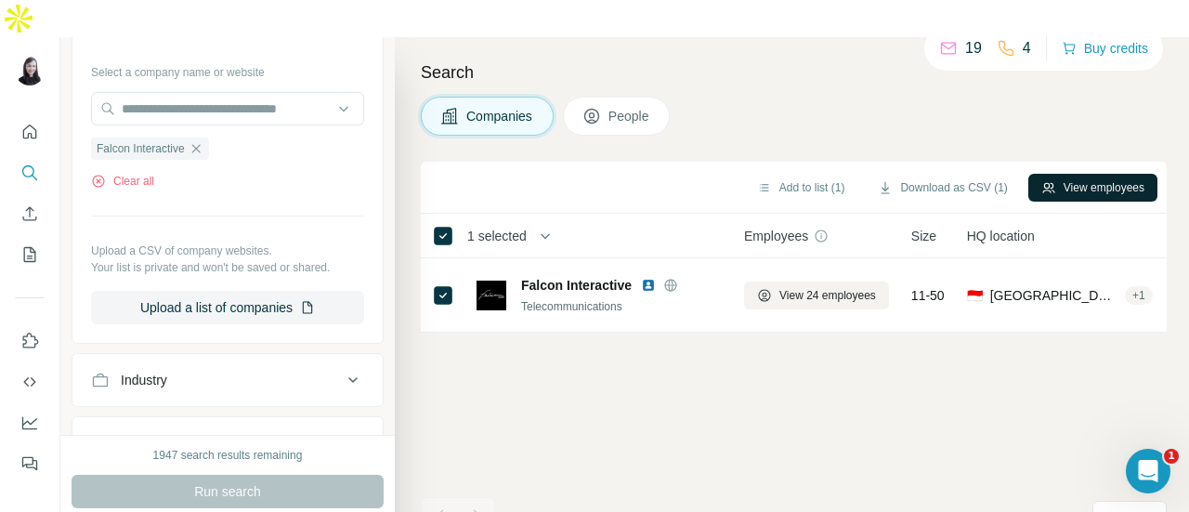
click at [1050, 174] on button "View employees" at bounding box center [1092, 188] width 129 height 28
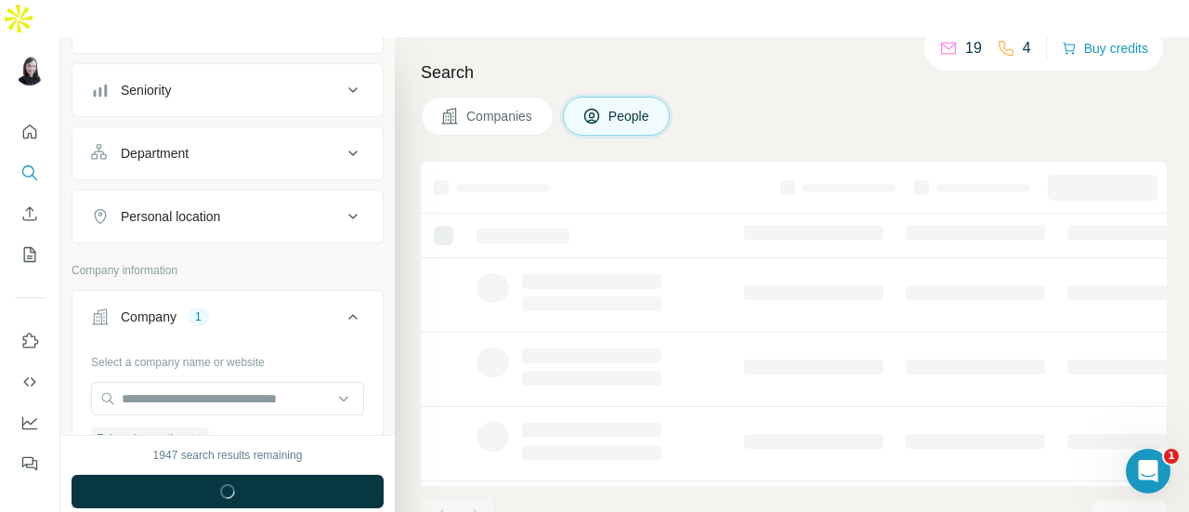
scroll to position [473, 0]
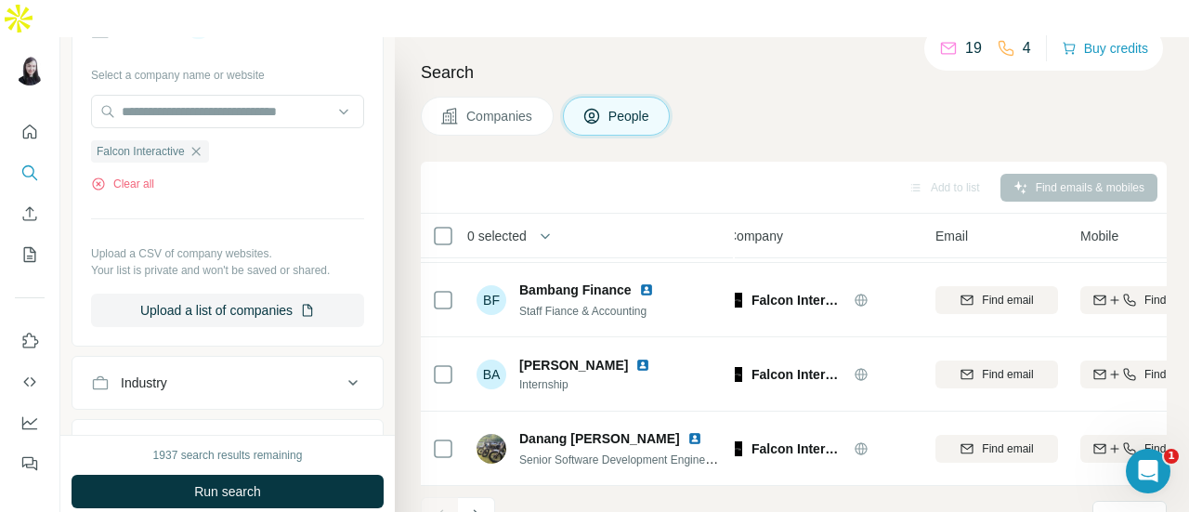
scroll to position [524, 0]
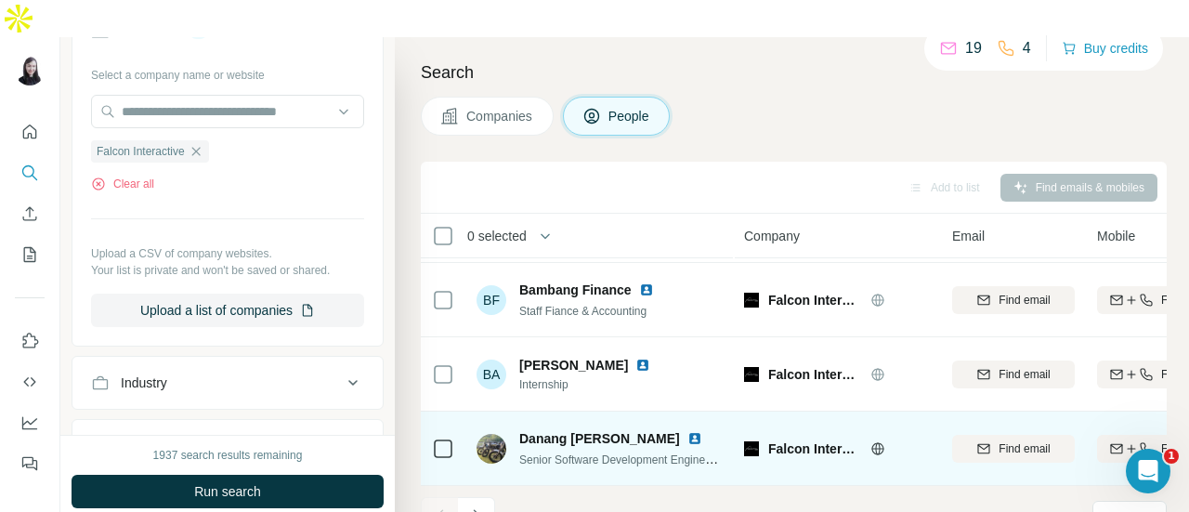
click at [687, 431] on img at bounding box center [694, 438] width 15 height 15
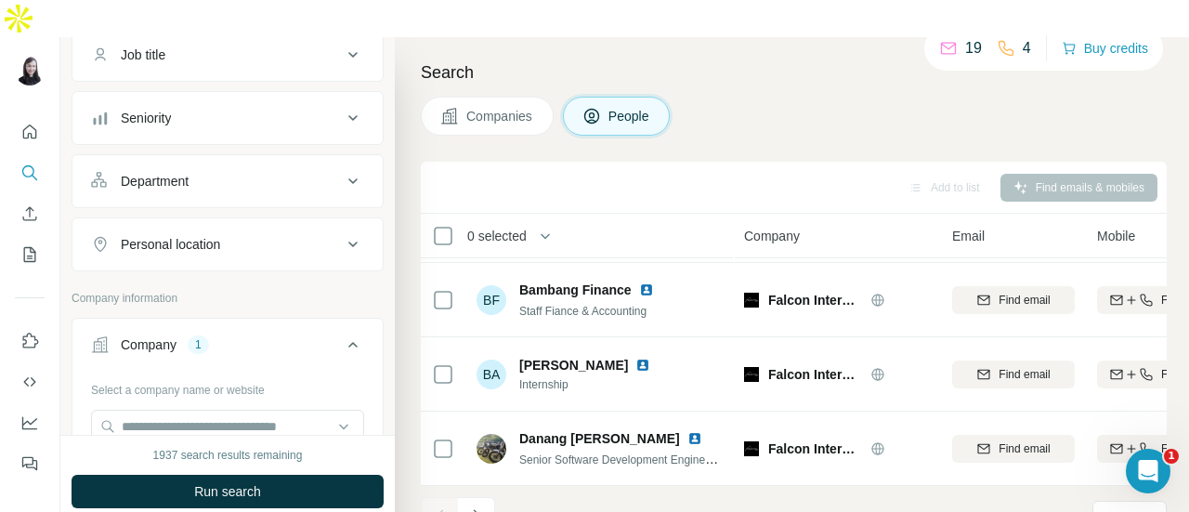
scroll to position [279, 0]
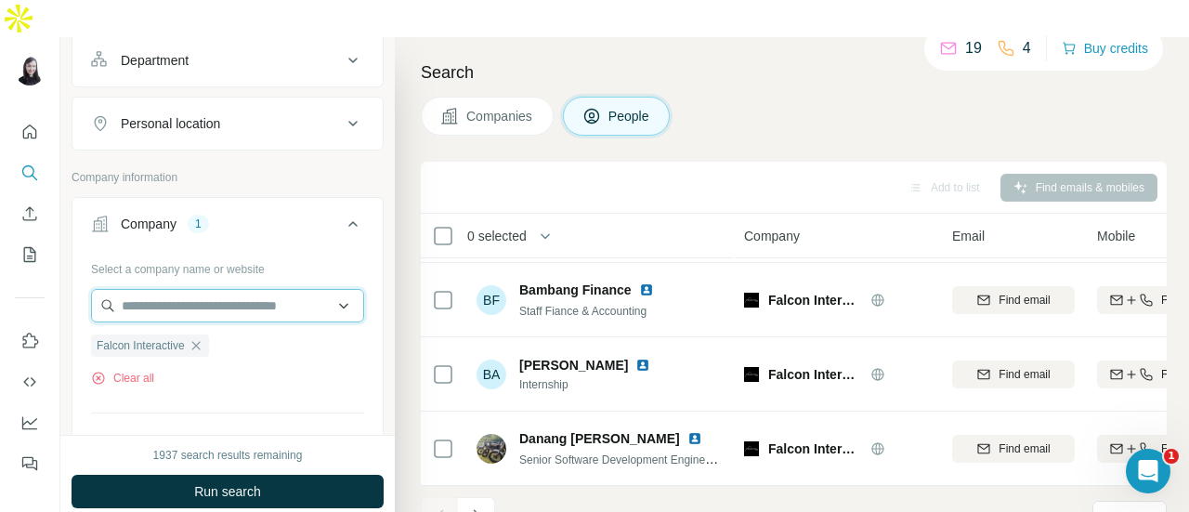
click at [227, 289] on input "text" at bounding box center [227, 305] width 273 height 33
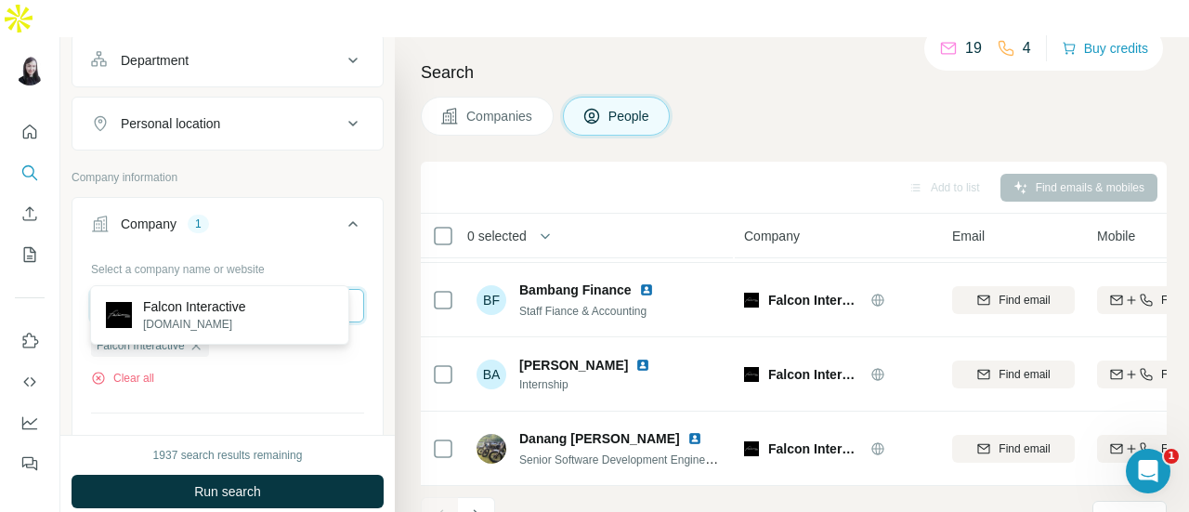
type input "**********"
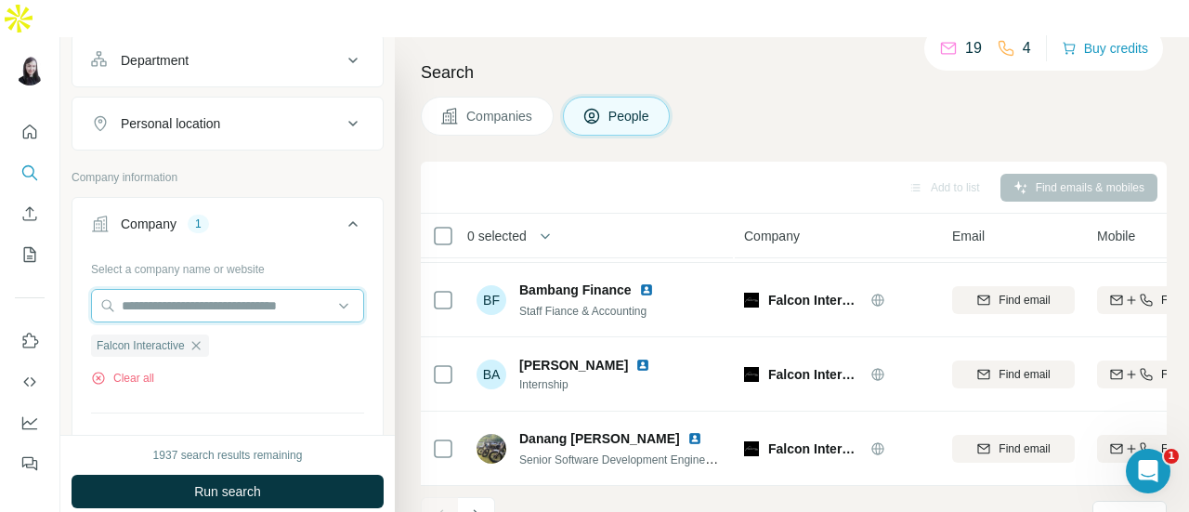
scroll to position [524, 3]
click at [476, 506] on icon "Navigate to next page" at bounding box center [476, 515] width 19 height 19
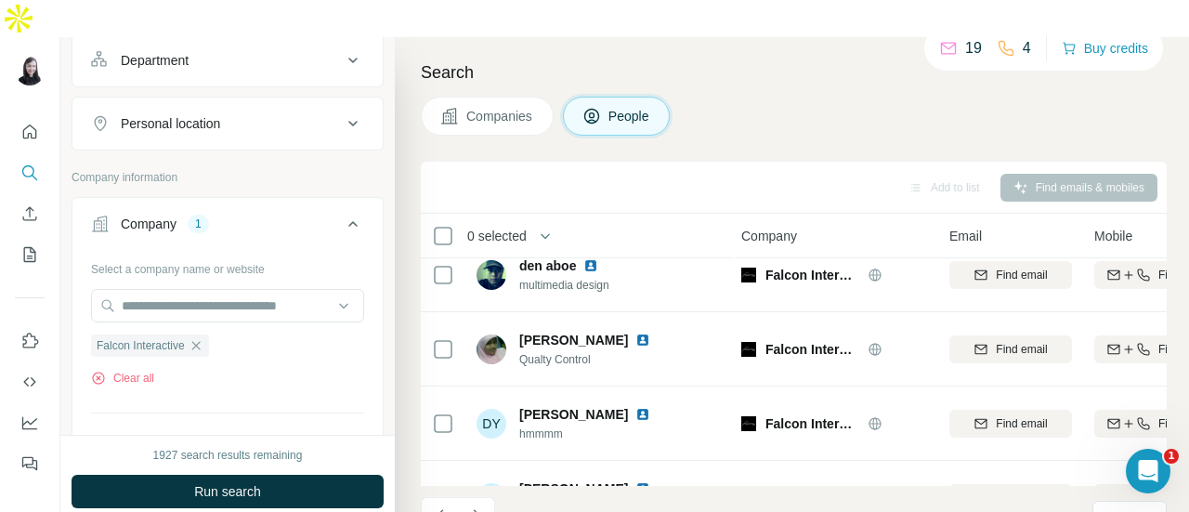
scroll to position [0, 3]
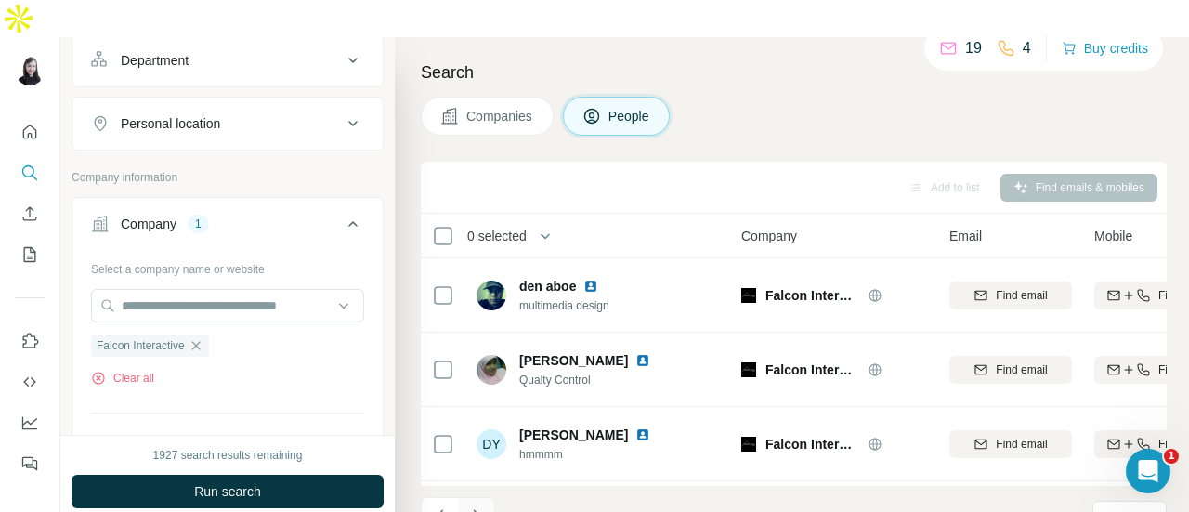
click at [477, 506] on icon "Navigate to next page" at bounding box center [476, 515] width 19 height 19
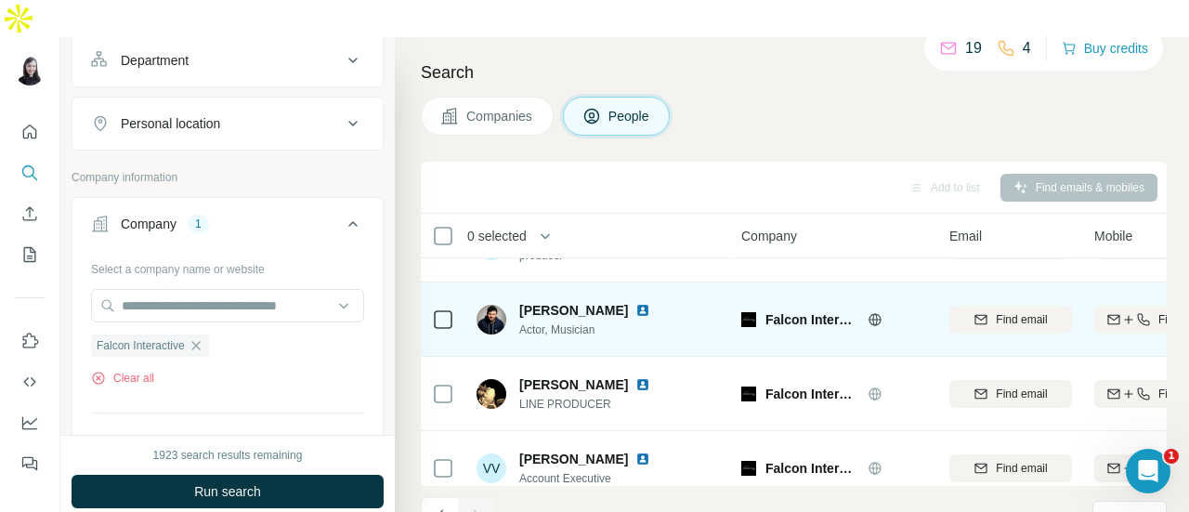
scroll to position [78, 3]
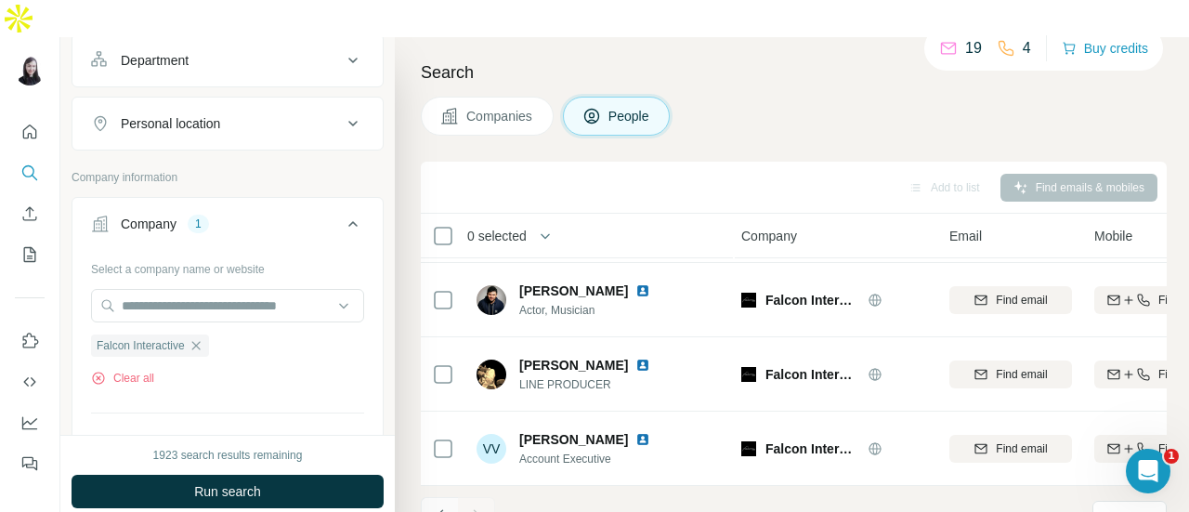
click at [438, 506] on icon "Navigate to previous page" at bounding box center [440, 515] width 19 height 19
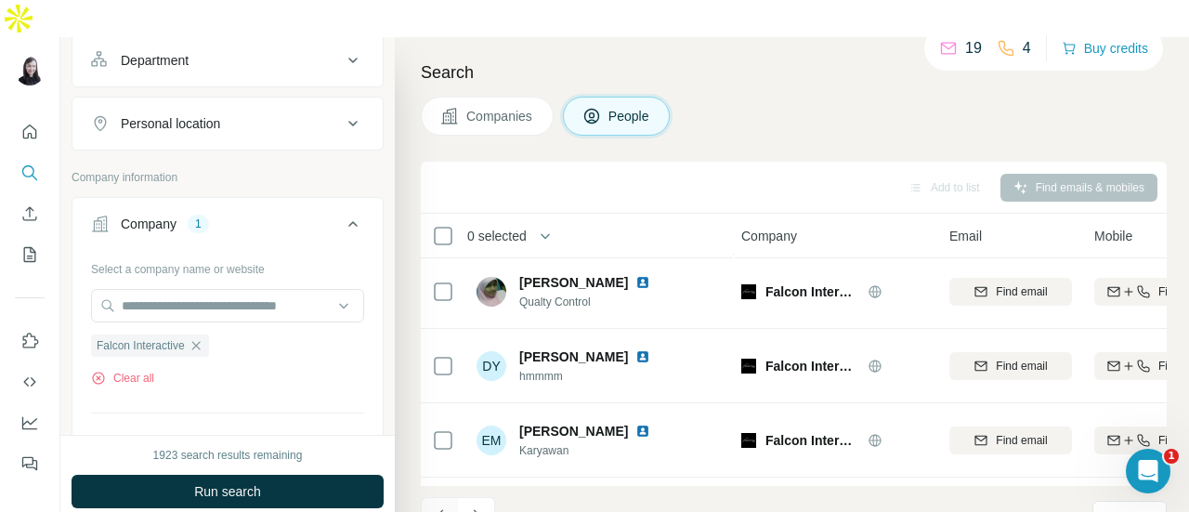
click at [437, 506] on icon "Navigate to previous page" at bounding box center [440, 515] width 19 height 19
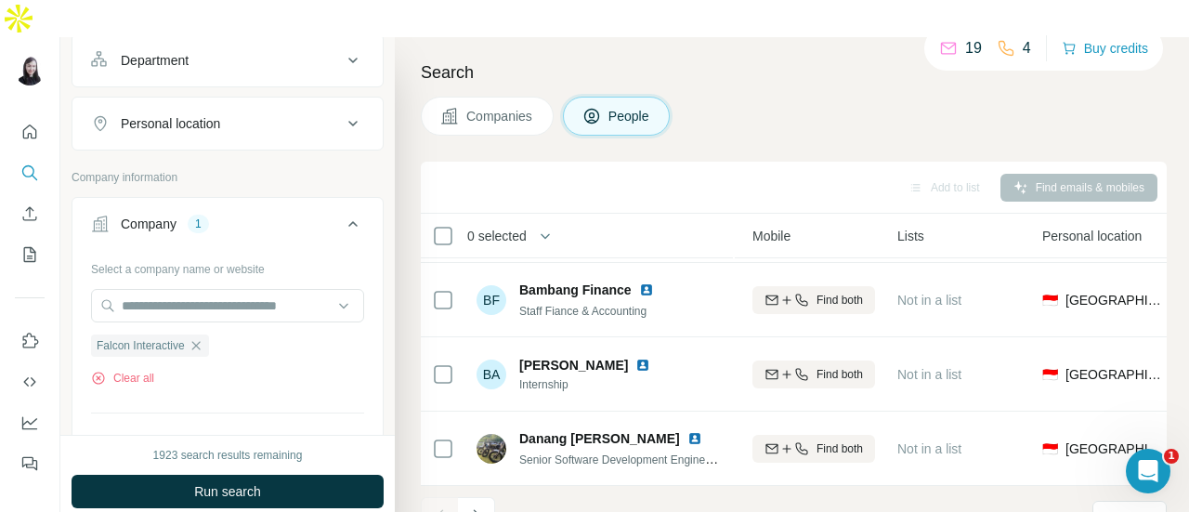
scroll to position [524, 0]
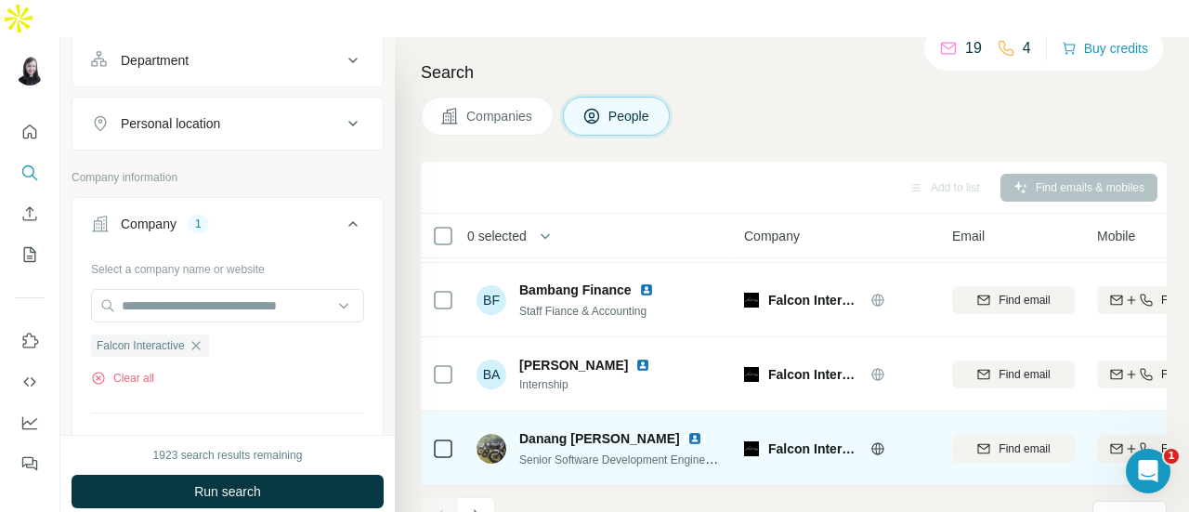
click at [452, 437] on icon at bounding box center [443, 448] width 22 height 22
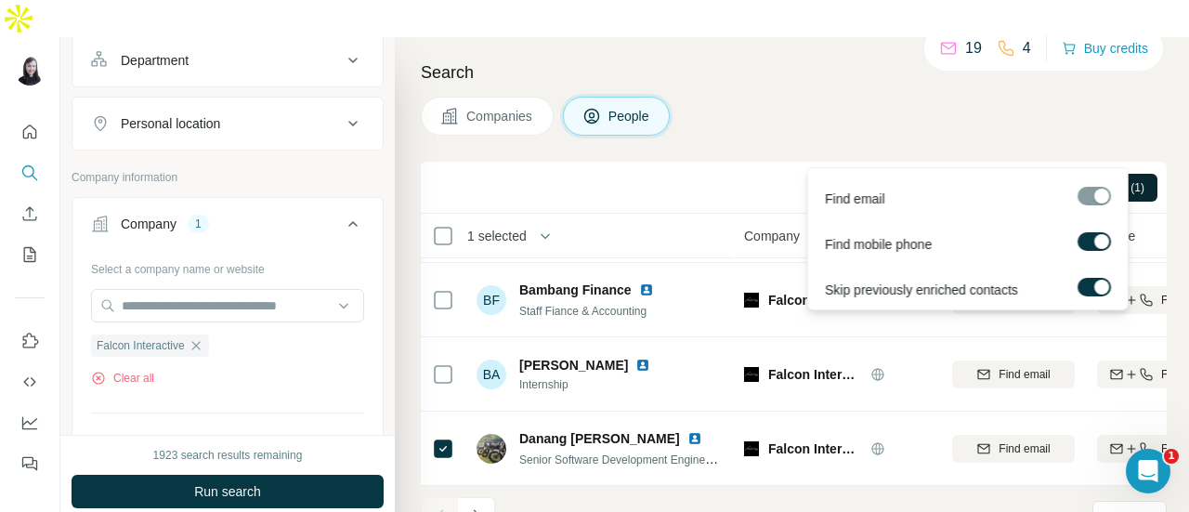
click at [1044, 179] on span "Find emails & mobiles (1)" at bounding box center [1081, 187] width 125 height 17
click at [1019, 179] on span "Find emails & mobiles (1)" at bounding box center [1081, 187] width 125 height 17
click at [1074, 179] on span "Find emails & mobiles (1)" at bounding box center [1081, 187] width 125 height 17
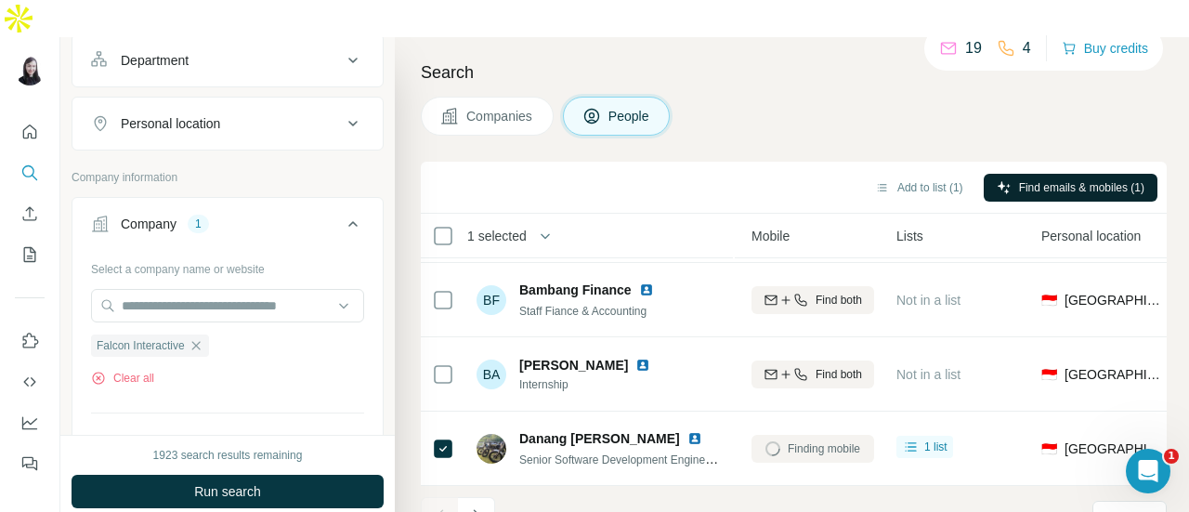
scroll to position [524, 329]
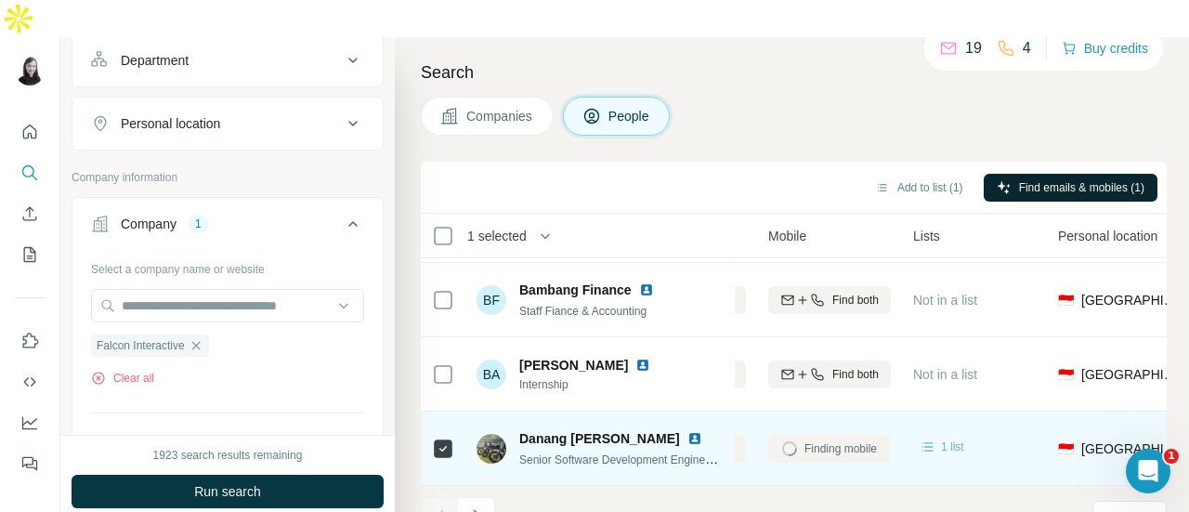
click at [929, 437] on icon at bounding box center [928, 446] width 19 height 19
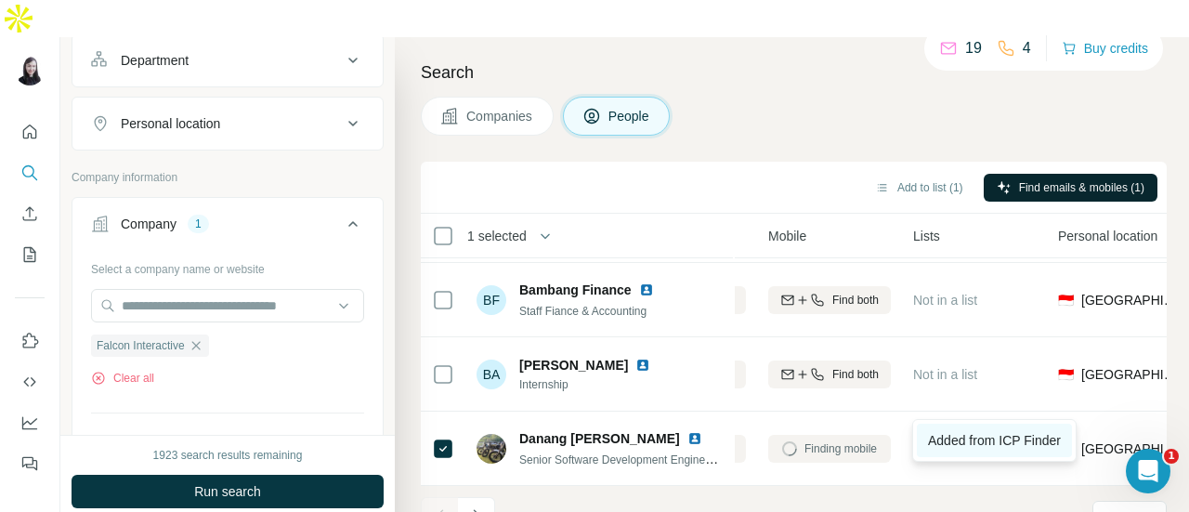
click at [950, 450] on link "Added from ICP Finder" at bounding box center [994, 440] width 155 height 33
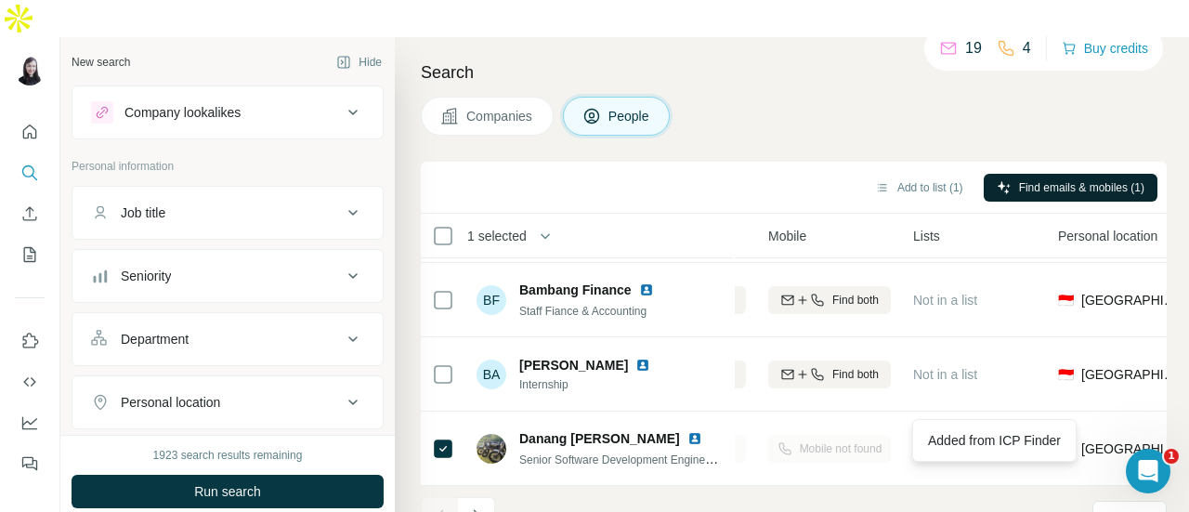
click at [605, 37] on div "Search Companies People Add to list (1) Find emails & mobiles (1) 1 selected Pe…" at bounding box center [792, 293] width 794 height 512
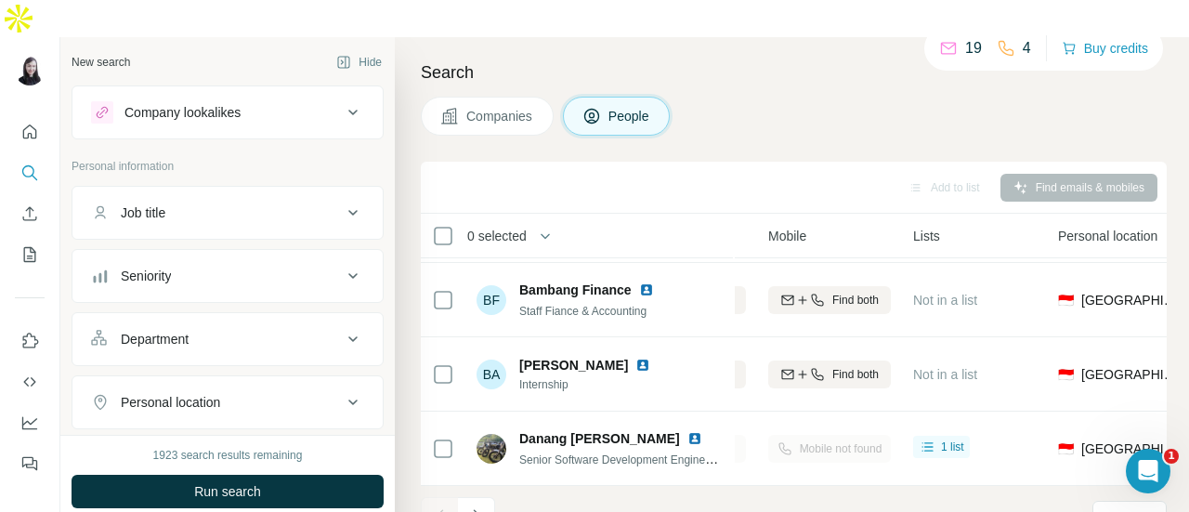
click at [724, 37] on div "Search Companies People Add to list Find emails & mobiles 0 selected People Com…" at bounding box center [792, 293] width 794 height 512
click at [357, 48] on button "Hide" at bounding box center [359, 62] width 72 height 28
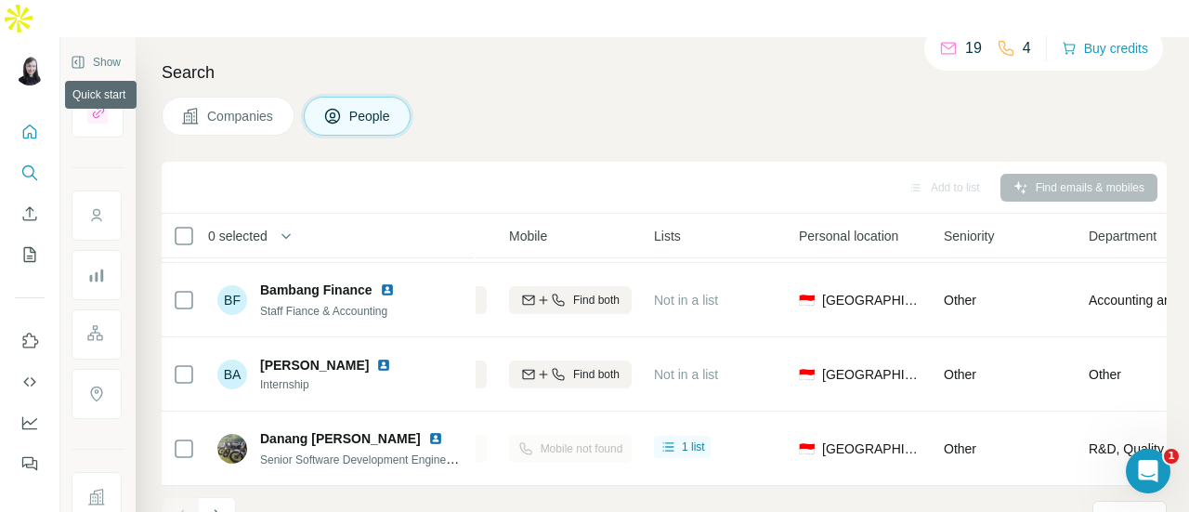
click at [26, 123] on icon "Quick start" at bounding box center [29, 132] width 19 height 19
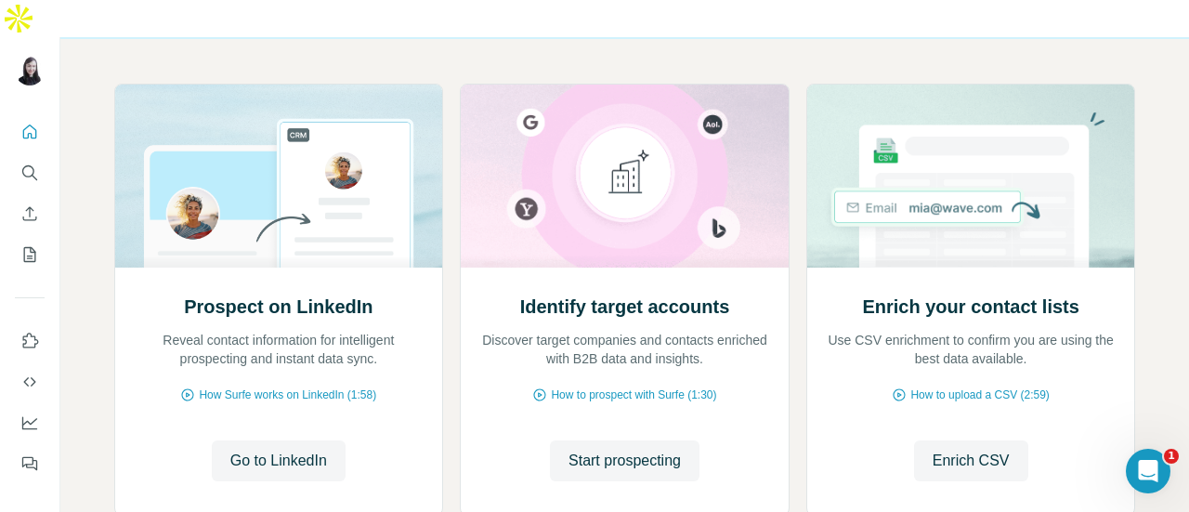
scroll to position [186, 0]
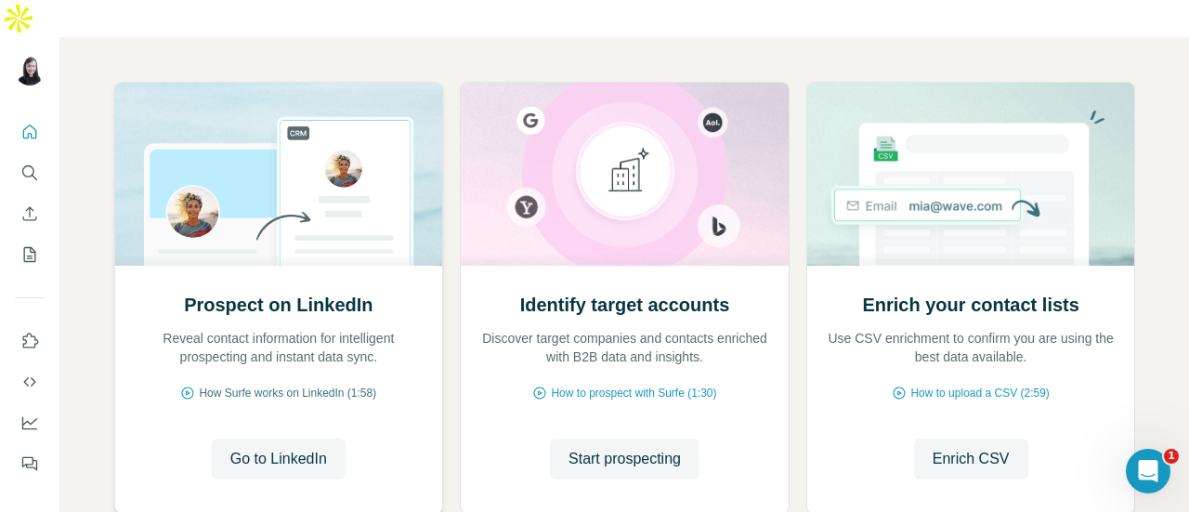
click at [322, 385] on span "How Surfe works on LinkedIn (1:58)" at bounding box center [287, 393] width 177 height 17
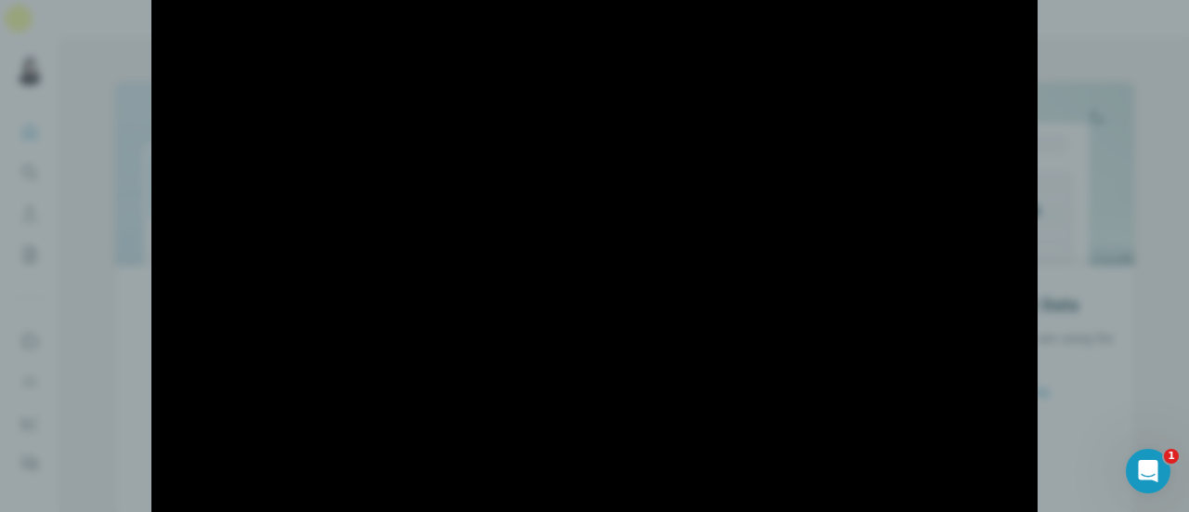
click at [1102, 378] on div at bounding box center [594, 256] width 1189 height 512
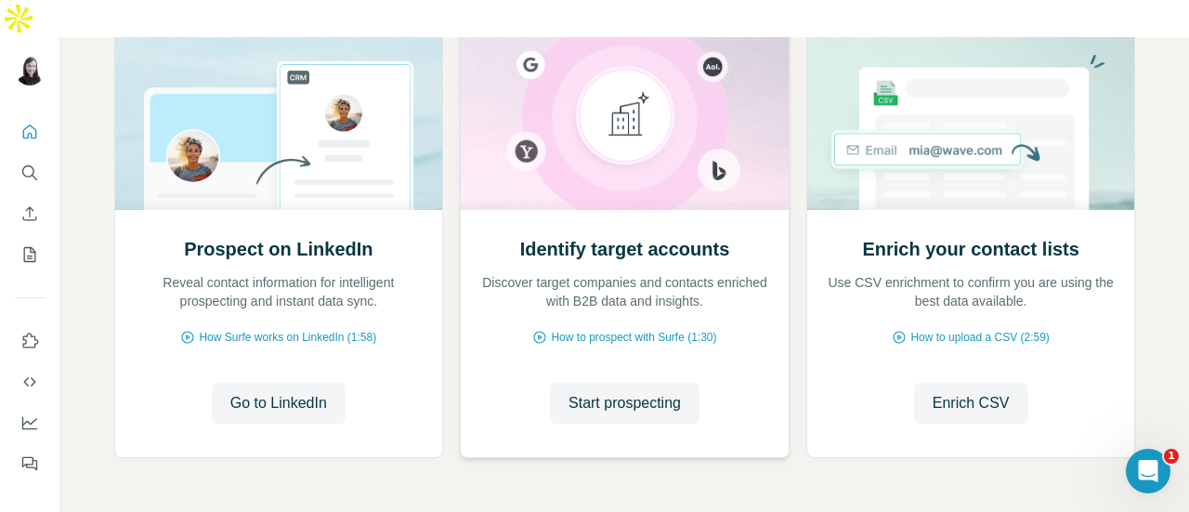
scroll to position [269, 0]
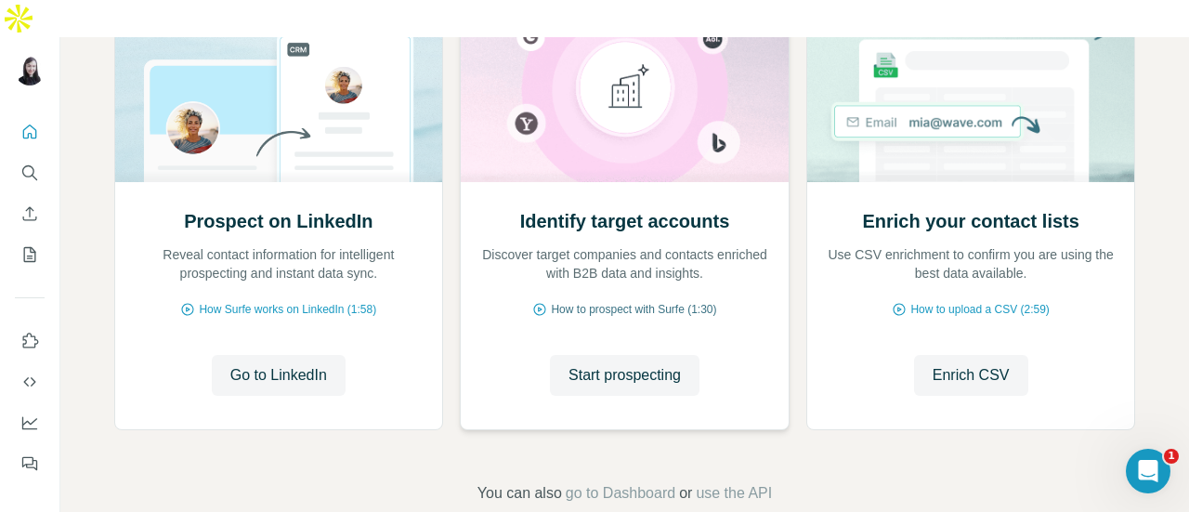
click at [646, 301] on span "How to prospect with Surfe (1:30)" at bounding box center [633, 309] width 165 height 17
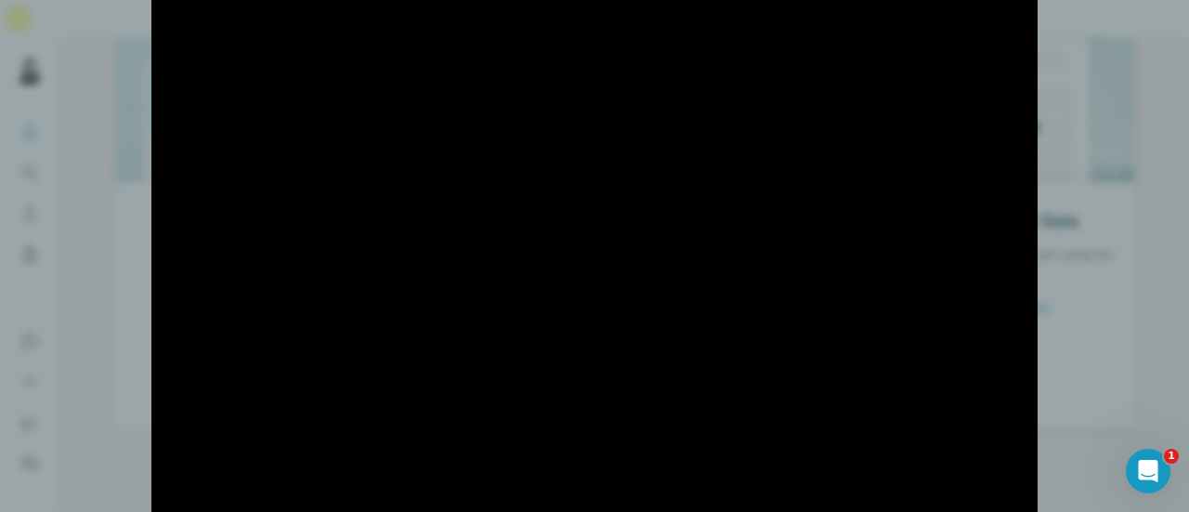
click at [1045, 332] on div at bounding box center [594, 256] width 1189 height 512
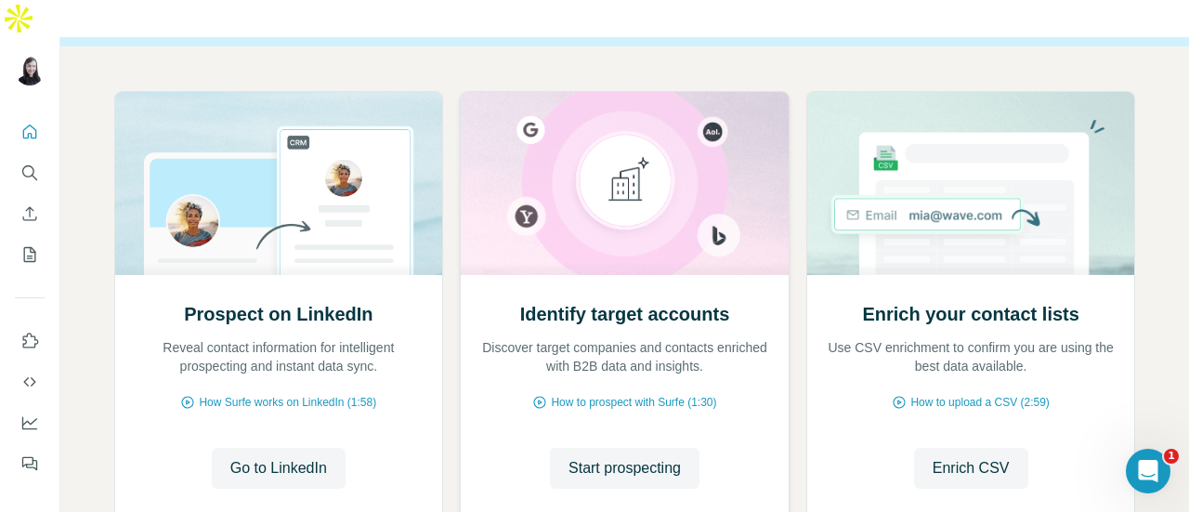
scroll to position [0, 0]
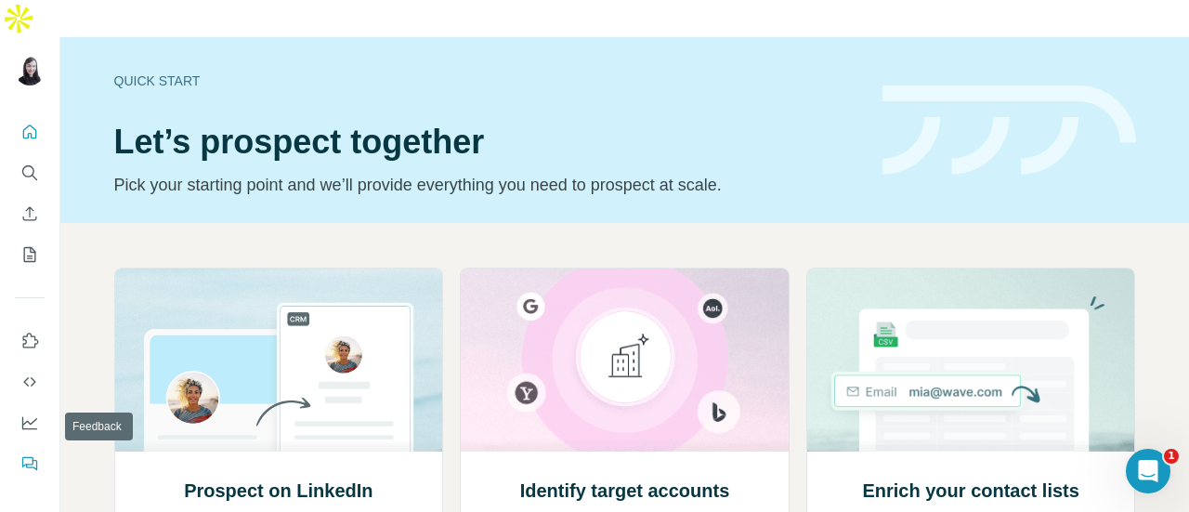
click at [27, 454] on icon "Feedback" at bounding box center [29, 463] width 19 height 19
click at [32, 413] on icon "Dashboard" at bounding box center [29, 422] width 19 height 19
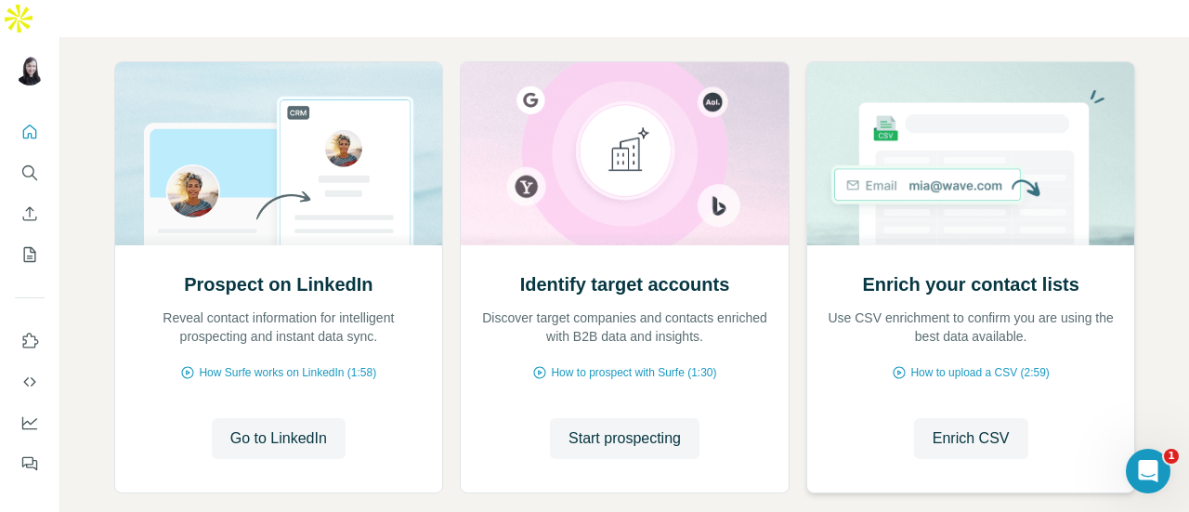
scroll to position [269, 0]
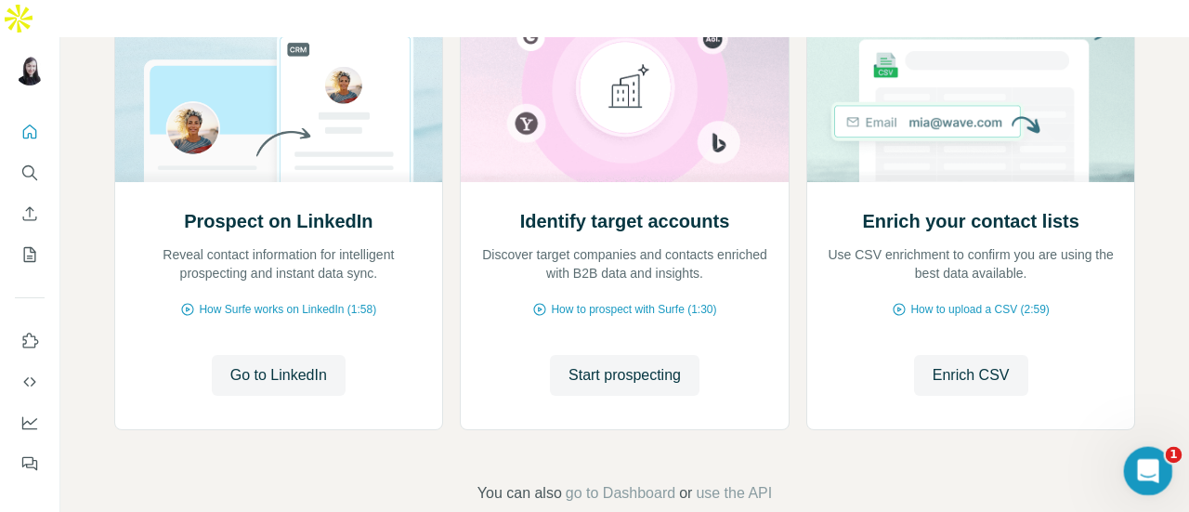
click at [1140, 463] on icon "Open Intercom Messenger" at bounding box center [1145, 468] width 31 height 31
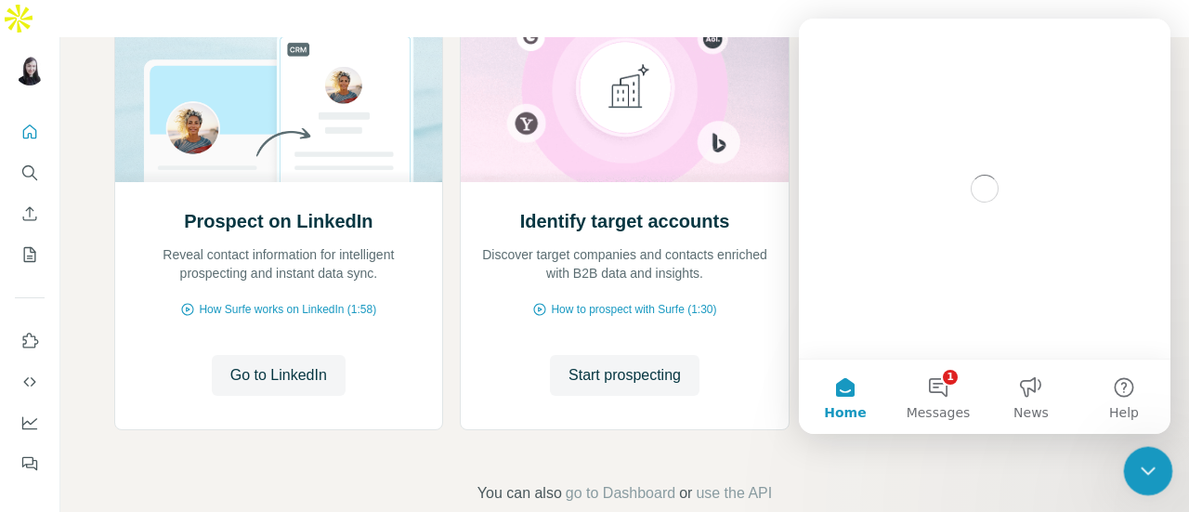
scroll to position [0, 0]
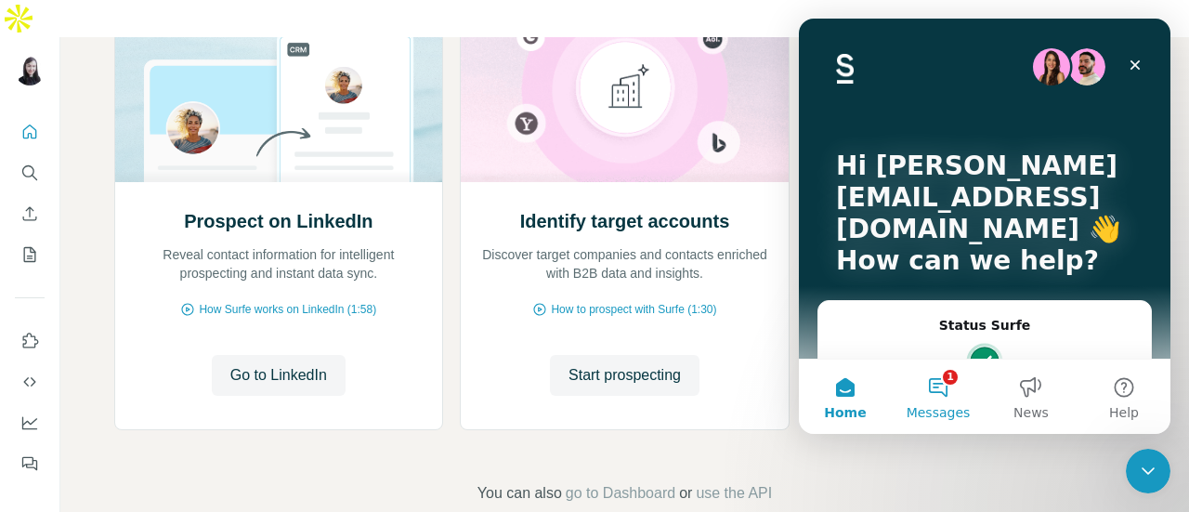
click at [942, 396] on button "1 Messages" at bounding box center [938, 396] width 93 height 74
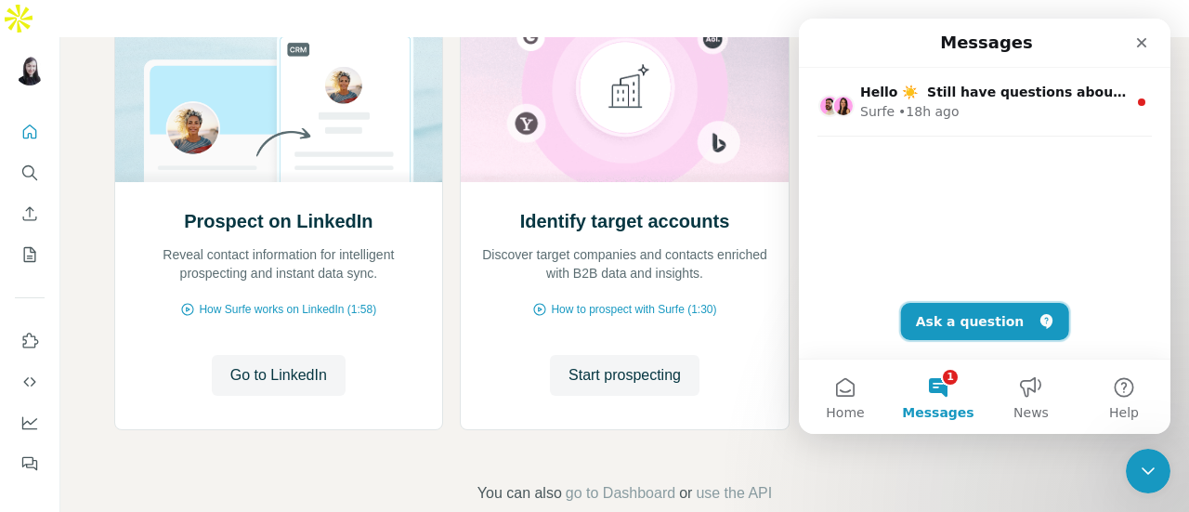
click at [977, 326] on button "Ask a question" at bounding box center [985, 321] width 168 height 37
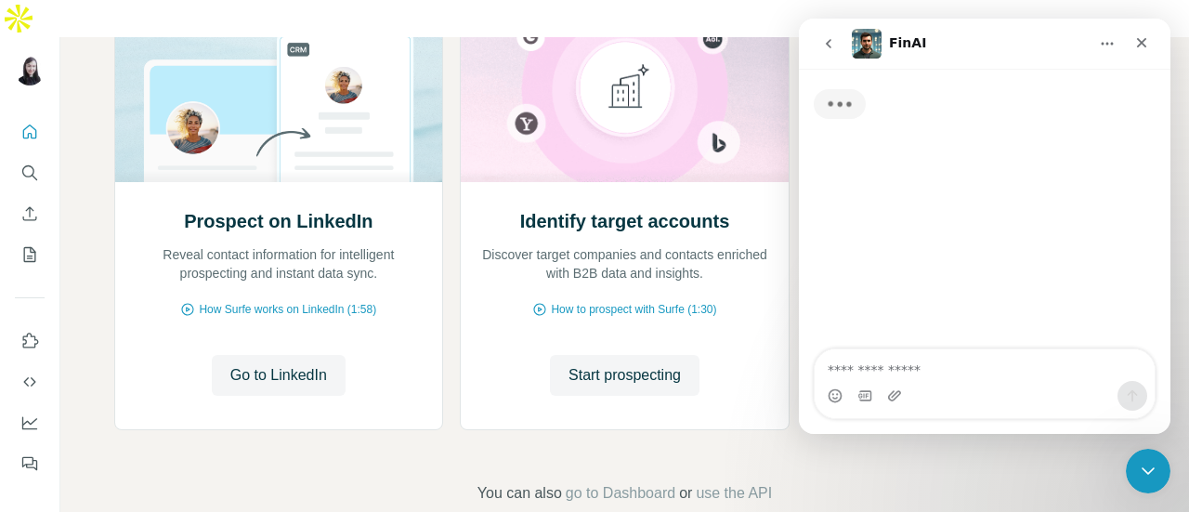
click at [938, 373] on textarea "Ask a question…" at bounding box center [985, 365] width 340 height 32
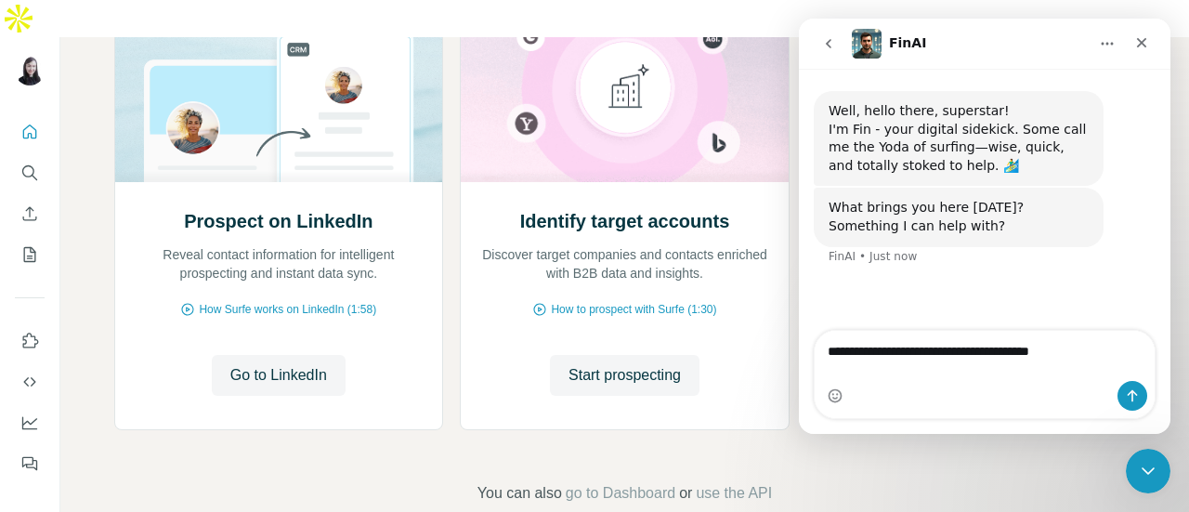
type textarea "**********"
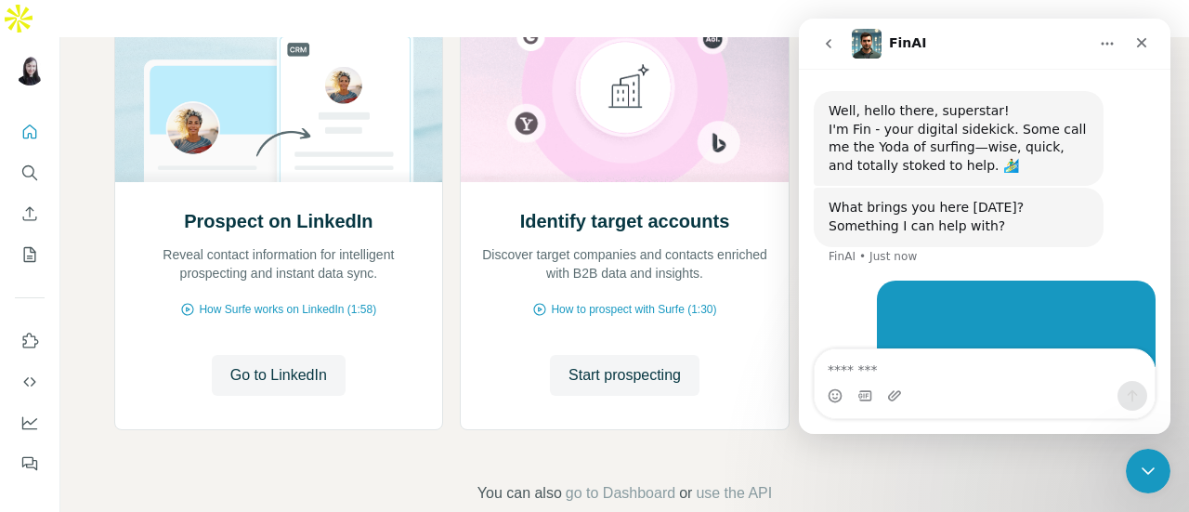
scroll to position [185, 0]
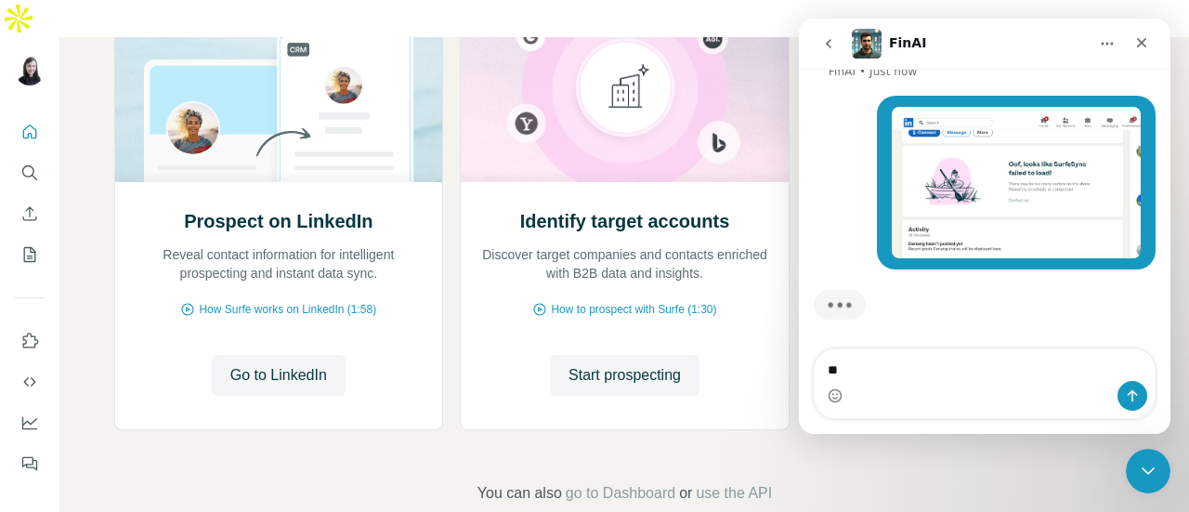
type textarea "*"
type textarea "**********"
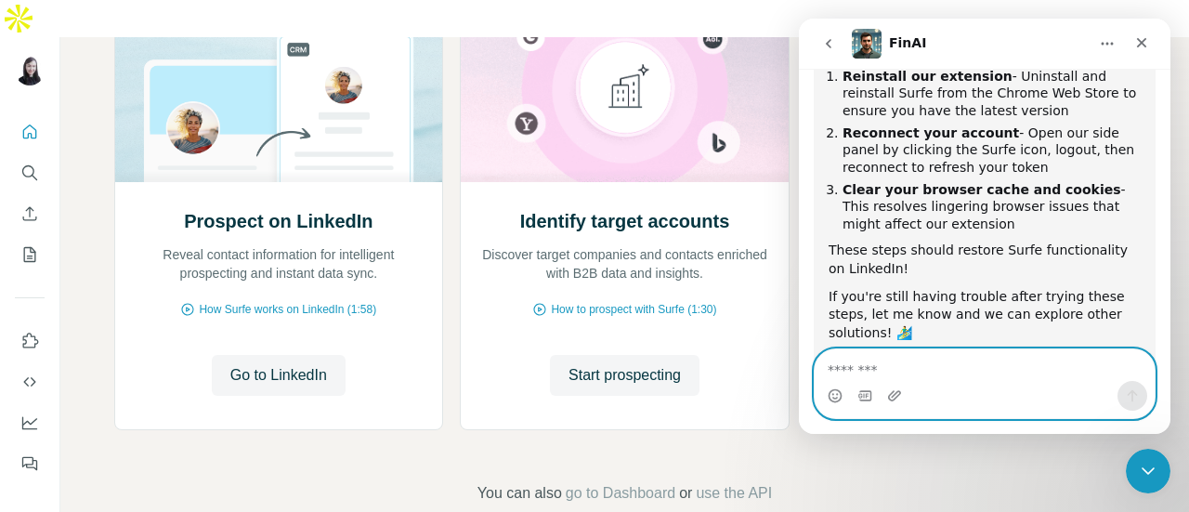
scroll to position [652, 0]
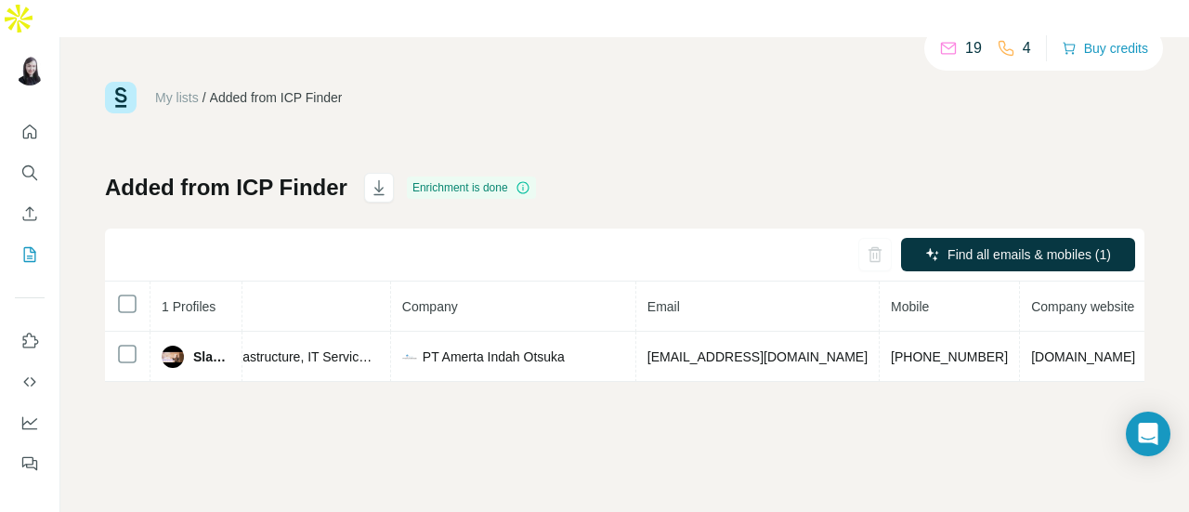
scroll to position [0, 318]
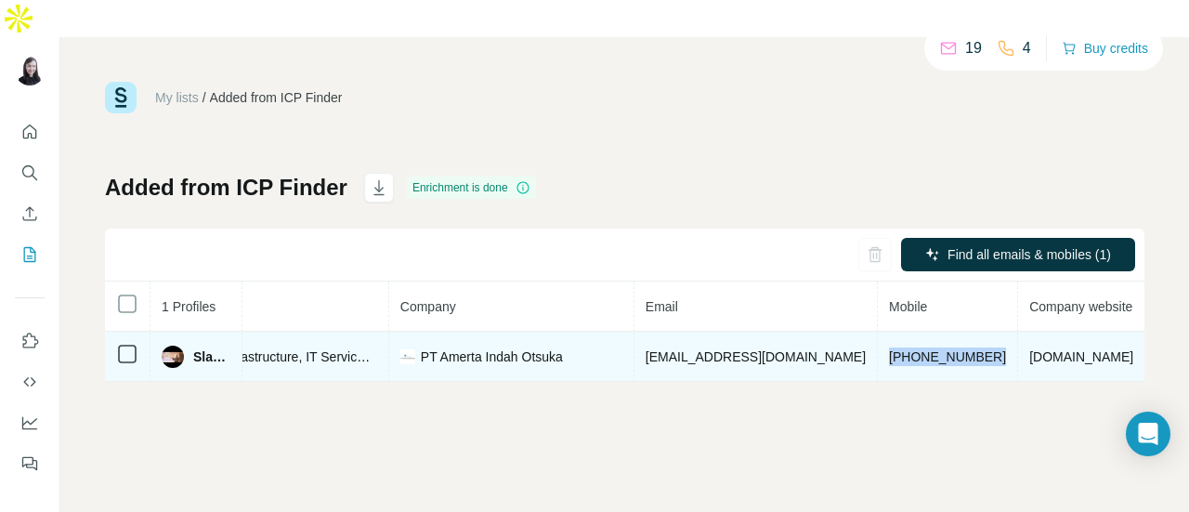
drag, startPoint x: 777, startPoint y: 320, endPoint x: 887, endPoint y: 312, distance: 109.9
click at [887, 332] on td "[PHONE_NUMBER]" at bounding box center [948, 357] width 140 height 50
copy span "[PHONE_NUMBER]"
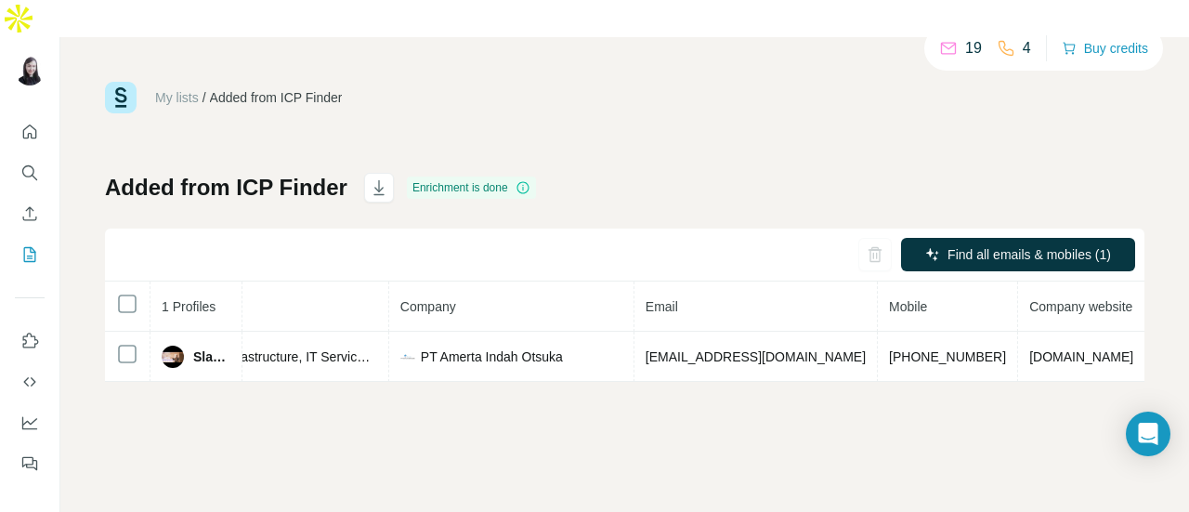
click at [764, 135] on div "My lists / Added from ICP Finder 19 4 Buy credits Added from ICP Finder Enrichm…" at bounding box center [624, 232] width 1039 height 300
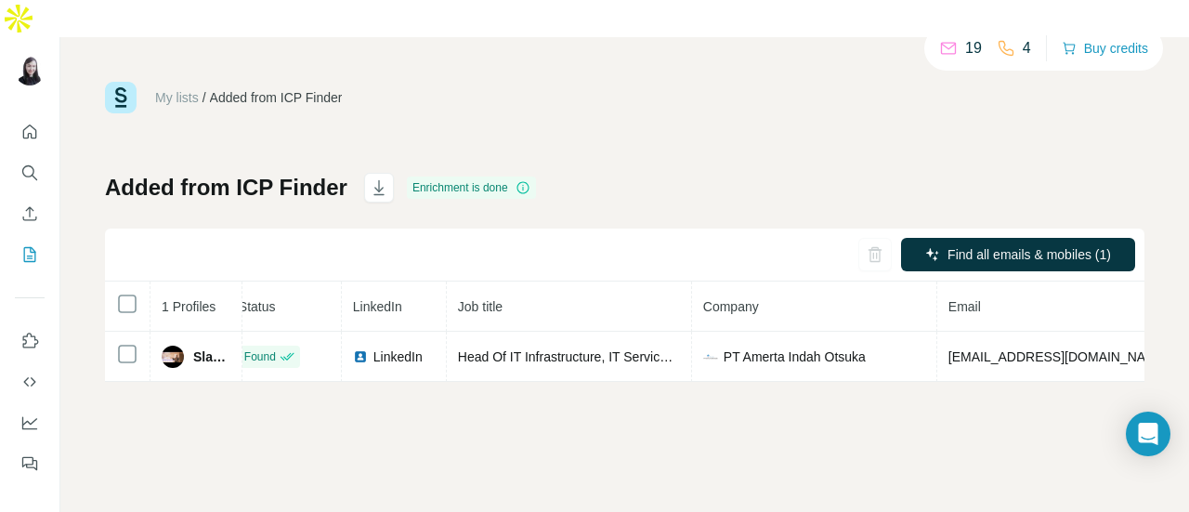
scroll to position [0, 0]
click at [606, 101] on div "My lists / Added from ICP Finder 19 4 Buy credits Added from ICP Finder Enrichm…" at bounding box center [624, 232] width 1039 height 300
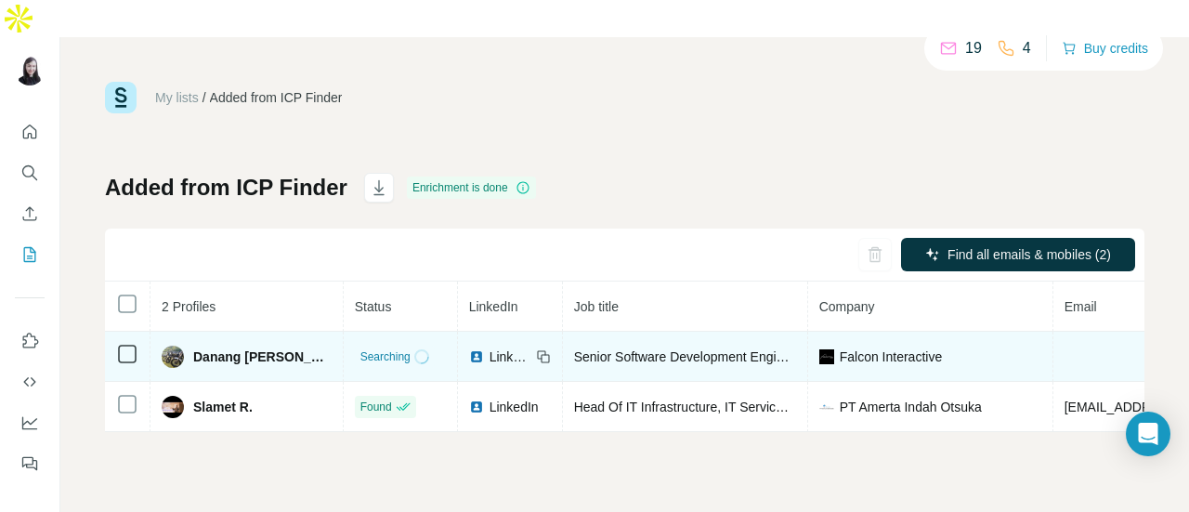
click at [241, 347] on span "Danang [PERSON_NAME]" at bounding box center [262, 356] width 138 height 19
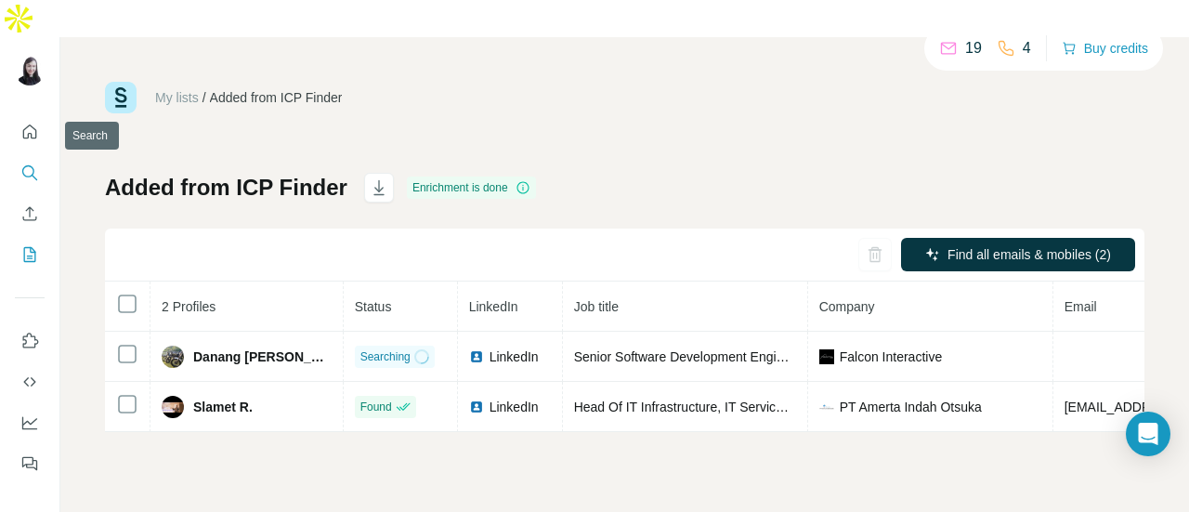
click at [33, 175] on icon "Search" at bounding box center [35, 178] width 6 height 6
click at [26, 163] on icon "Search" at bounding box center [29, 172] width 19 height 19
